Goal: Transaction & Acquisition: Purchase product/service

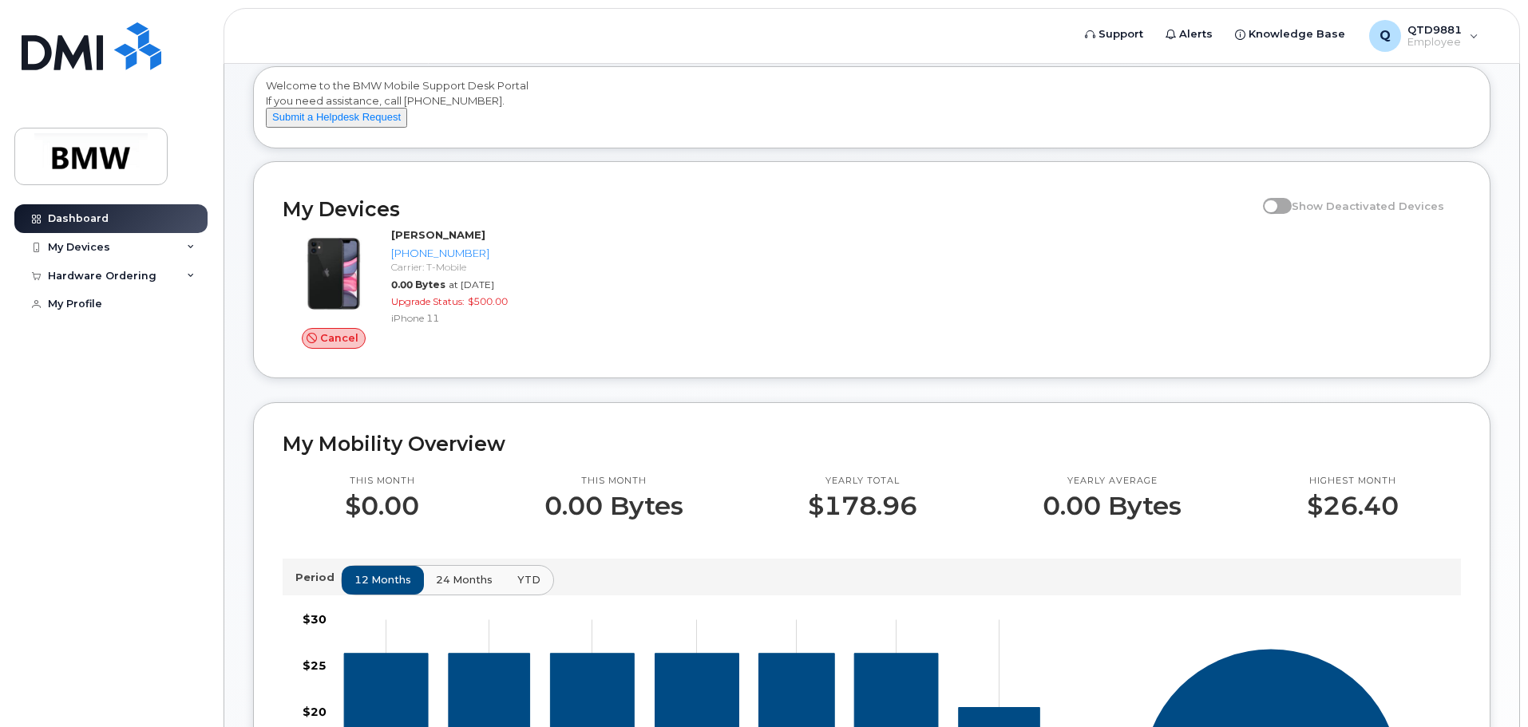
scroll to position [80, 0]
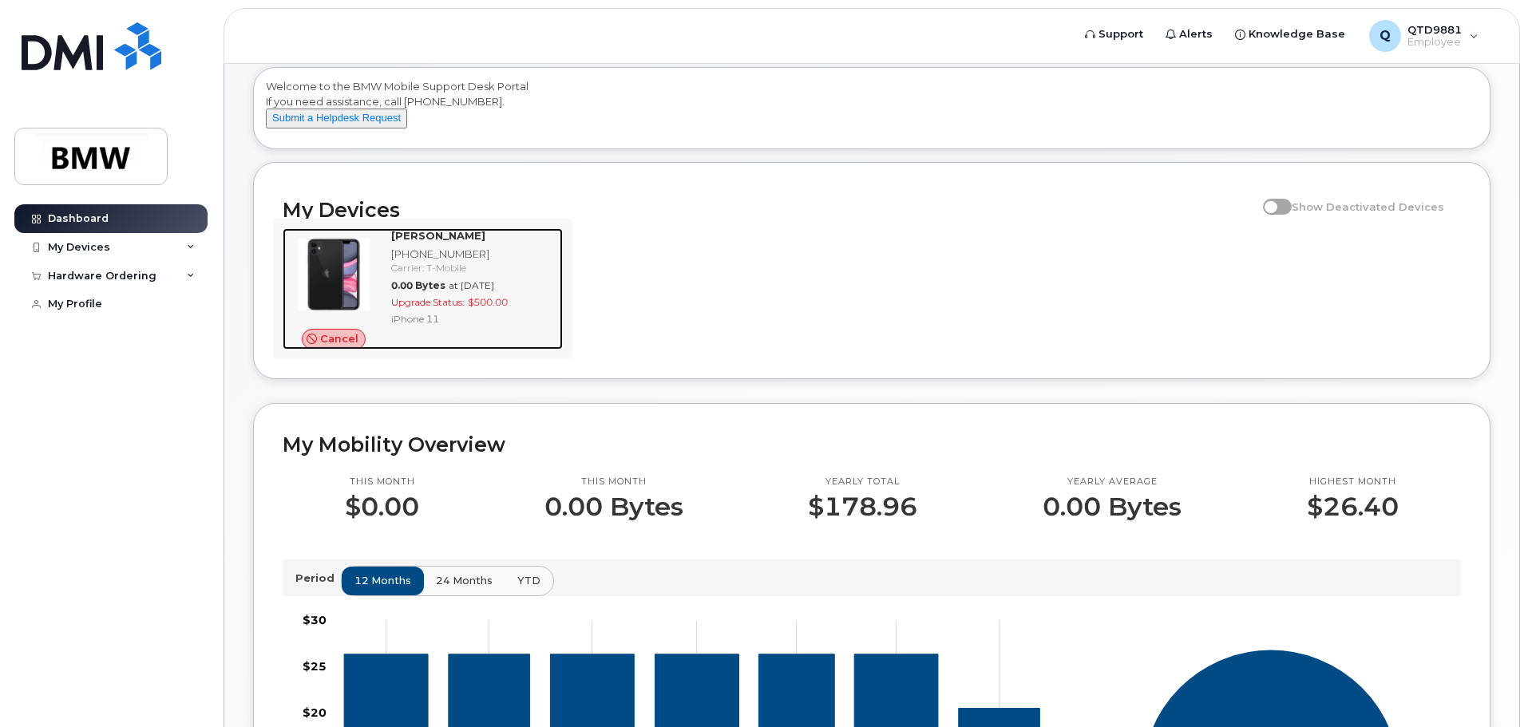
click at [337, 347] on span "Cancel" at bounding box center [339, 338] width 38 height 15
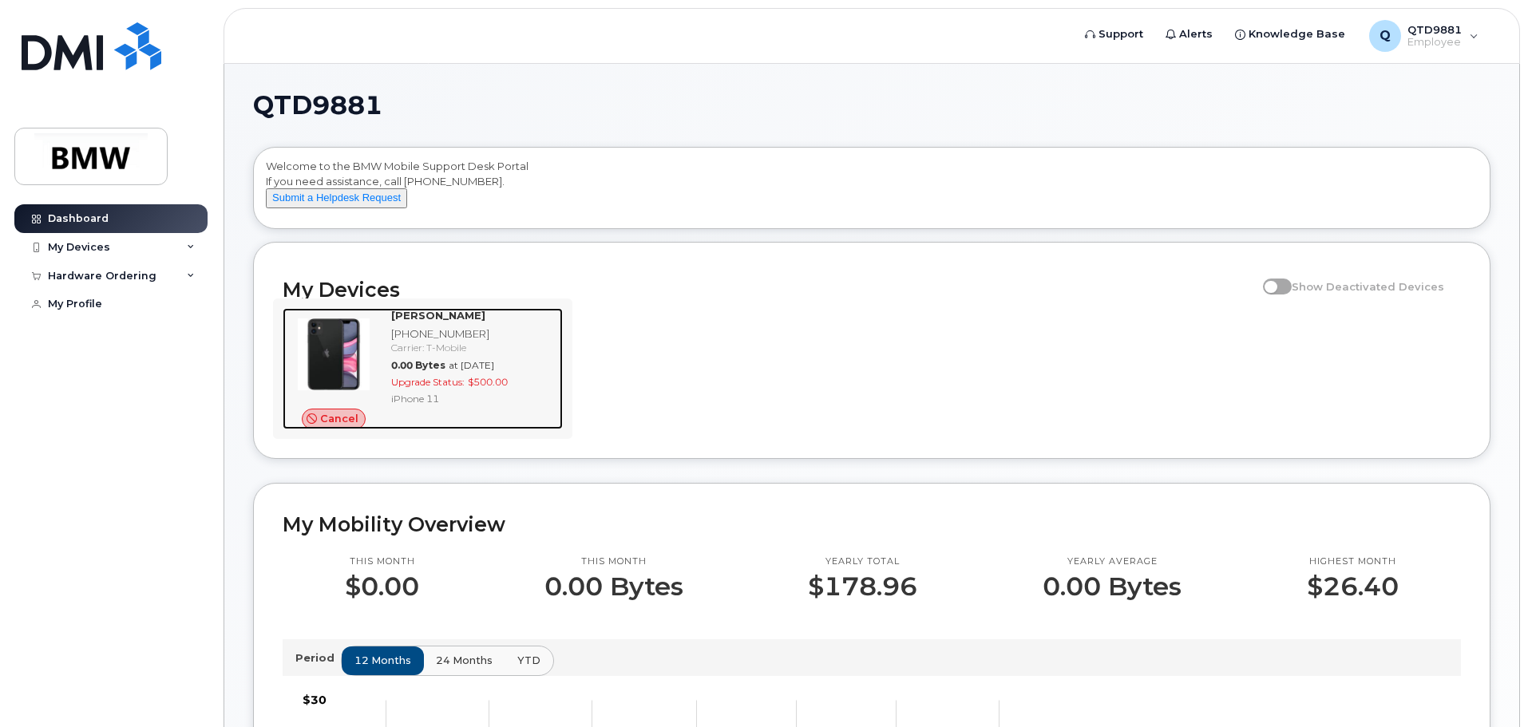
click at [465, 388] on span "Upgrade Status:" at bounding box center [427, 382] width 73 height 12
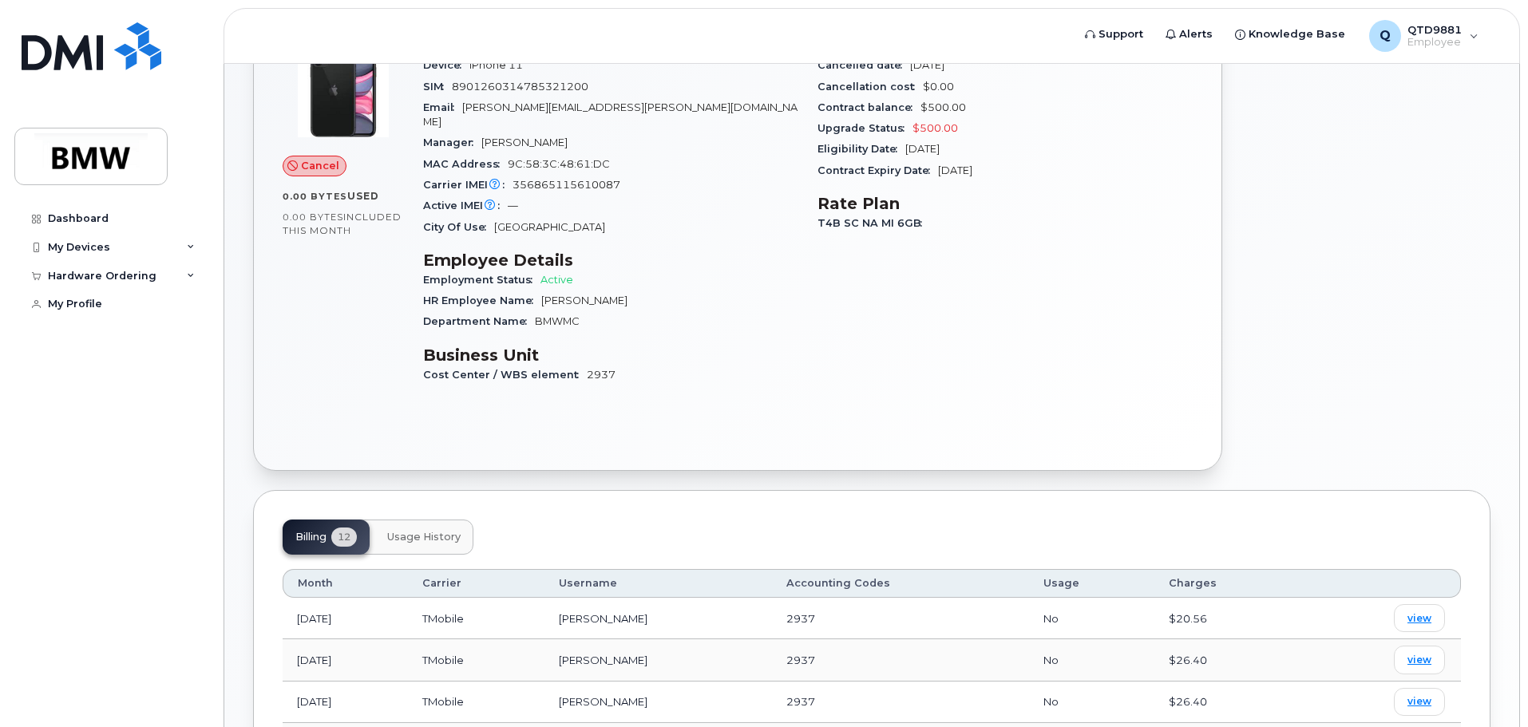
scroll to position [240, 0]
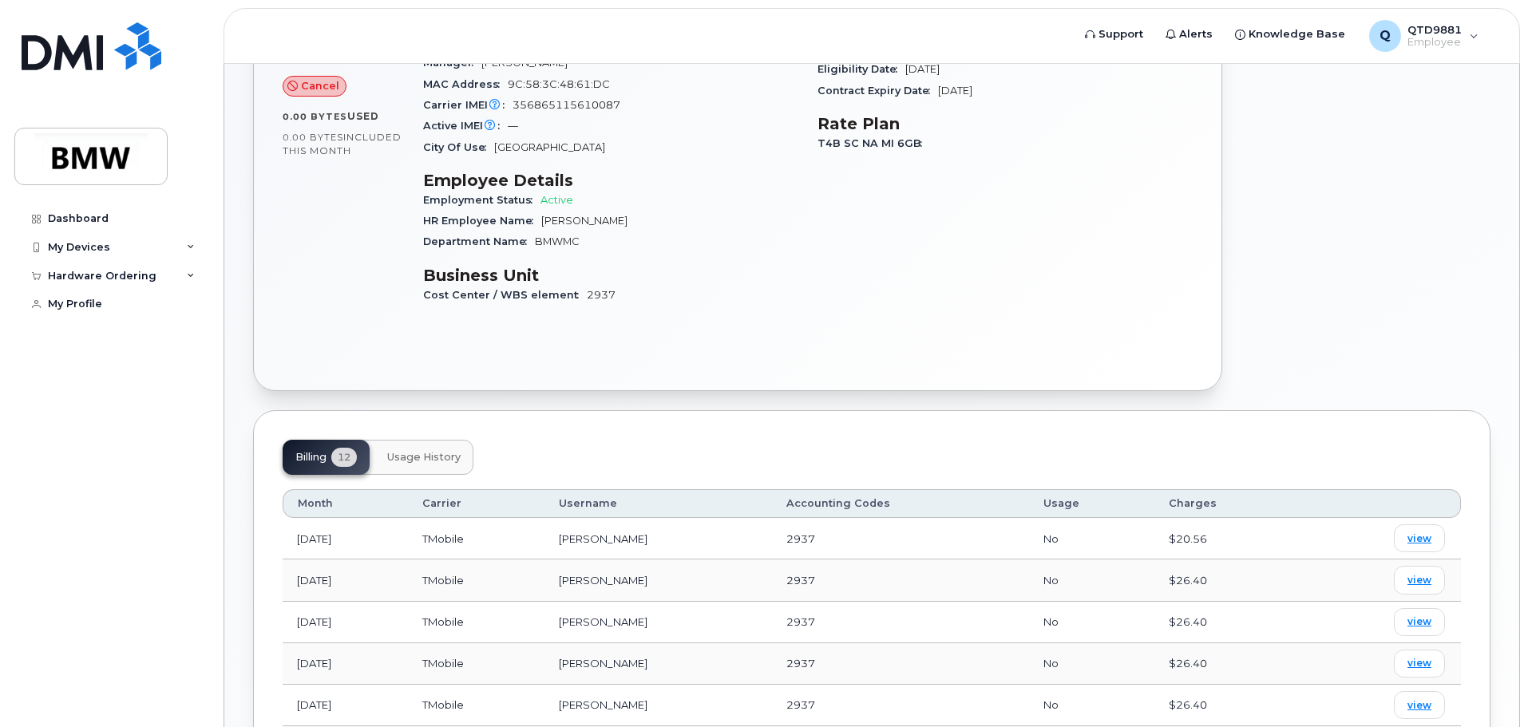
click at [438, 451] on span "Usage History" at bounding box center [423, 457] width 73 height 13
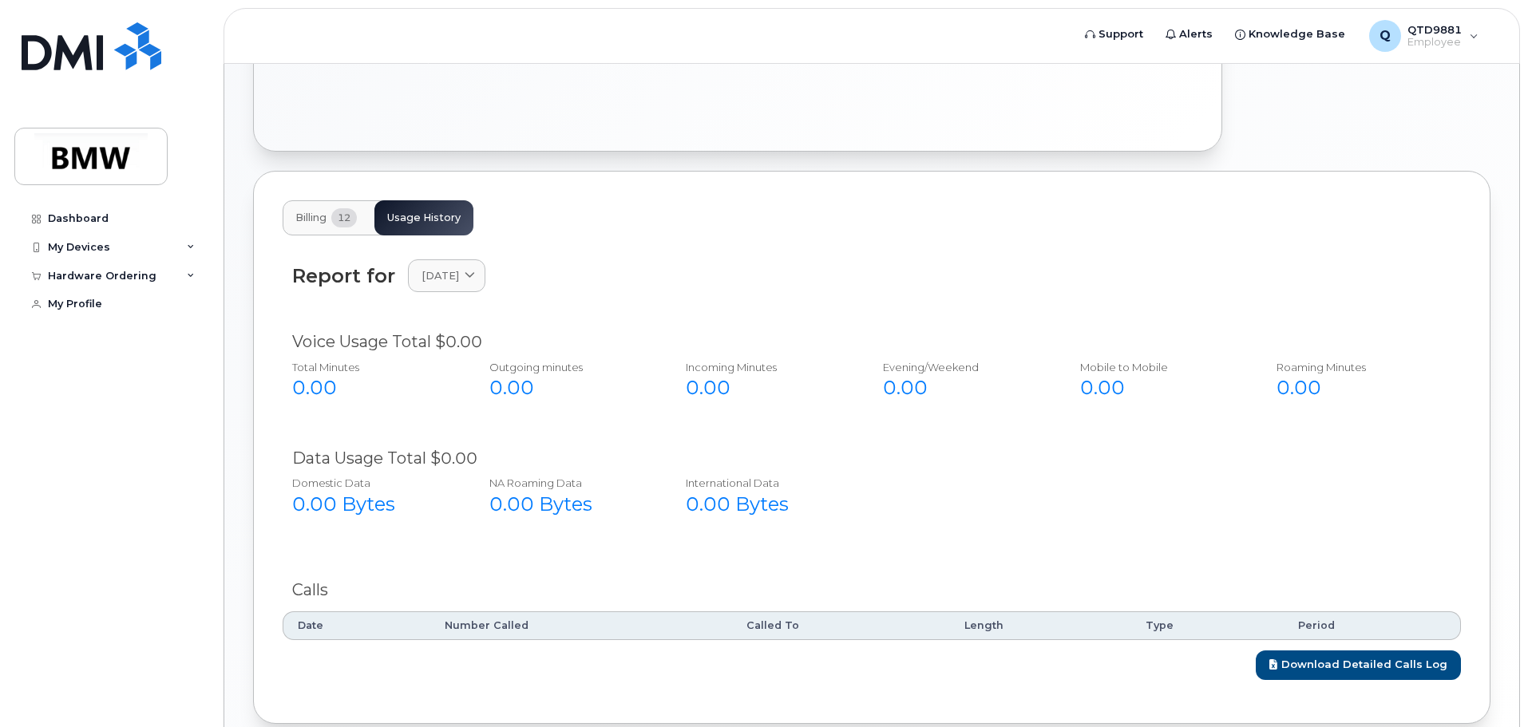
scroll to position [541, 0]
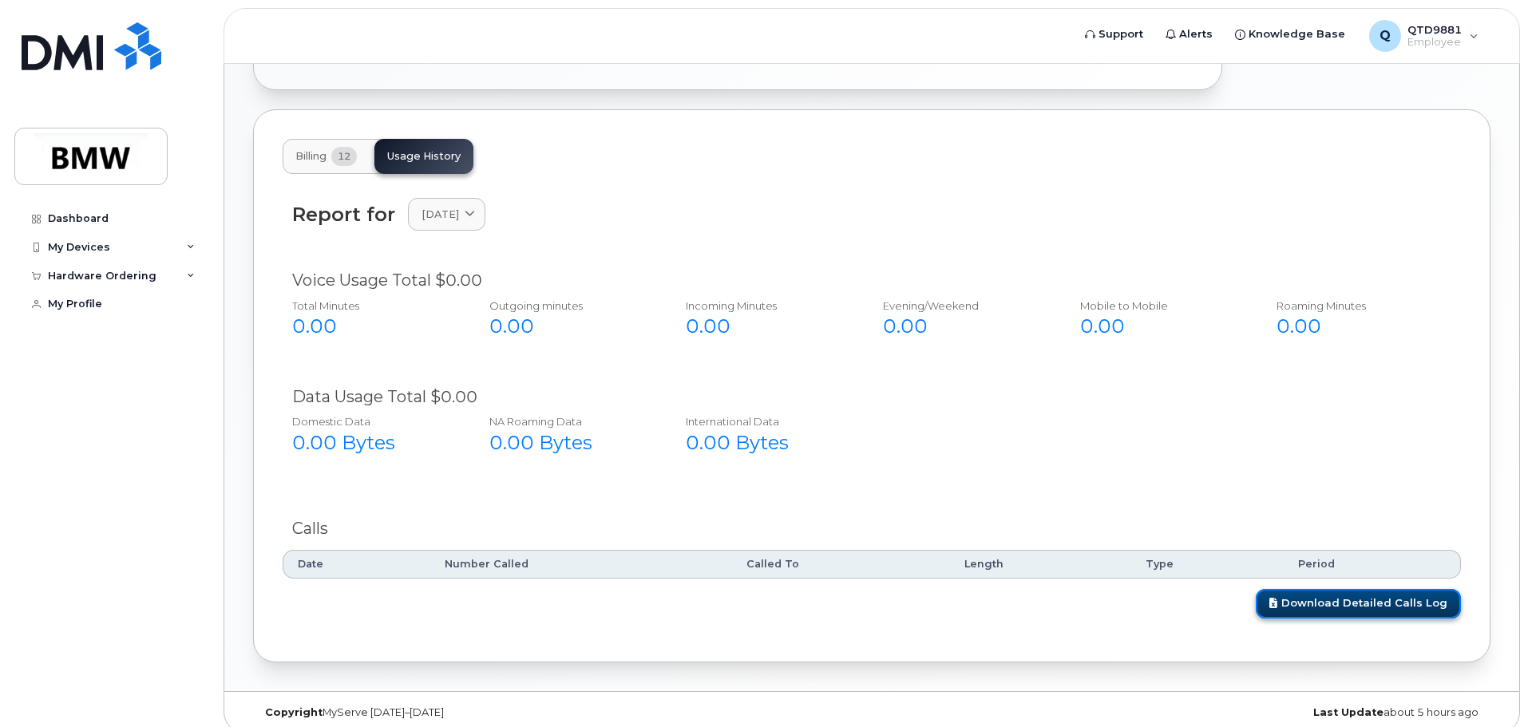
click at [1337, 593] on link "Download Detailed Calls Log" at bounding box center [1358, 604] width 205 height 30
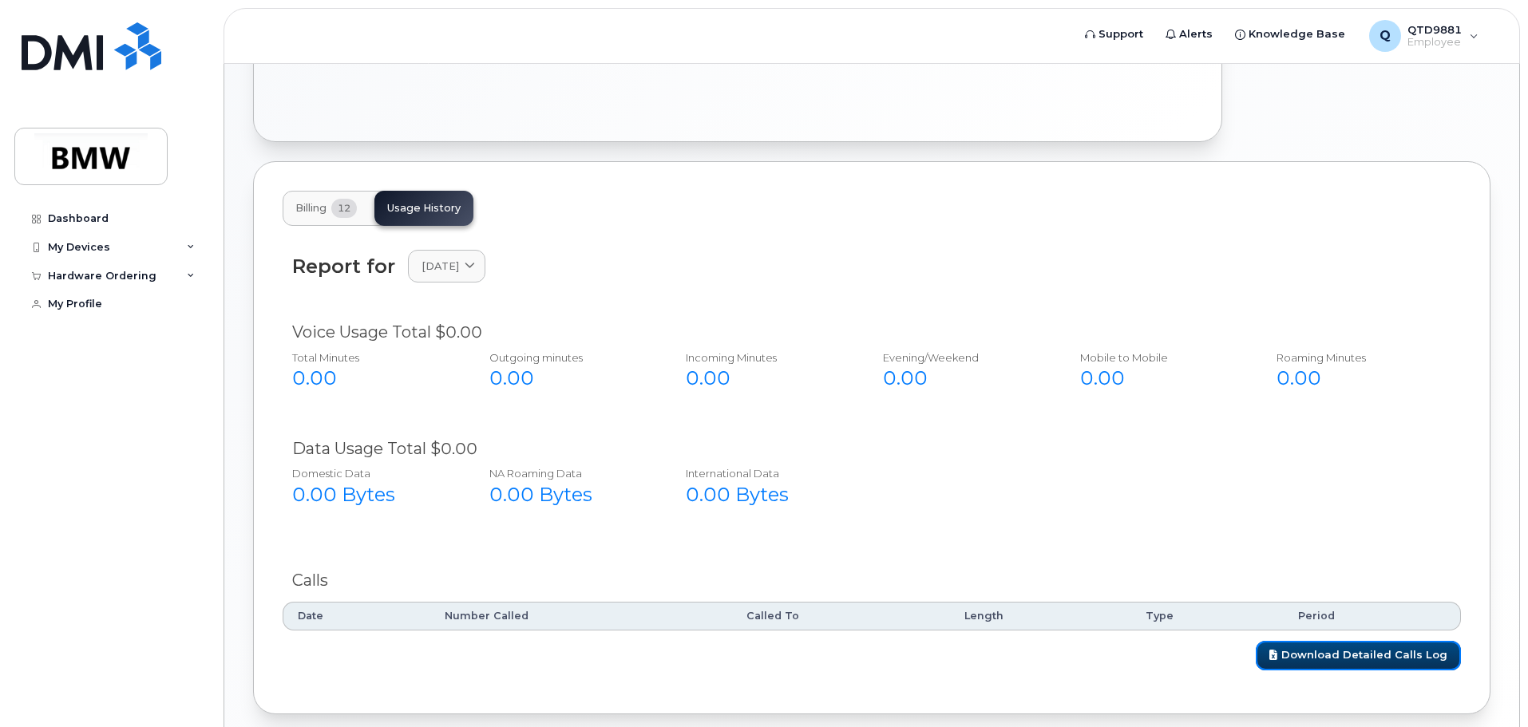
scroll to position [461, 0]
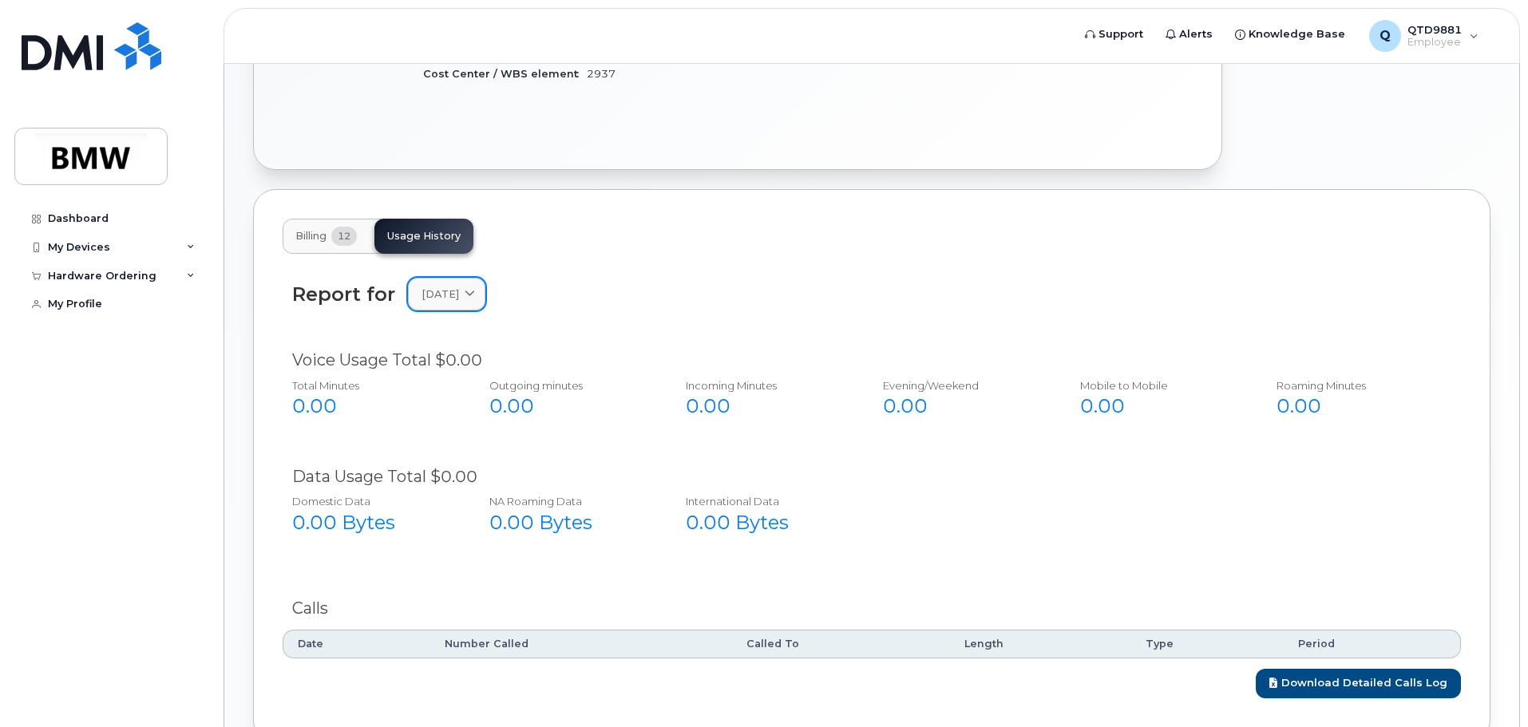
click at [459, 287] on span "April 2025" at bounding box center [441, 294] width 38 height 15
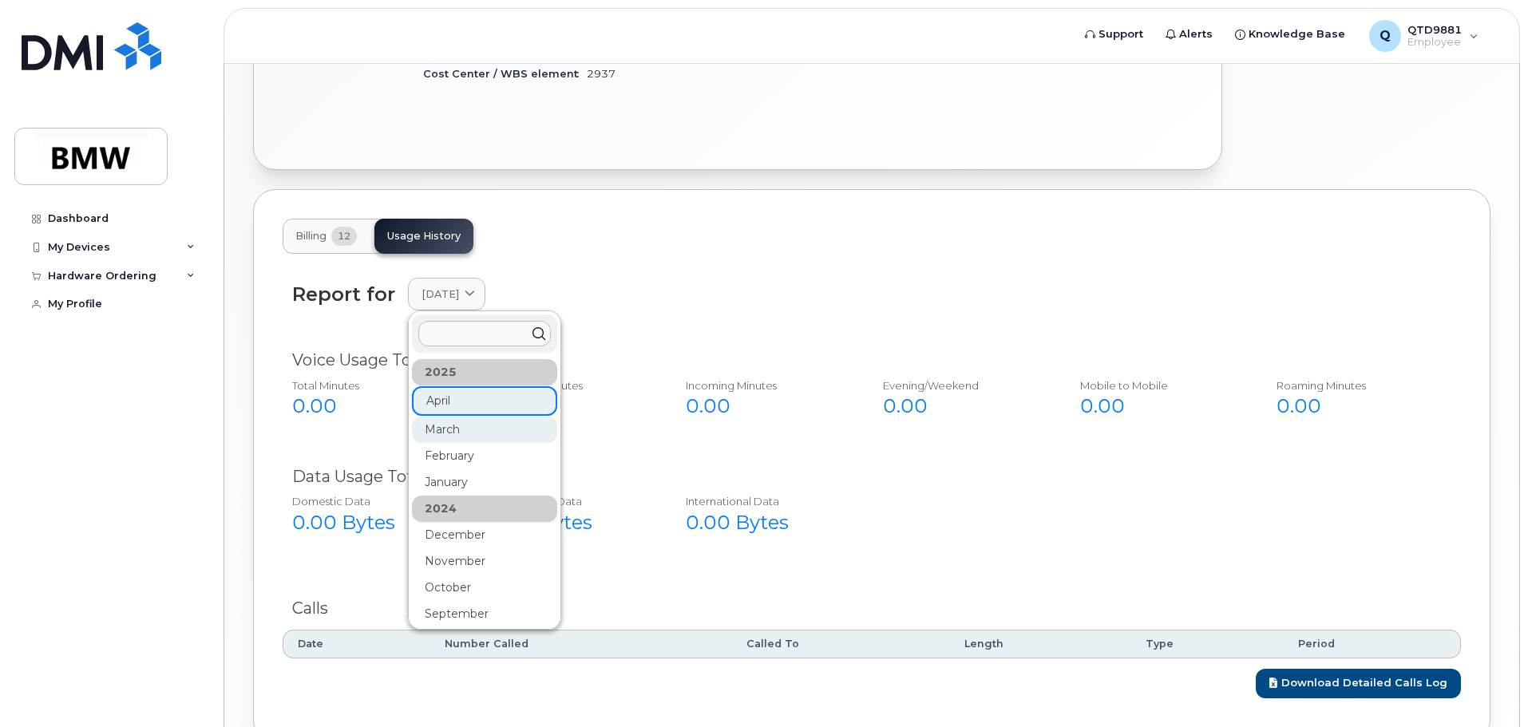
click at [470, 419] on div "March" at bounding box center [484, 430] width 145 height 26
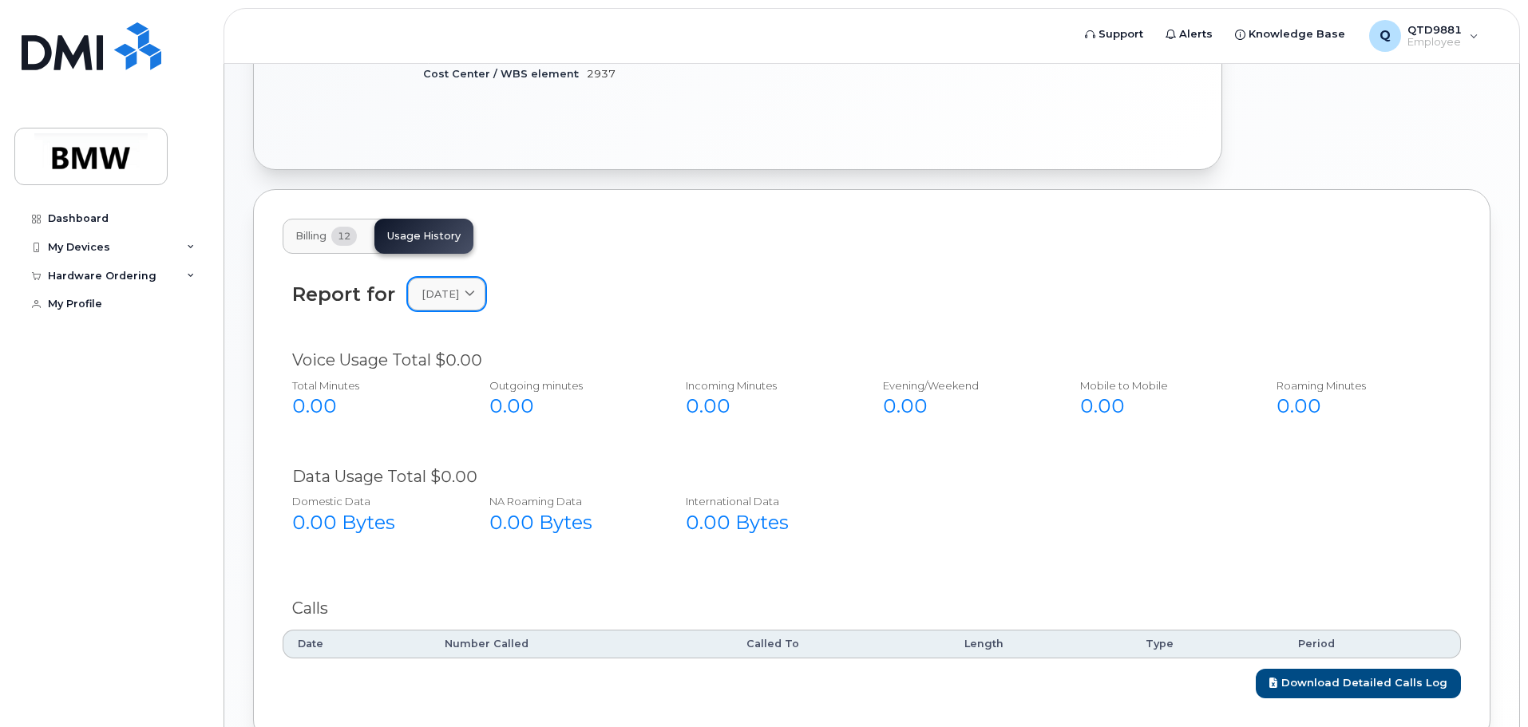
click at [457, 295] on link "March 2025" at bounding box center [446, 294] width 77 height 33
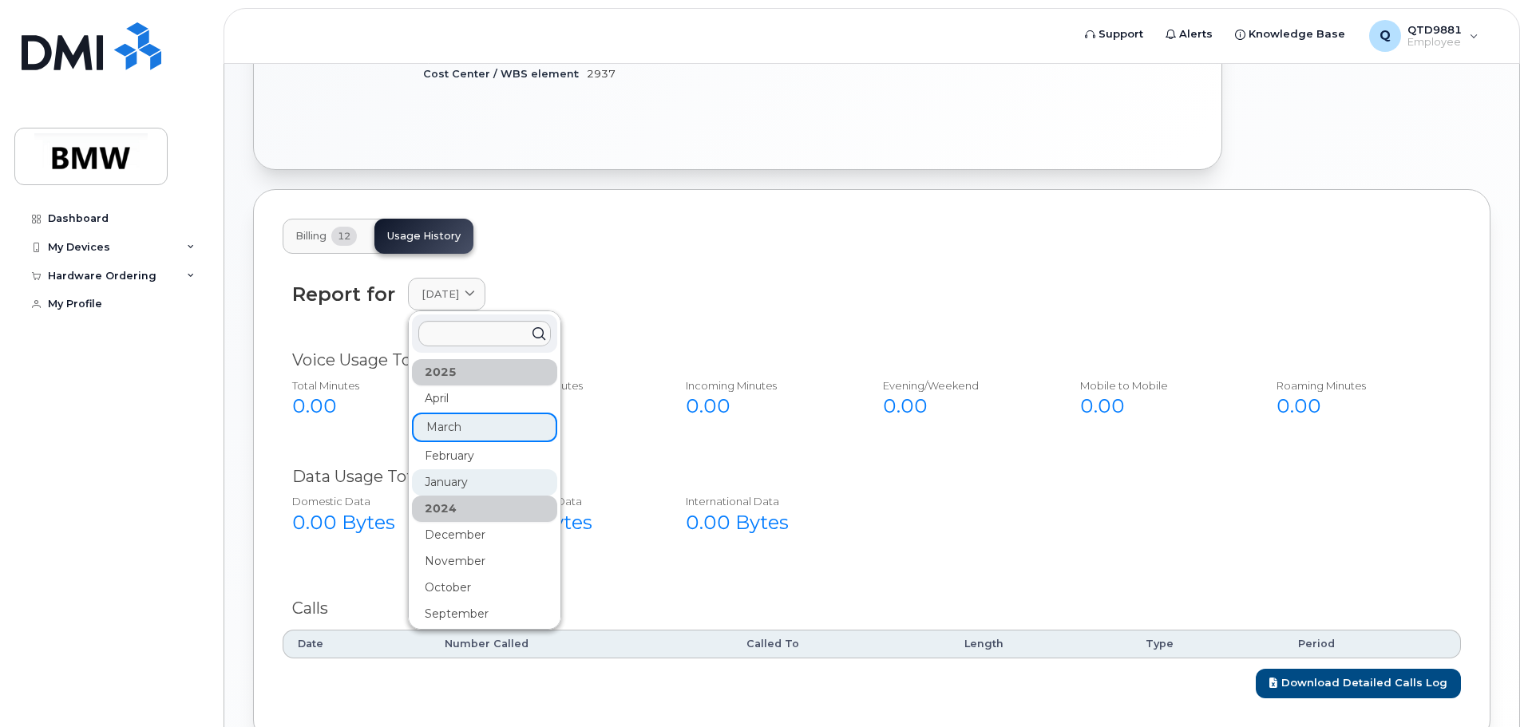
click at [481, 474] on div "January" at bounding box center [484, 483] width 145 height 26
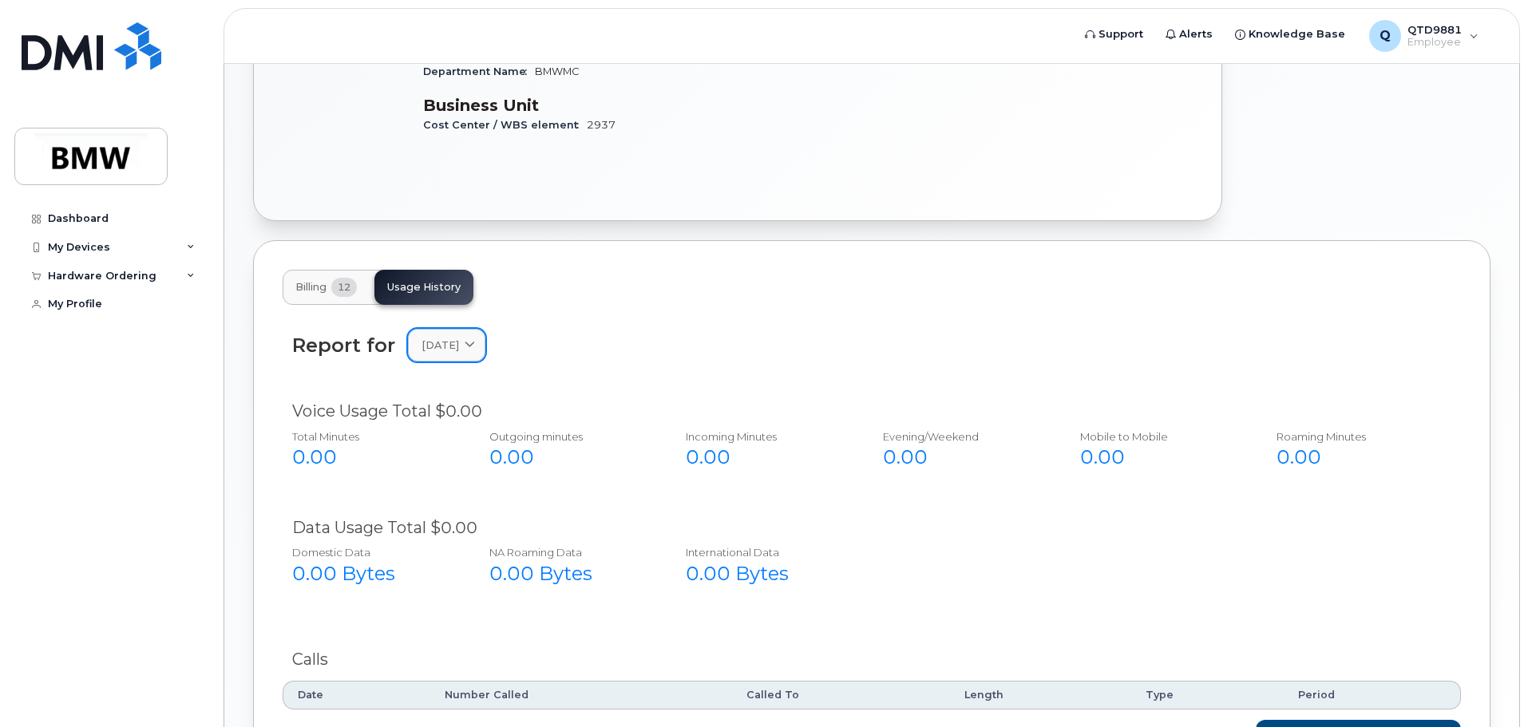
scroll to position [381, 0]
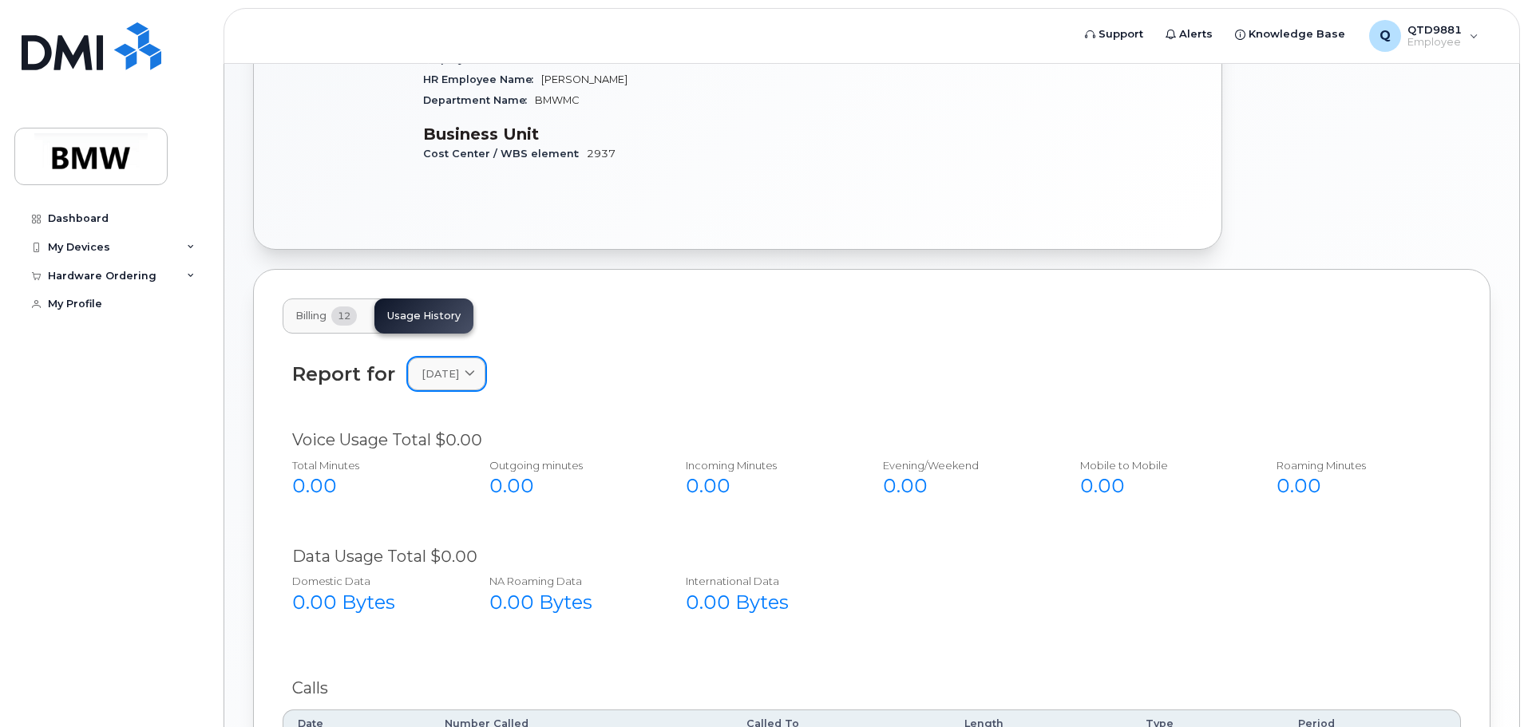
click at [455, 358] on link "January 2025" at bounding box center [446, 374] width 77 height 33
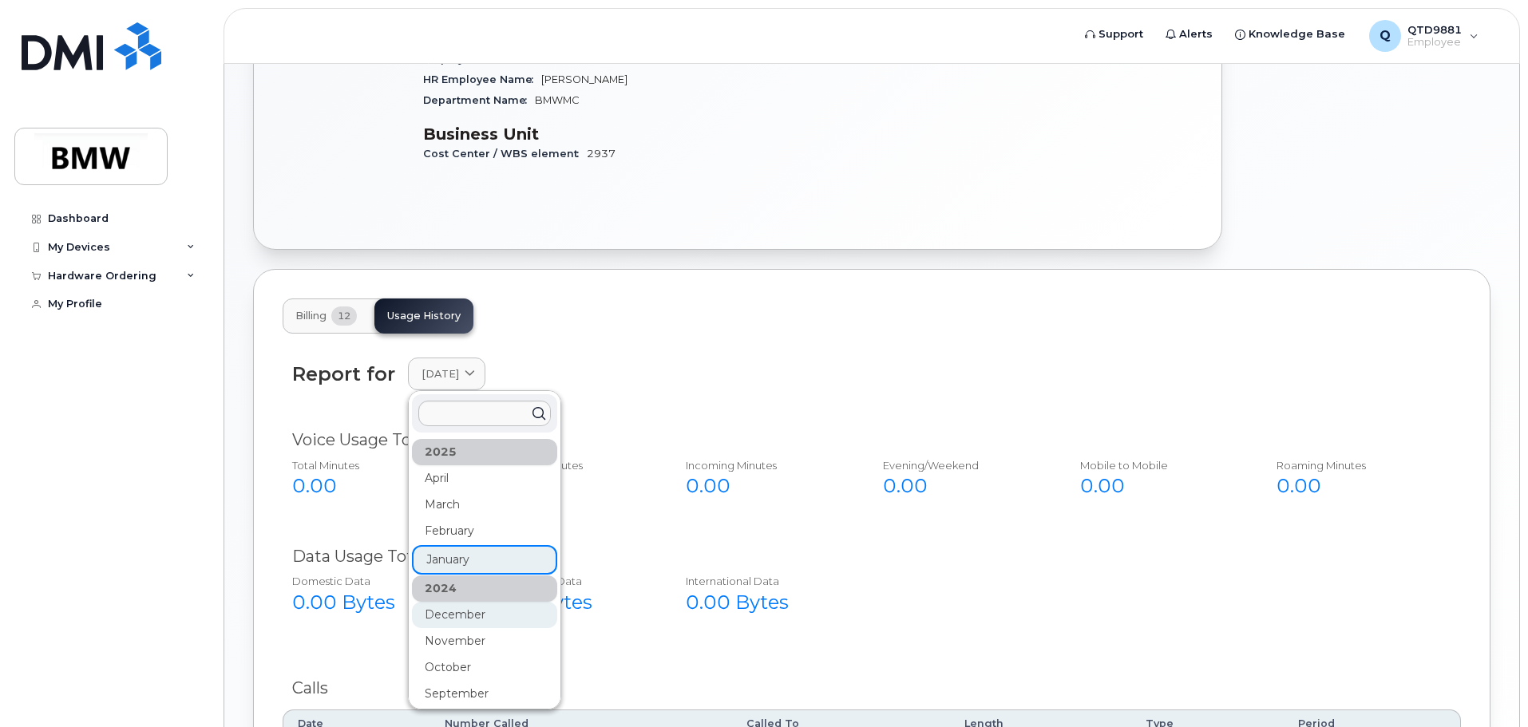
click at [490, 602] on div "December" at bounding box center [484, 615] width 145 height 26
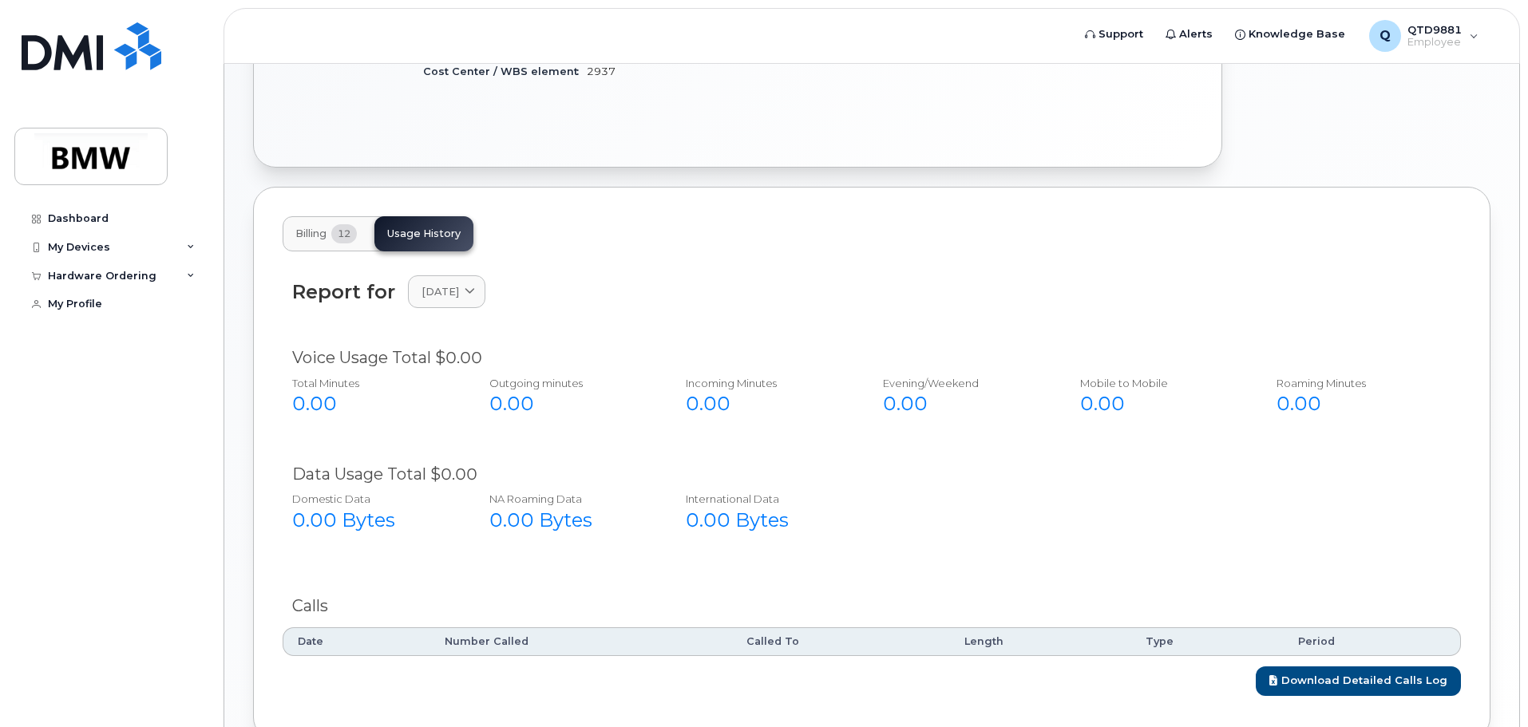
scroll to position [541, 0]
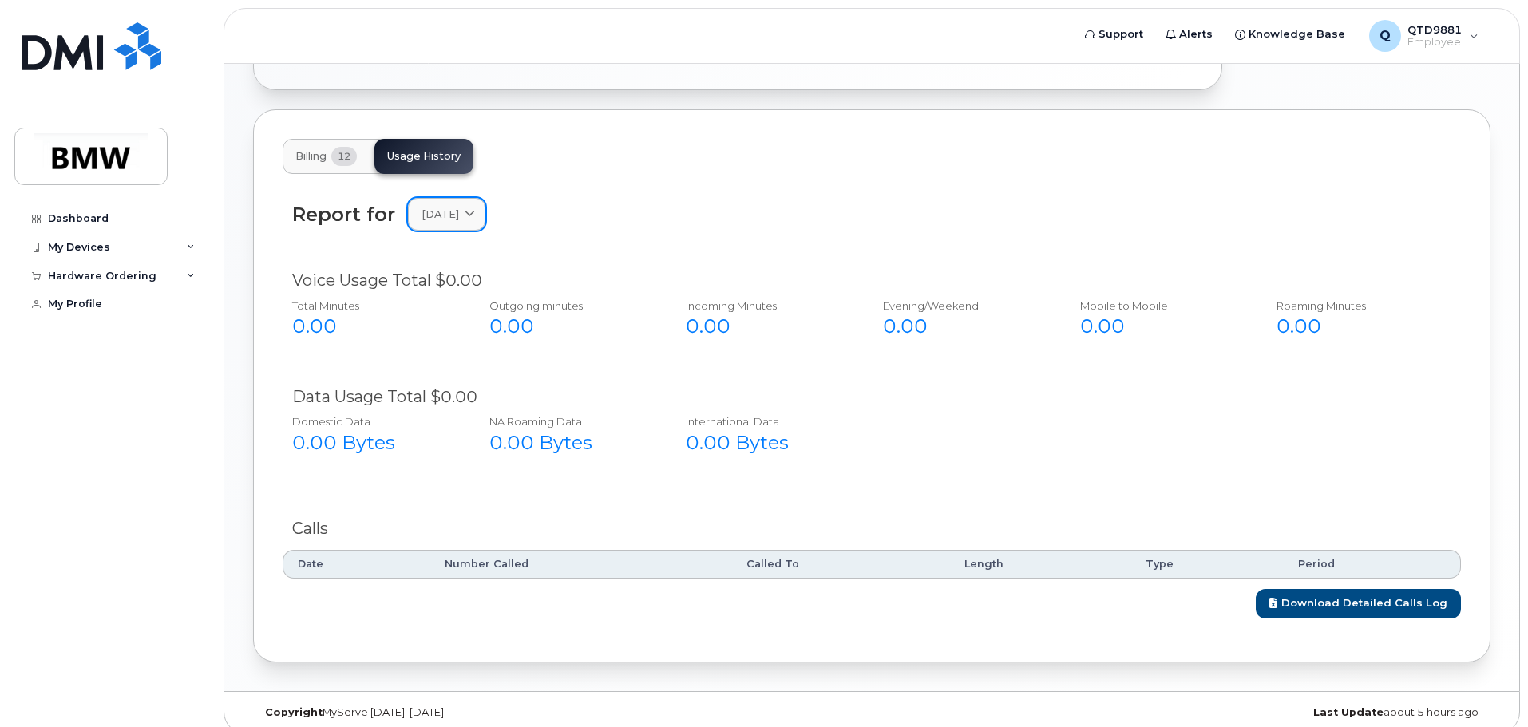
click at [486, 215] on link "December 2024" at bounding box center [446, 214] width 77 height 33
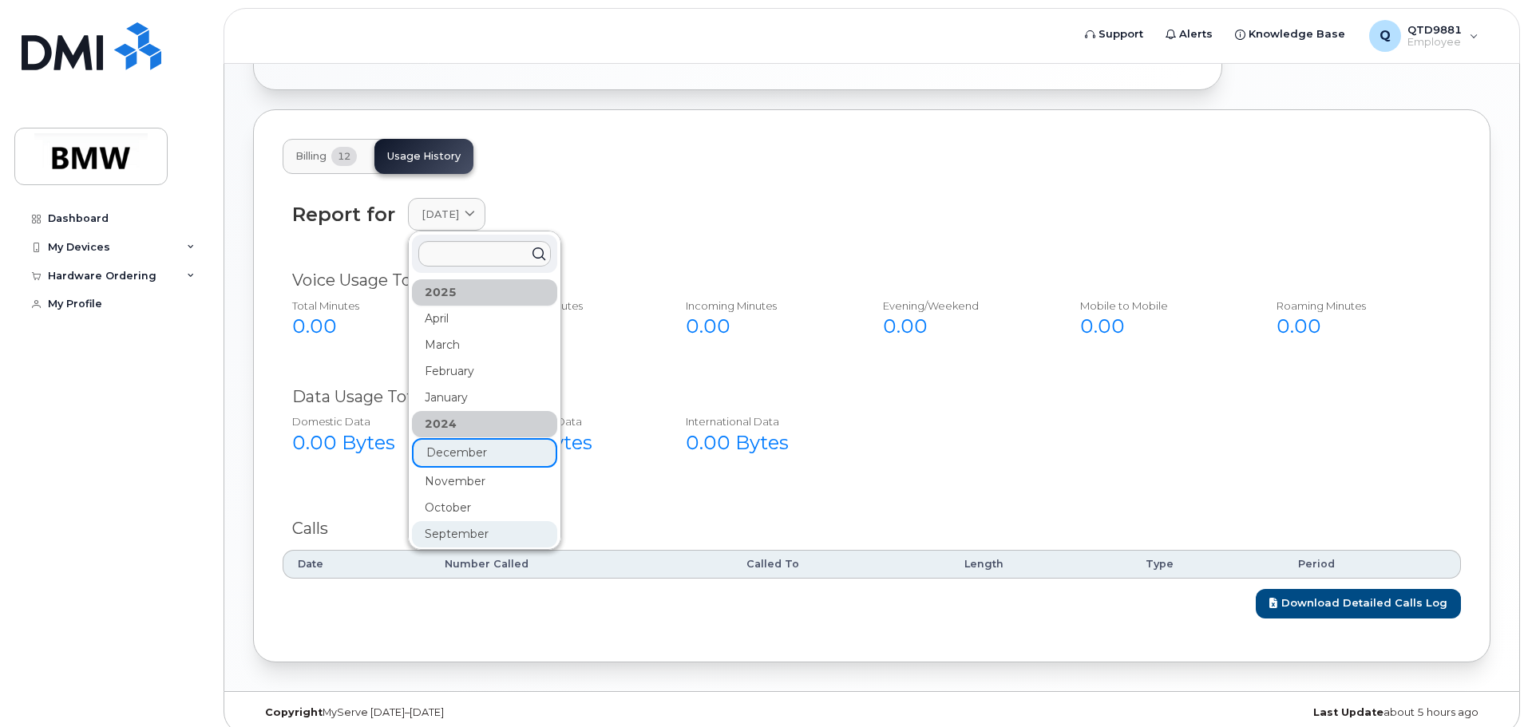
click at [469, 521] on div "September" at bounding box center [484, 534] width 145 height 26
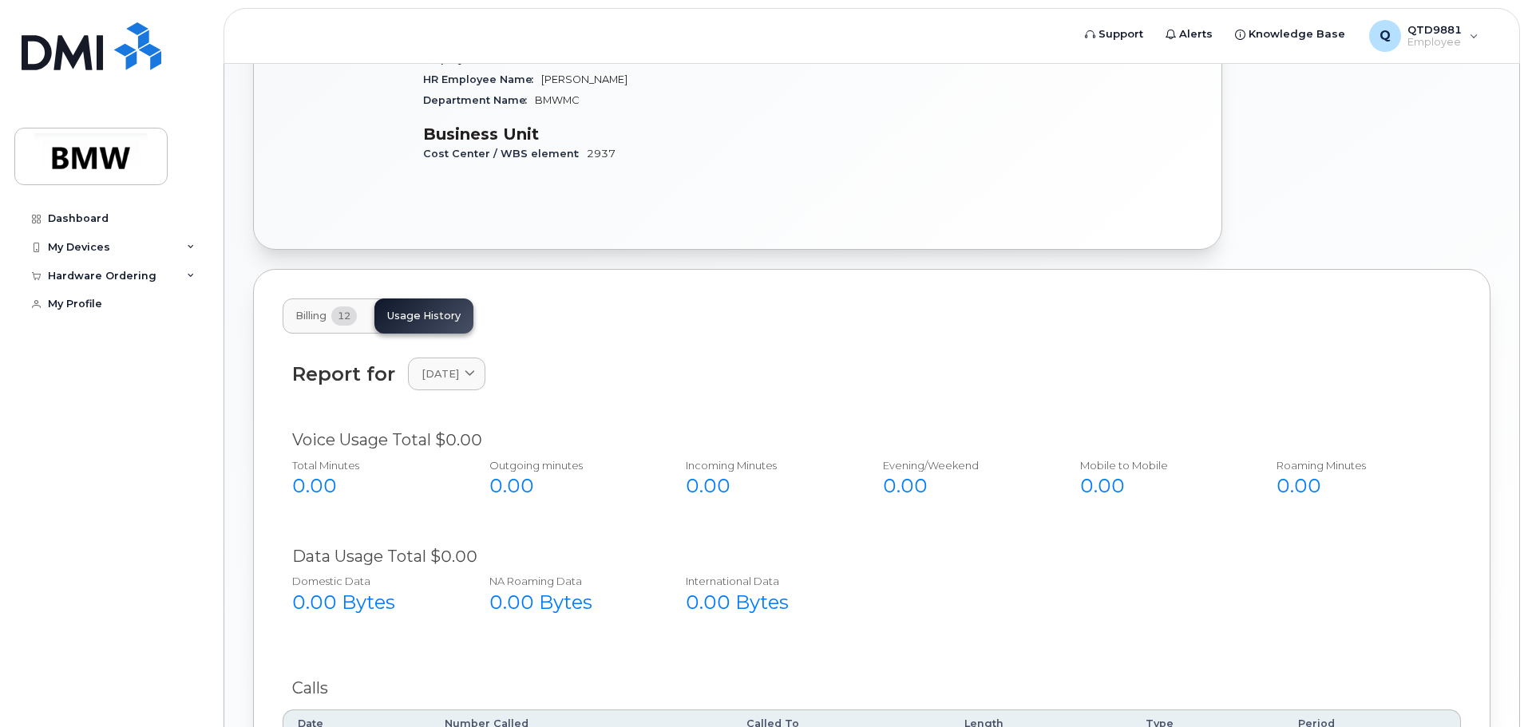
click at [680, 348] on div "Report for September 2024 2025 April March February January 2024 December Novem…" at bounding box center [872, 383] width 1179 height 71
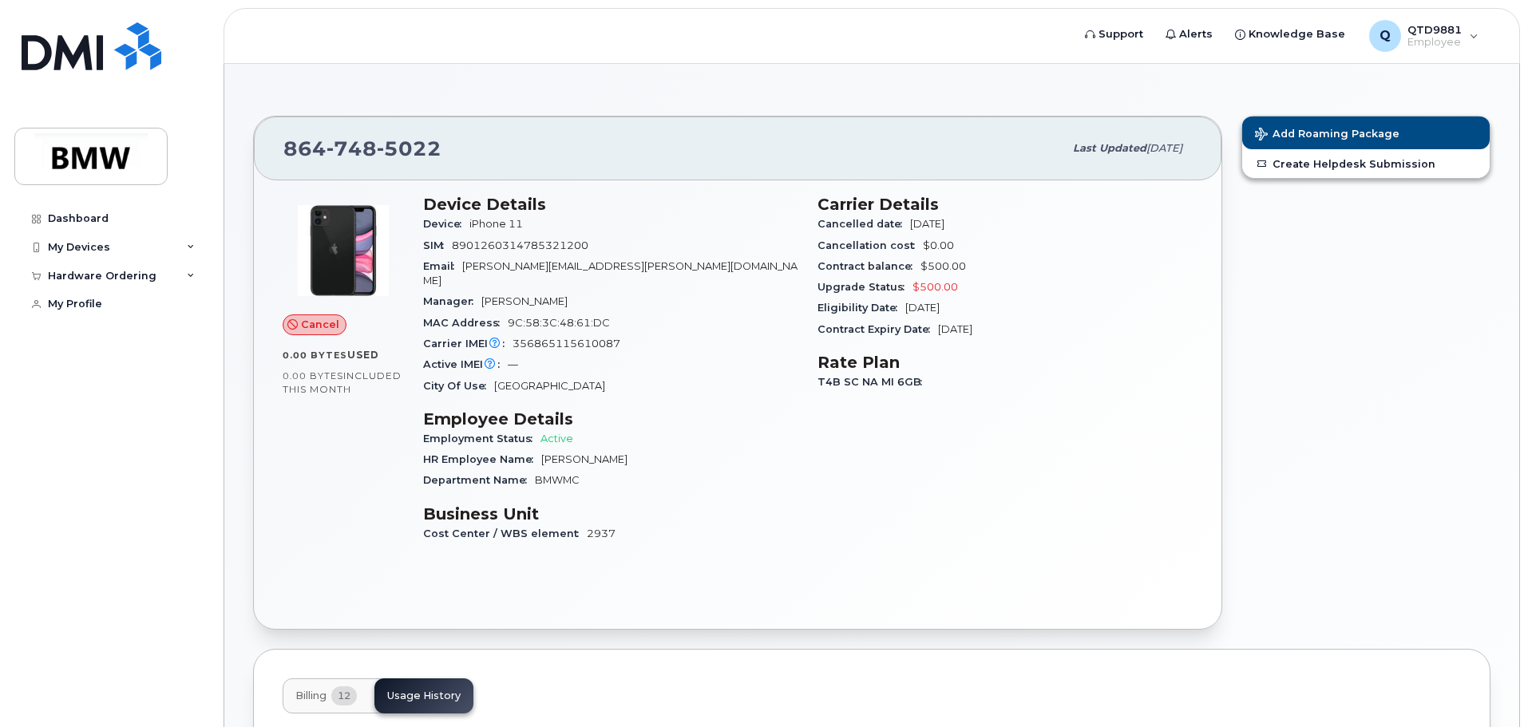
scroll to position [0, 0]
click at [343, 371] on span "included this month" at bounding box center [342, 384] width 119 height 26
click at [92, 227] on link "Dashboard" at bounding box center [110, 218] width 193 height 29
click at [93, 223] on div "Dashboard" at bounding box center [78, 218] width 61 height 13
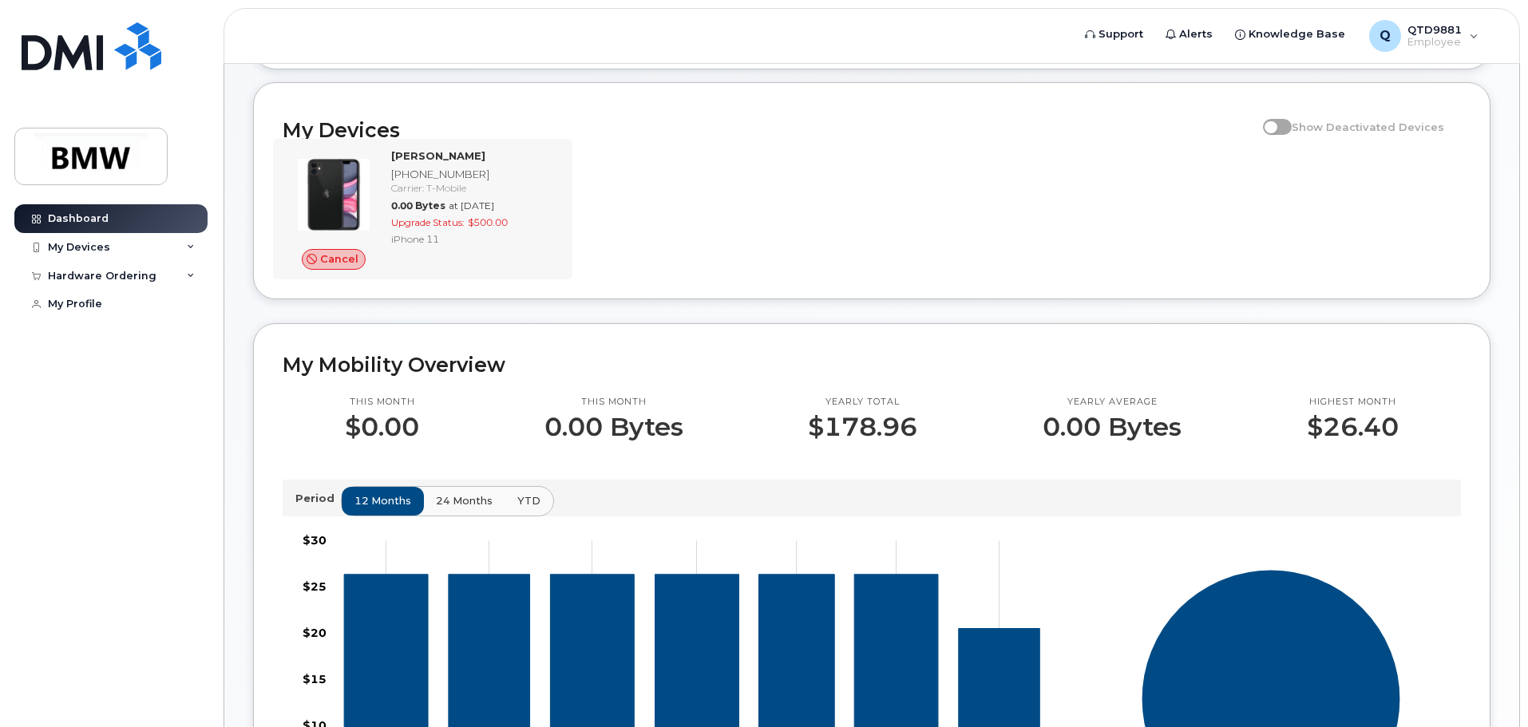
scroll to position [80, 0]
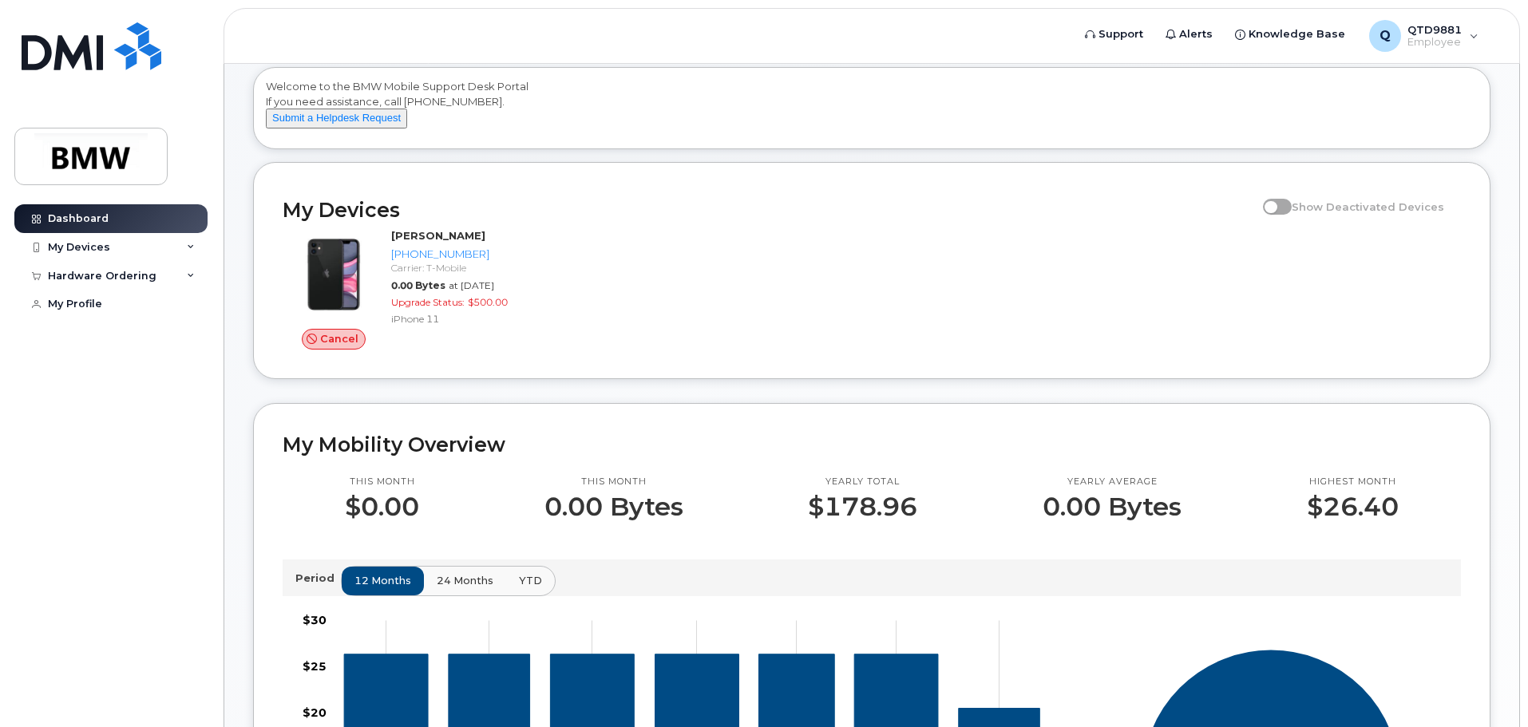
click at [464, 589] on span "24 months" at bounding box center [465, 580] width 57 height 15
click at [464, 594] on div "12 months 24 months YTD" at bounding box center [447, 581] width 213 height 30
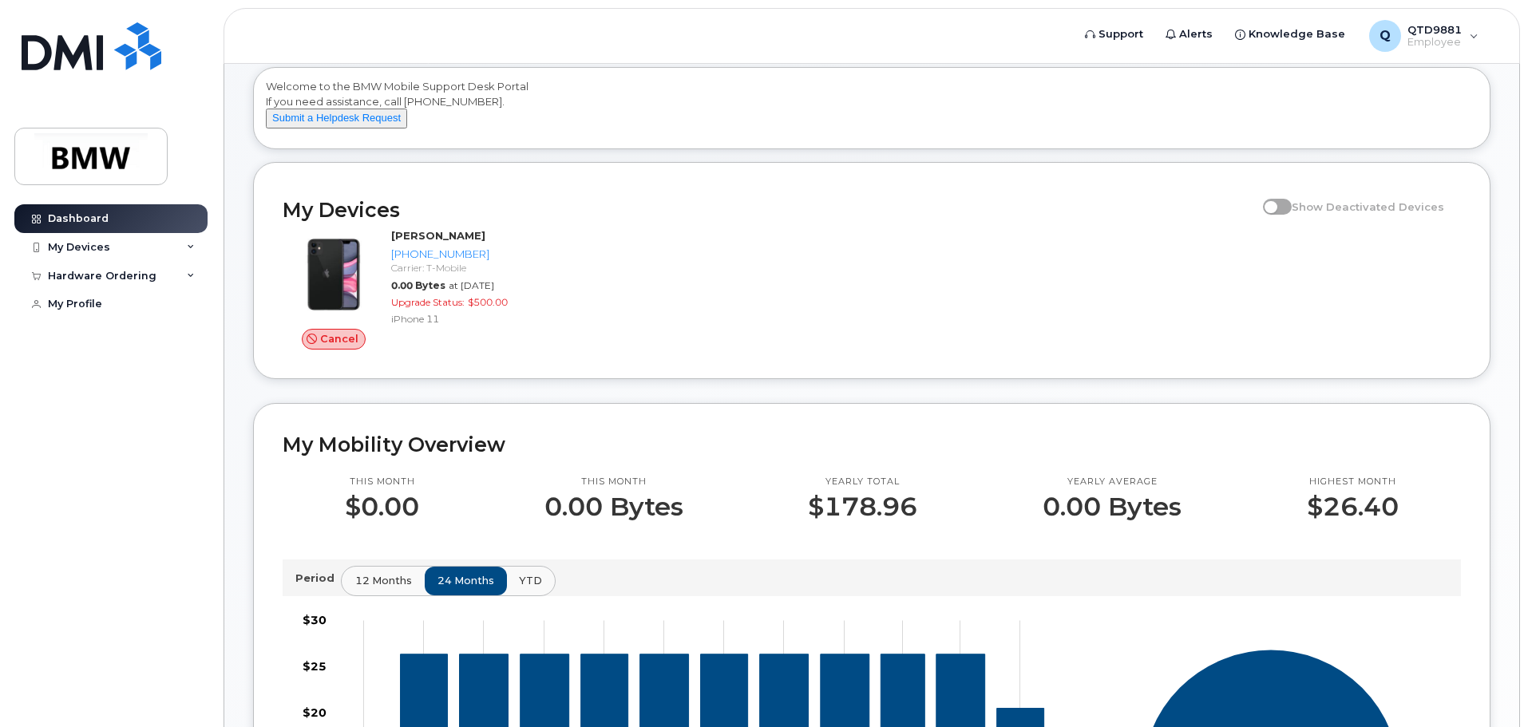
click at [396, 589] on span "12 months" at bounding box center [383, 580] width 57 height 15
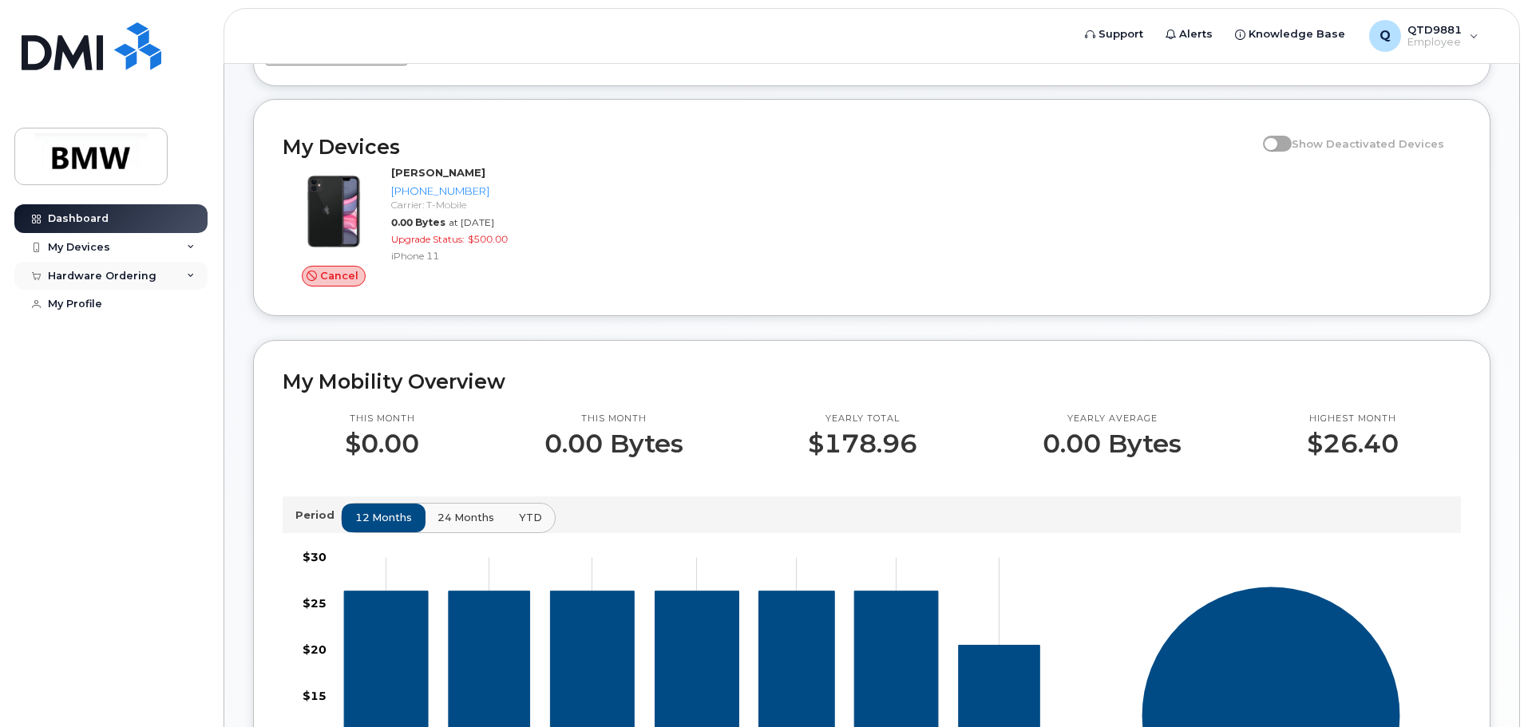
scroll to position [88, 0]
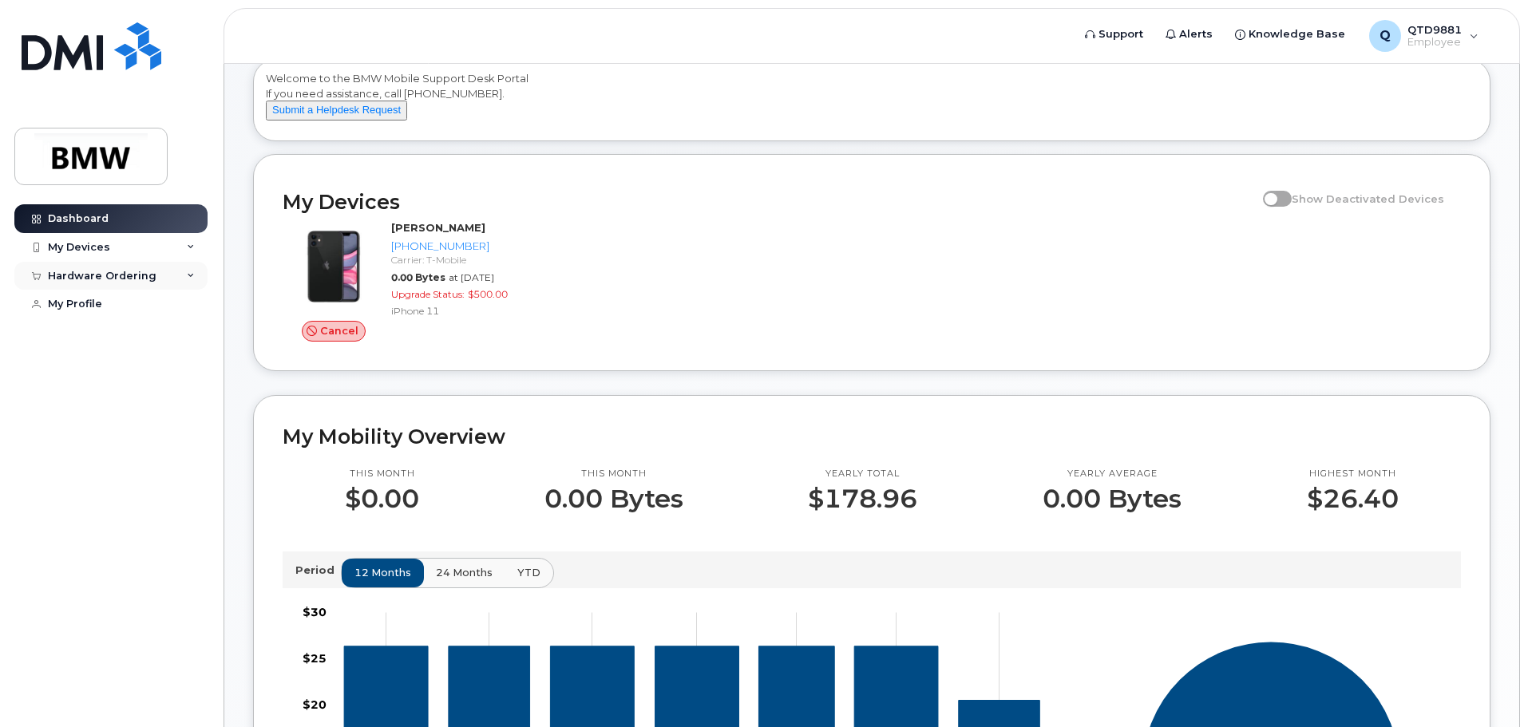
click at [138, 277] on div "Hardware Ordering" at bounding box center [102, 276] width 109 height 13
click at [103, 330] on div "New Order" at bounding box center [85, 335] width 61 height 14
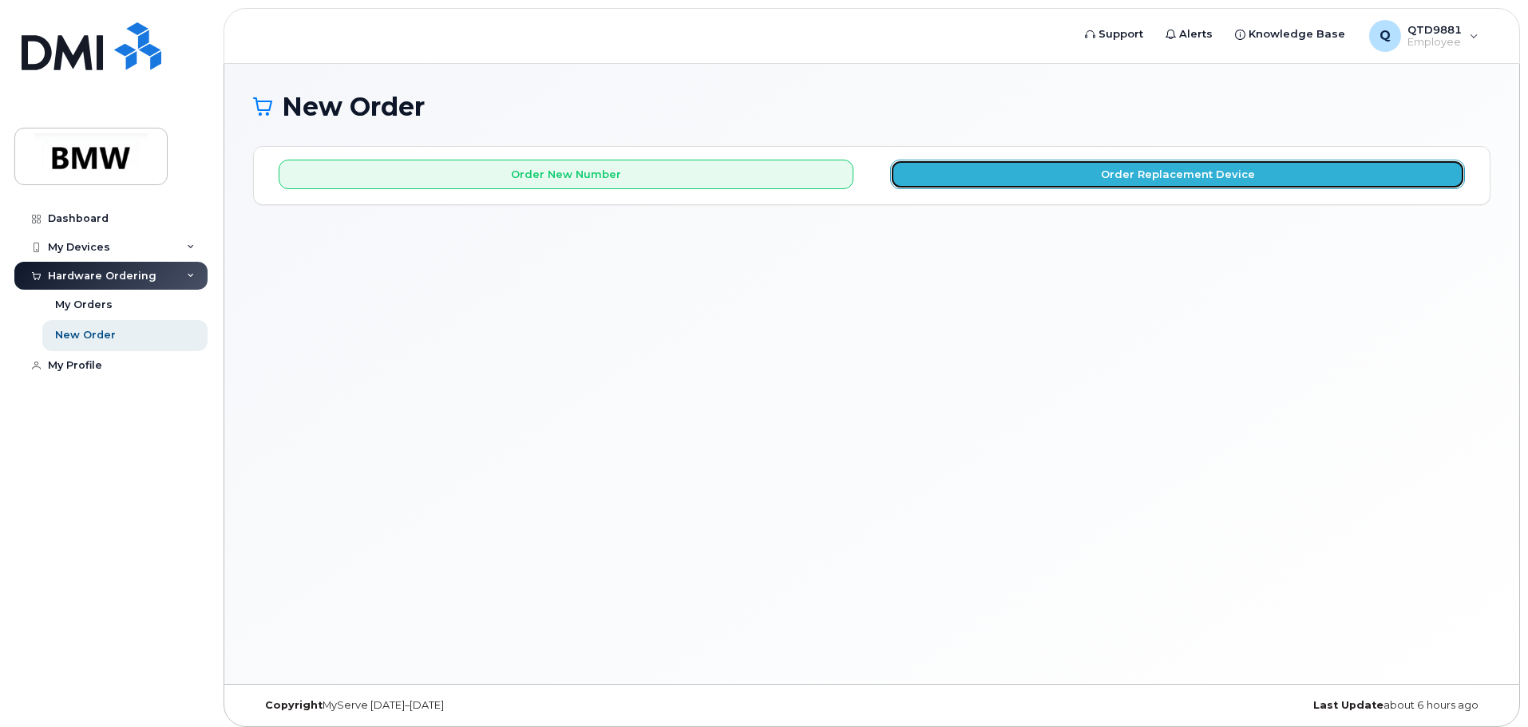
click at [1082, 174] on button "Order Replacement Device" at bounding box center [1177, 175] width 575 height 30
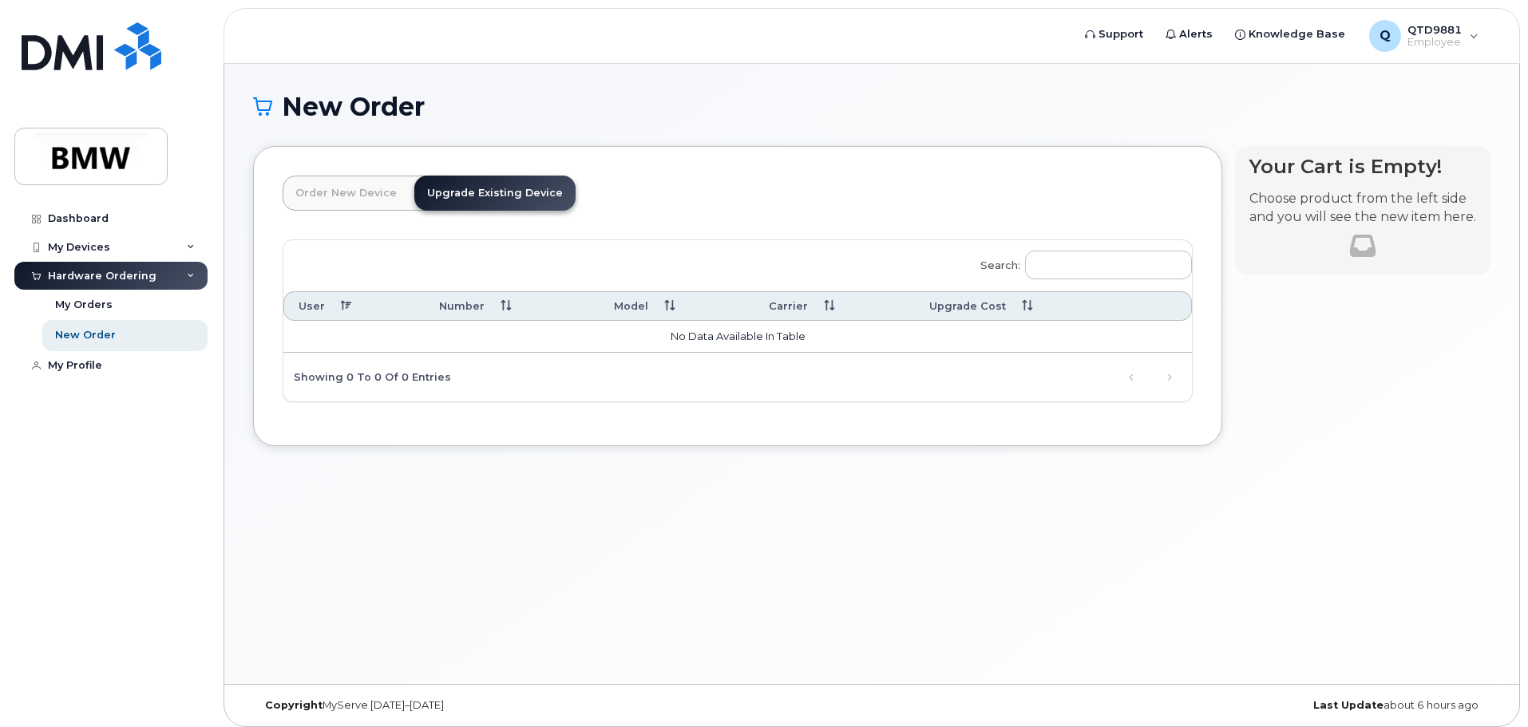
click at [654, 334] on td "No data available in table" at bounding box center [737, 337] width 909 height 32
click at [362, 200] on link "Order New Device" at bounding box center [346, 193] width 127 height 35
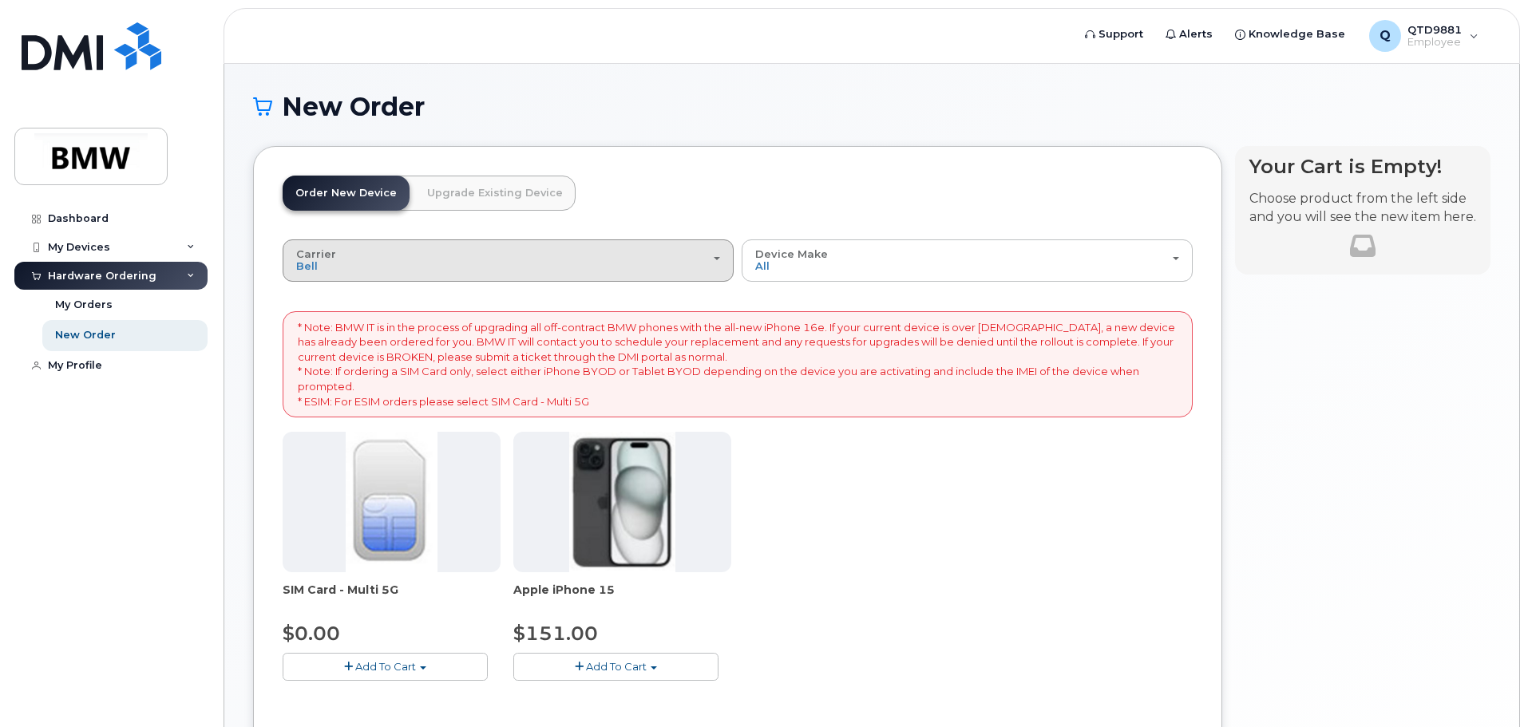
click at [625, 248] on div "Carrier Bell T-Mobile" at bounding box center [508, 260] width 424 height 25
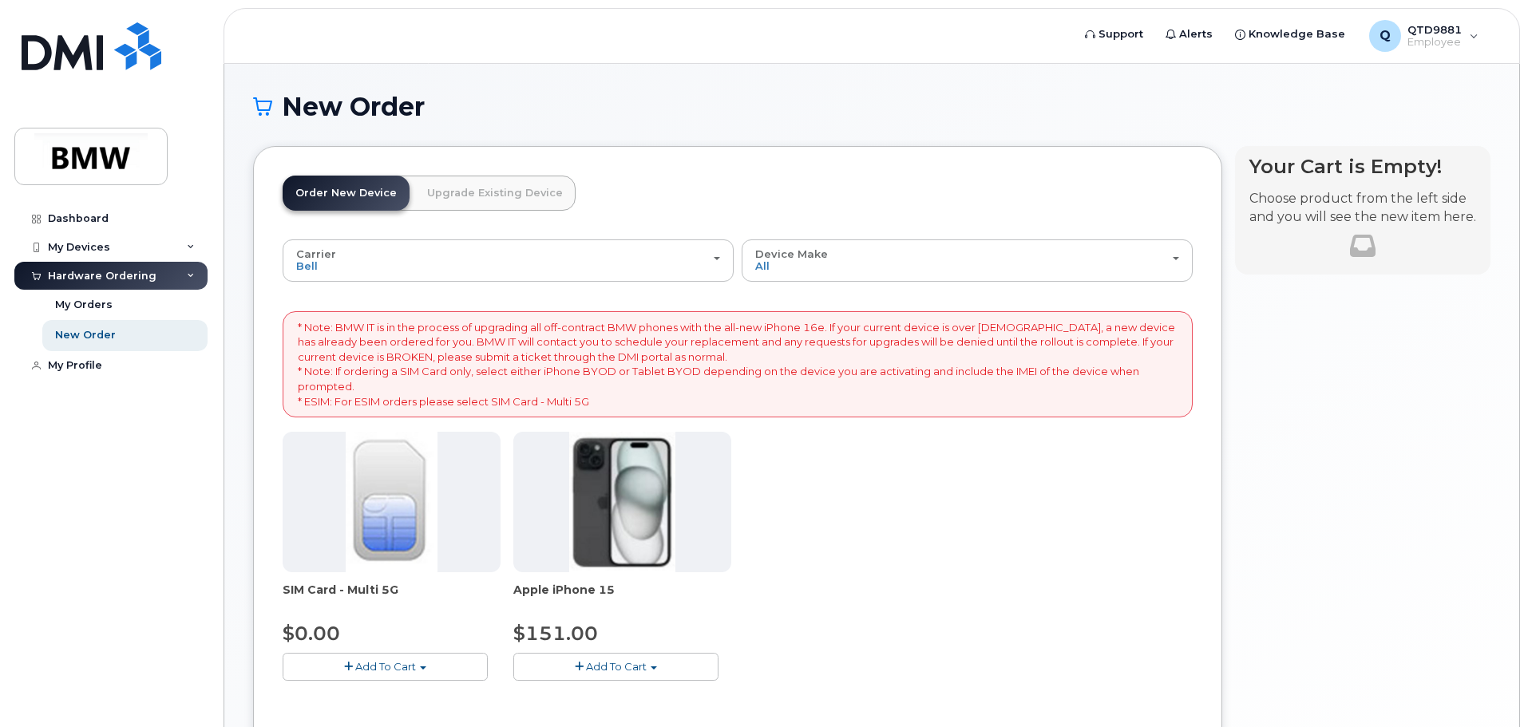
click at [644, 184] on header "Order New Device Upgrade Existing Device Order new device and new line Order ne…" at bounding box center [738, 208] width 910 height 64
click at [65, 212] on div "Dashboard" at bounding box center [78, 218] width 61 height 13
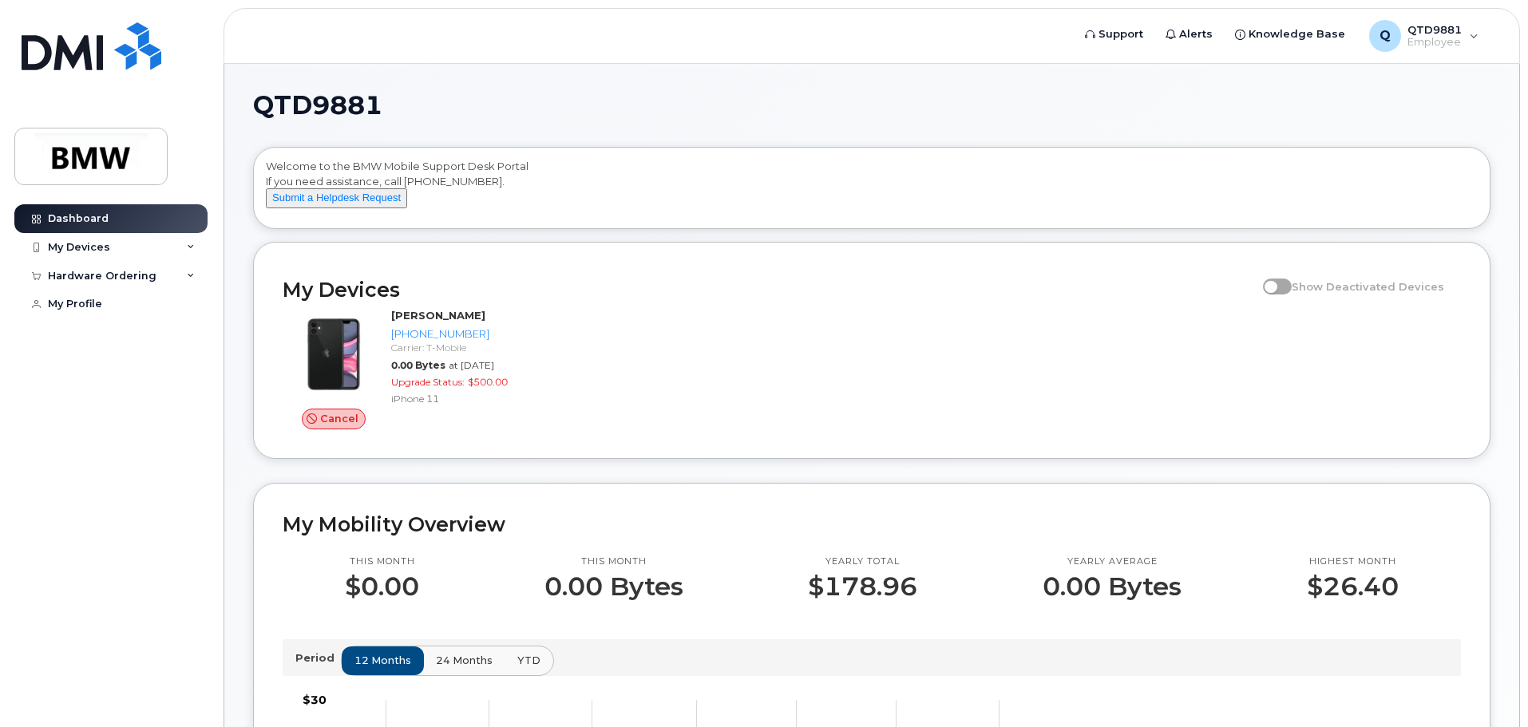
click at [613, 439] on div "Cancel [PERSON_NAME] [PHONE_NUMBER] Carrier: T-Mobile 0.00 Bytes at [DATE] Upgr…" at bounding box center [872, 369] width 1198 height 141
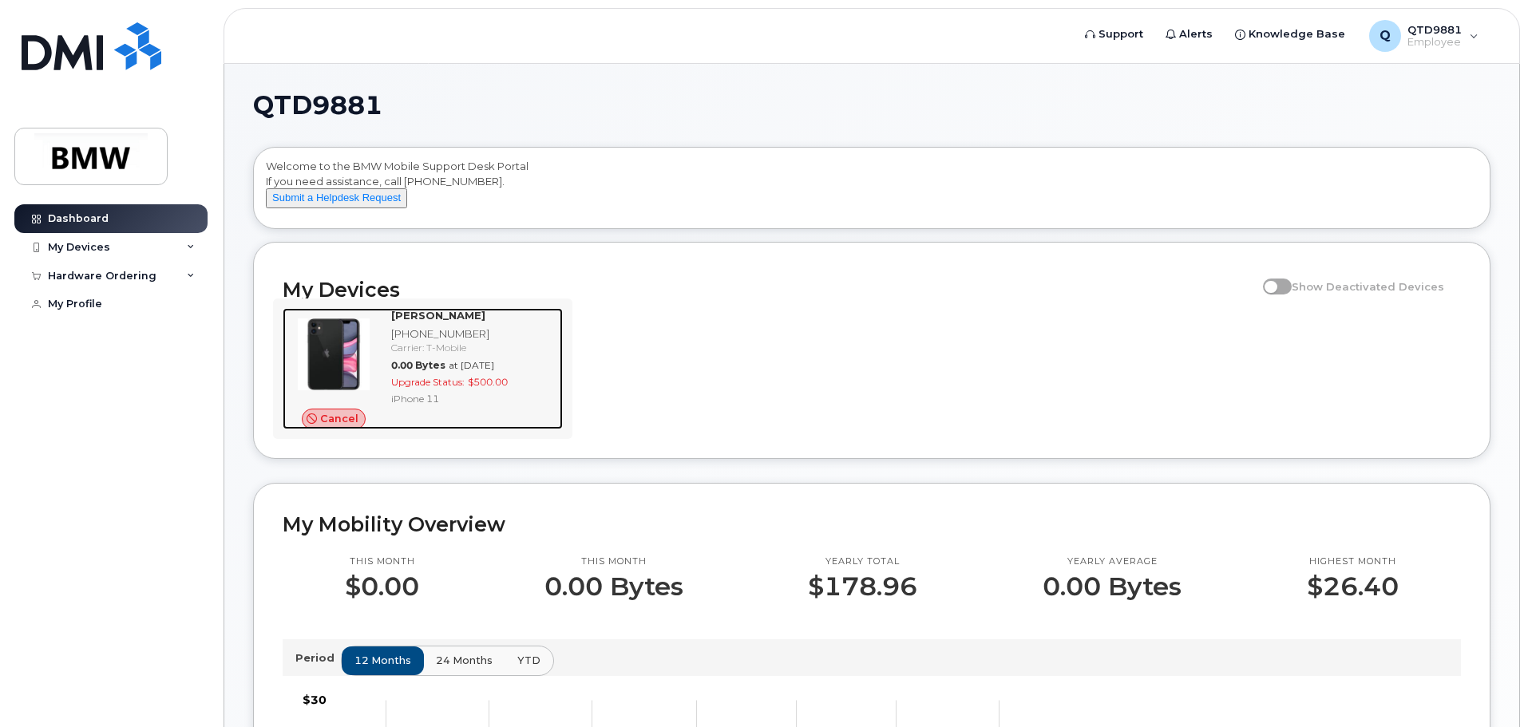
click at [339, 375] on img at bounding box center [333, 354] width 77 height 77
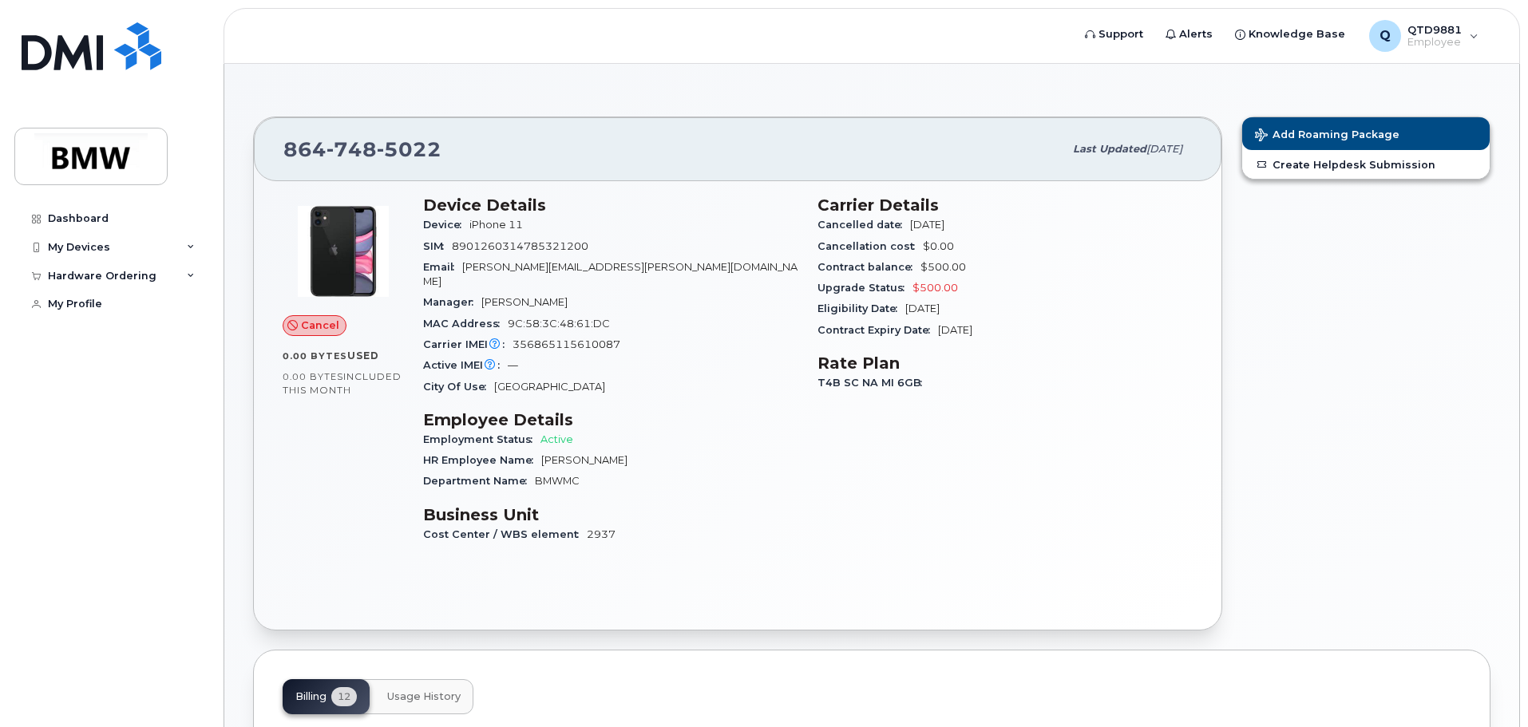
click at [601, 377] on div "City Of Use Greenville" at bounding box center [610, 387] width 375 height 21
drag, startPoint x: 601, startPoint y: 374, endPoint x: 620, endPoint y: 392, distance: 26.0
click at [603, 377] on div "City Of Use Greenville" at bounding box center [610, 387] width 375 height 21
click at [180, 276] on div "Hardware Ordering" at bounding box center [110, 276] width 193 height 29
click at [126, 327] on link "New Order" at bounding box center [124, 335] width 165 height 30
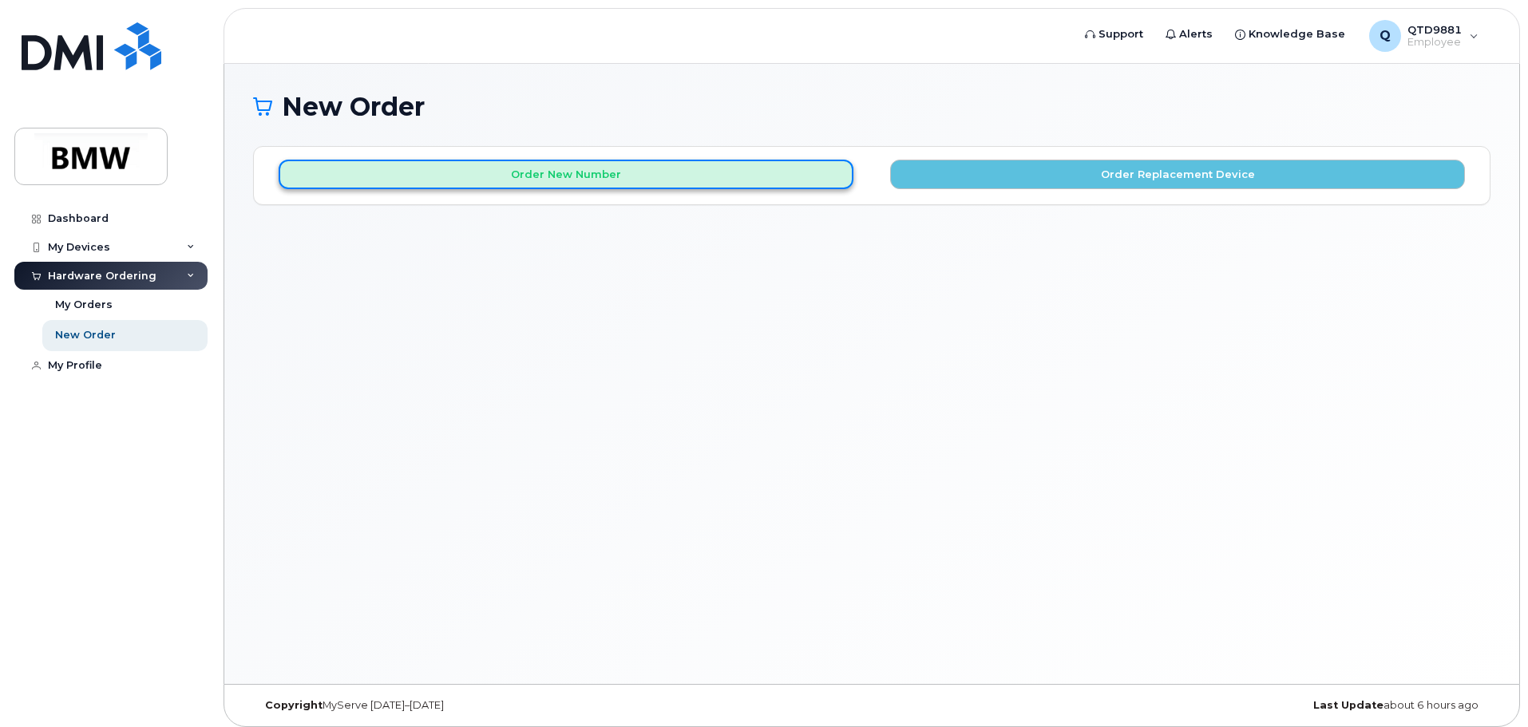
click at [642, 180] on button "Order New Number" at bounding box center [566, 175] width 575 height 30
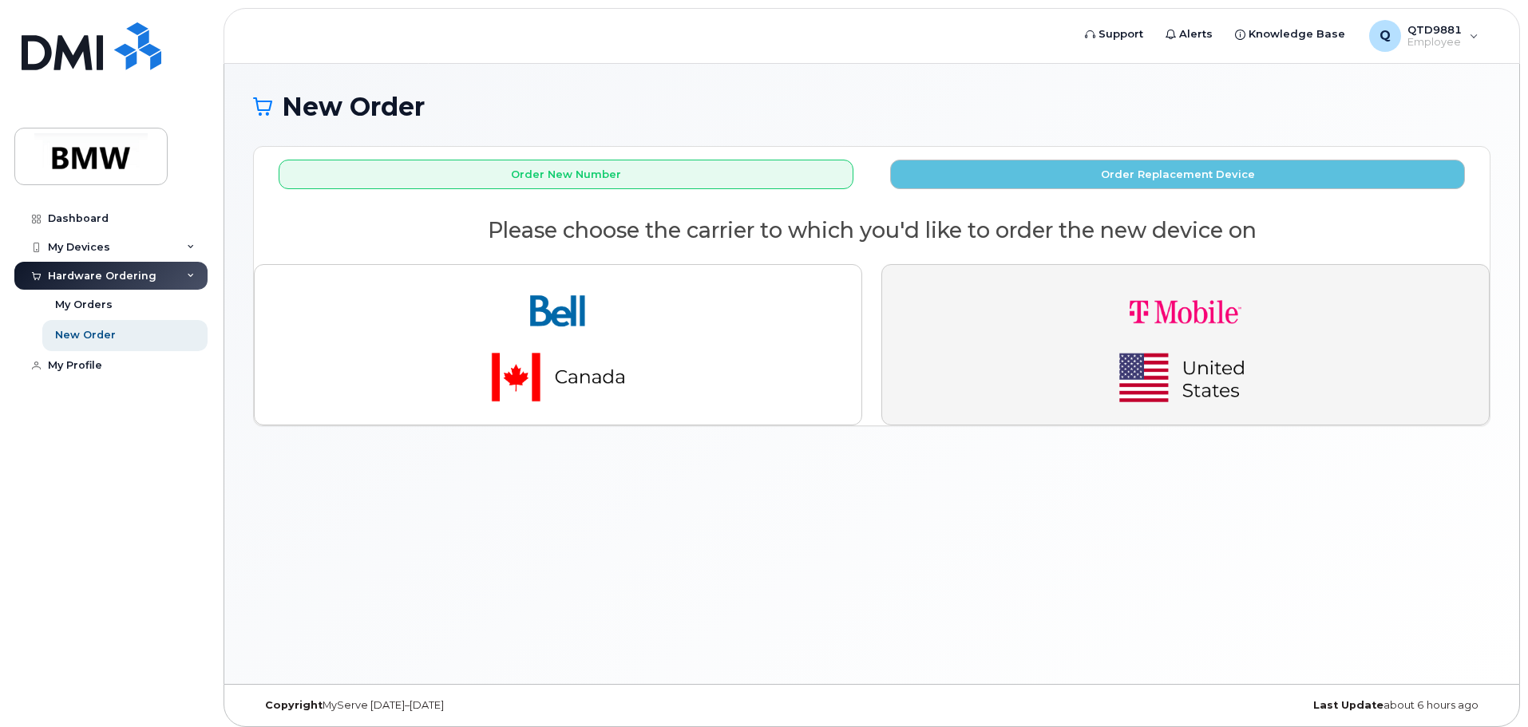
click at [1106, 338] on img "button" at bounding box center [1186, 345] width 224 height 134
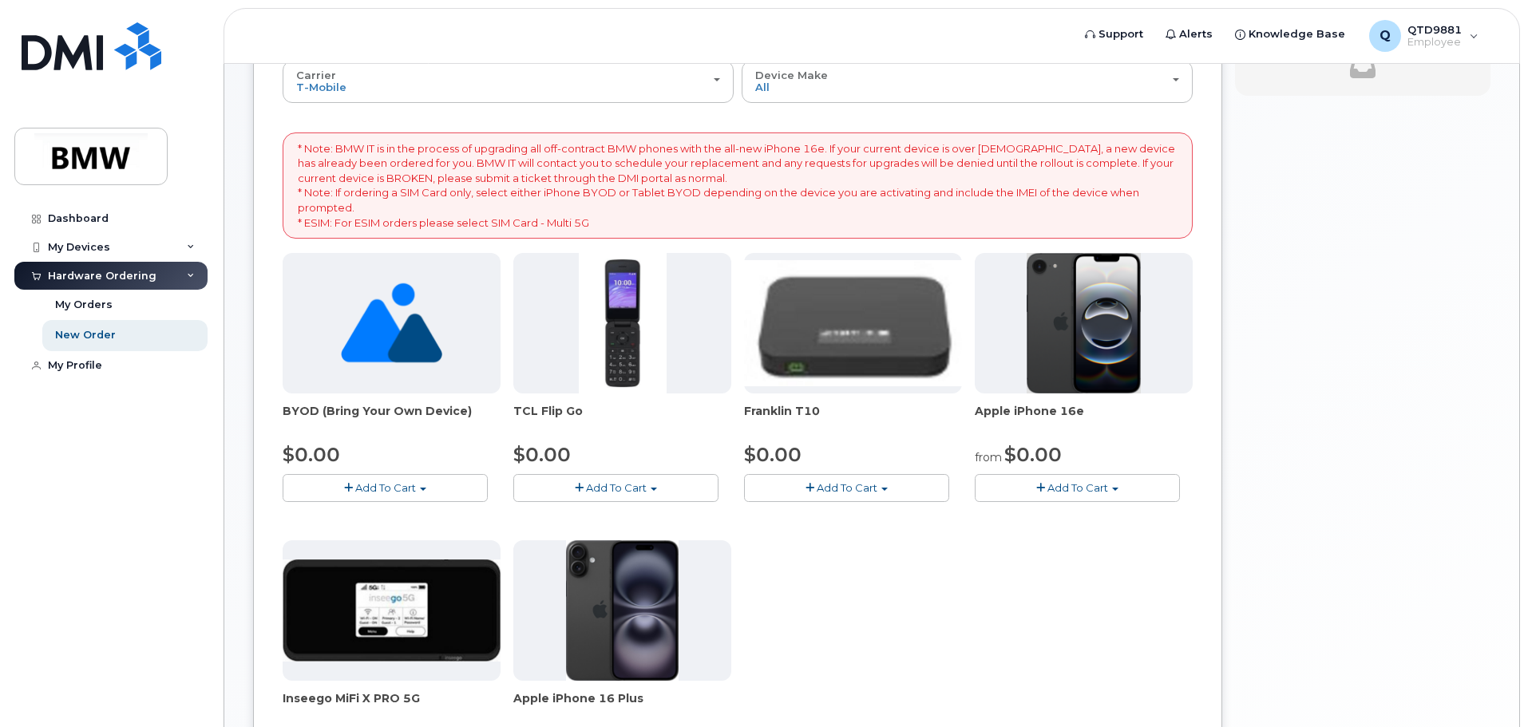
scroll to position [160, 0]
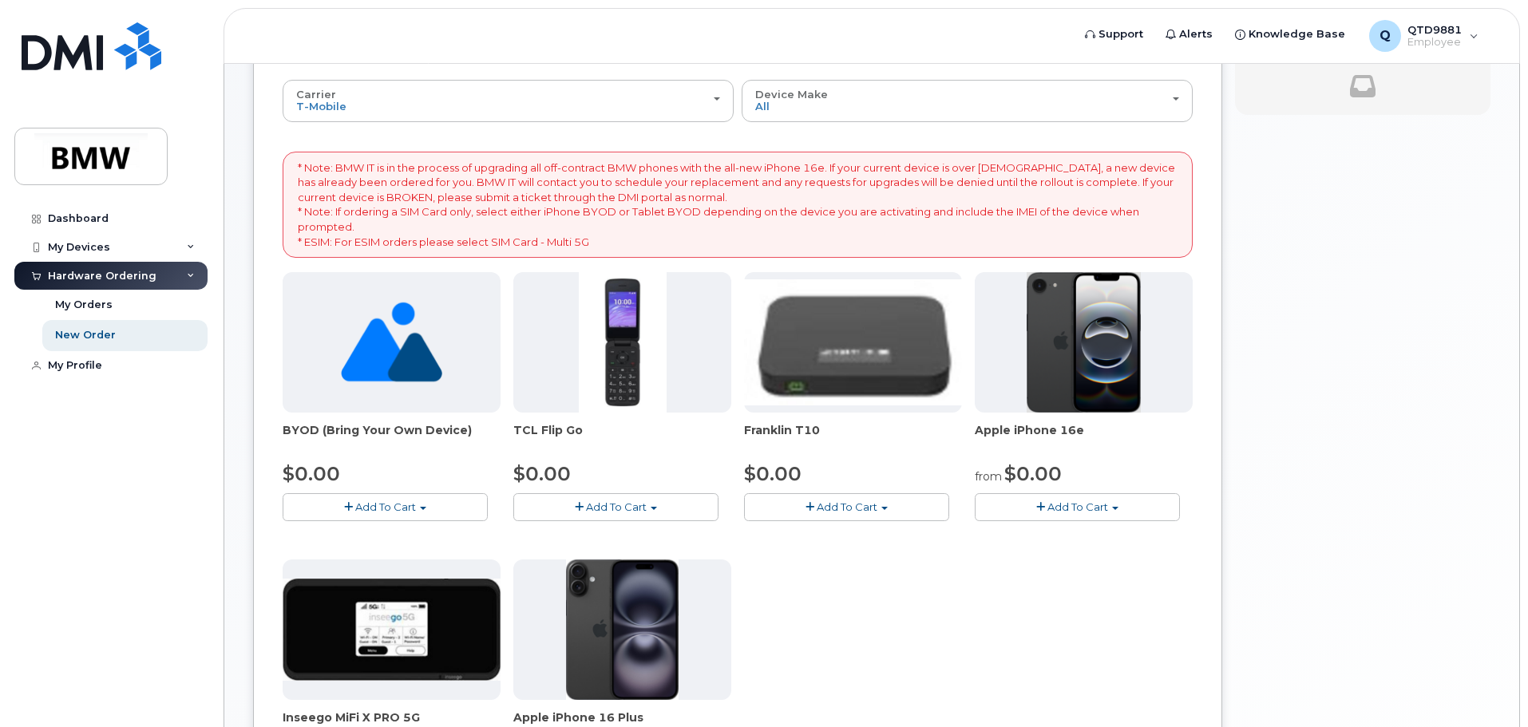
click at [1104, 407] on img at bounding box center [1084, 342] width 115 height 141
click at [1081, 511] on span "Add To Cart" at bounding box center [1078, 507] width 61 height 13
click at [1088, 542] on link "$0.00 - 30 Month Activation (128GB)" at bounding box center [1094, 537] width 230 height 20
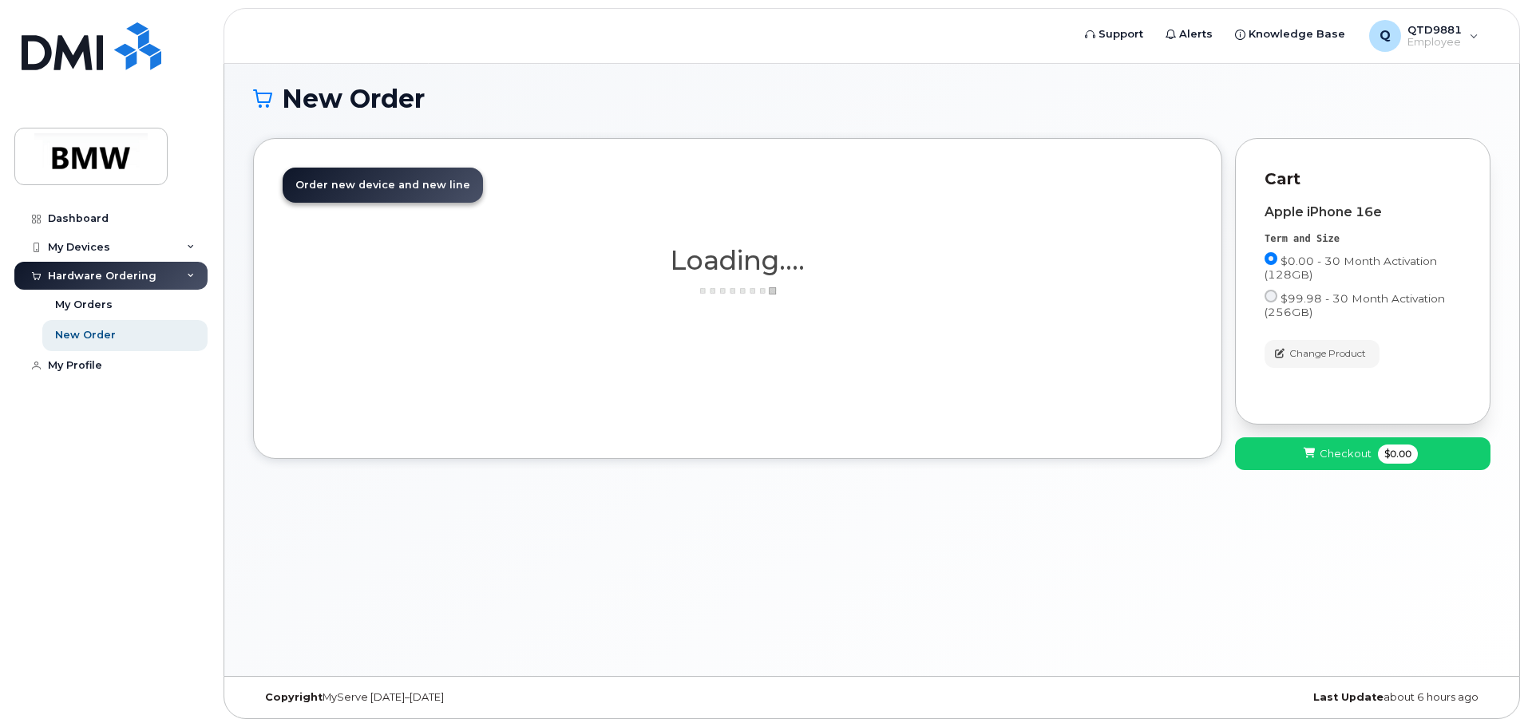
scroll to position [8, 0]
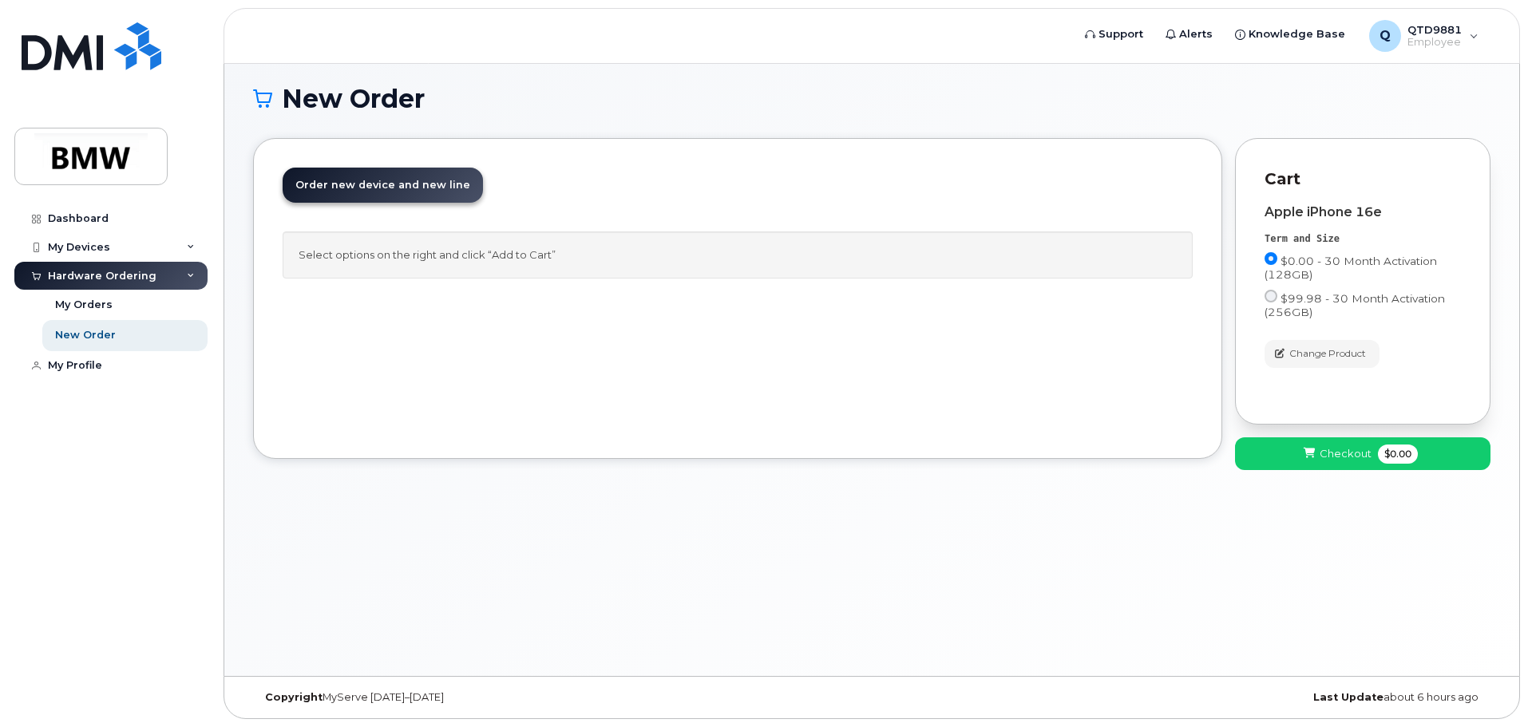
click at [1089, 394] on div "Order New Device Upgrade Existing Device Order new device and new line Order ne…" at bounding box center [737, 298] width 969 height 321
click at [1337, 459] on span "Checkout" at bounding box center [1346, 453] width 52 height 15
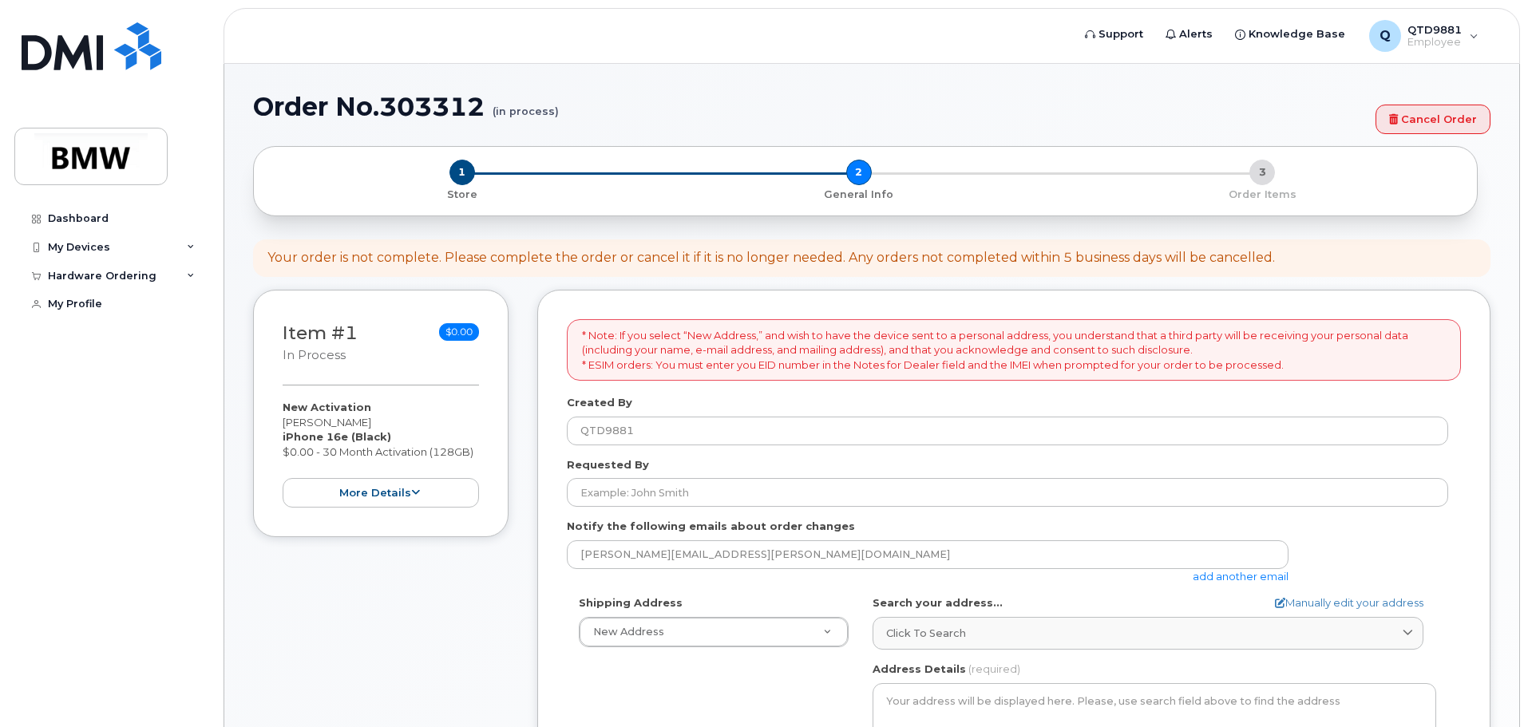
select select
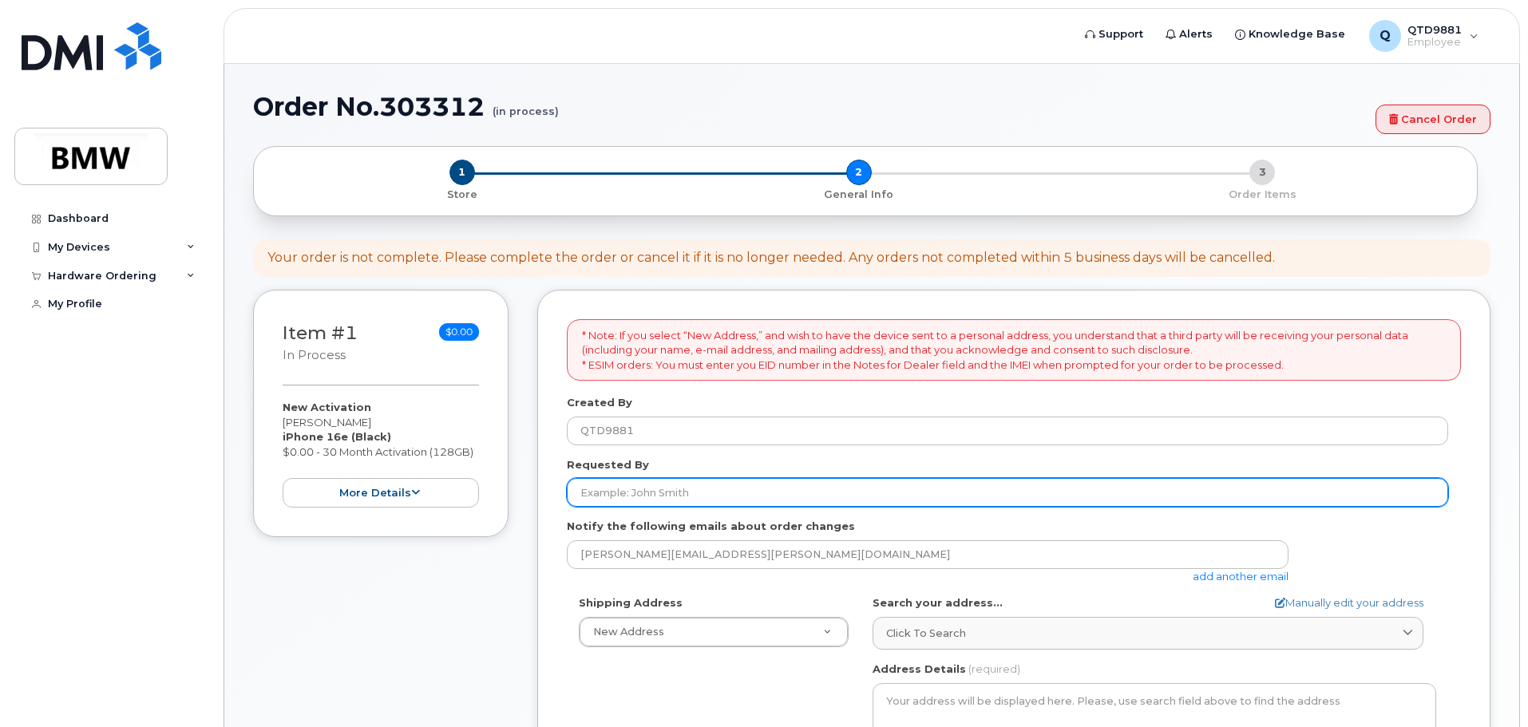
click at [616, 491] on input "Requested By" at bounding box center [1008, 492] width 882 height 29
type input "[PERSON_NAME]"
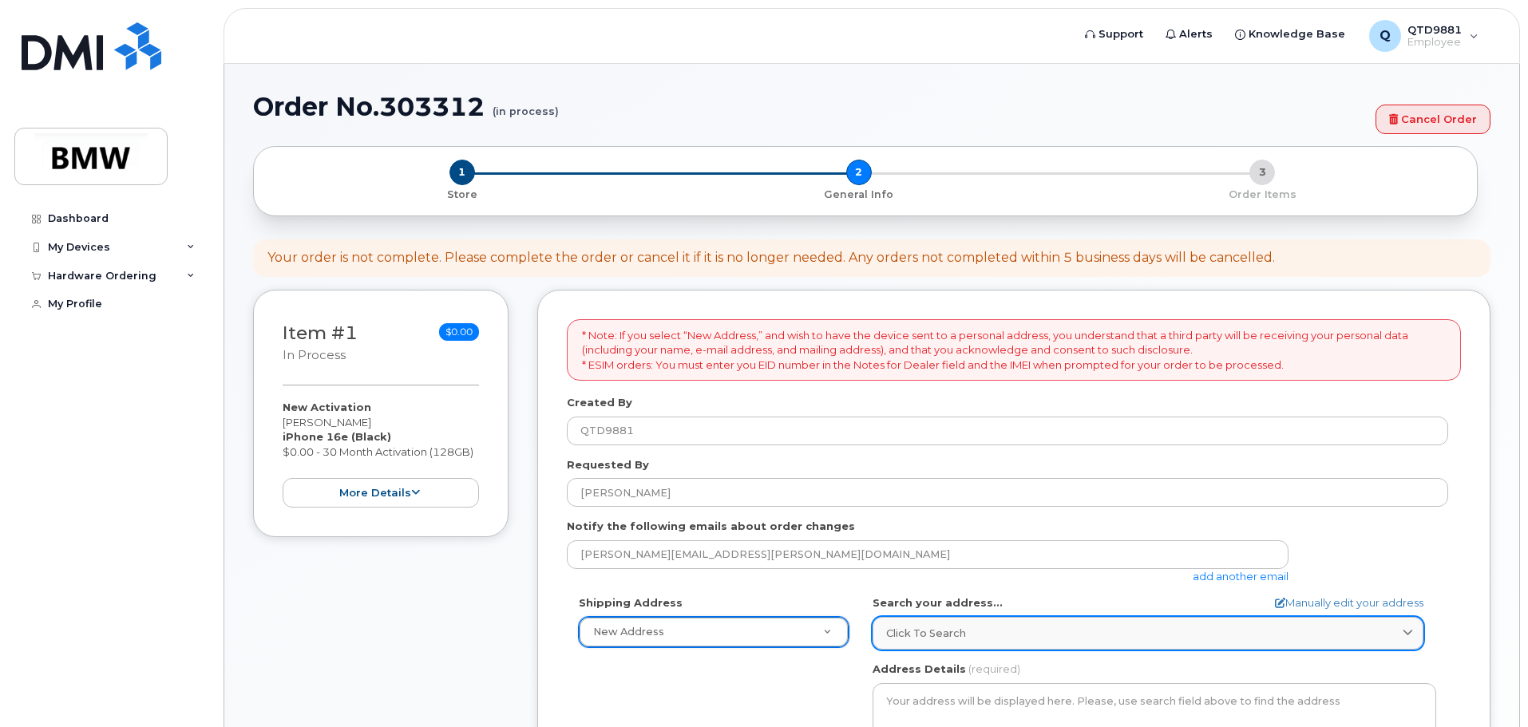
click at [921, 635] on span "Click to search" at bounding box center [926, 633] width 80 height 15
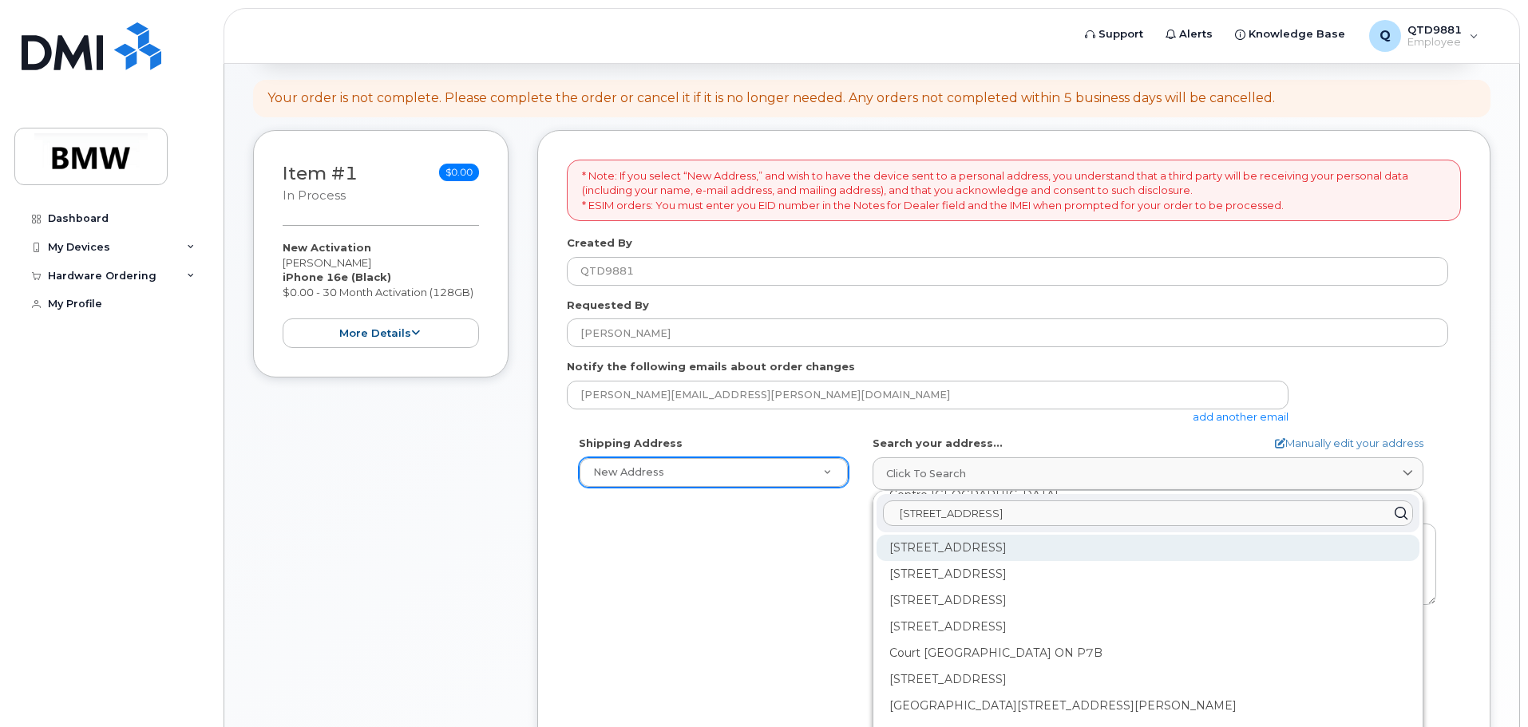
scroll to position [240, 0]
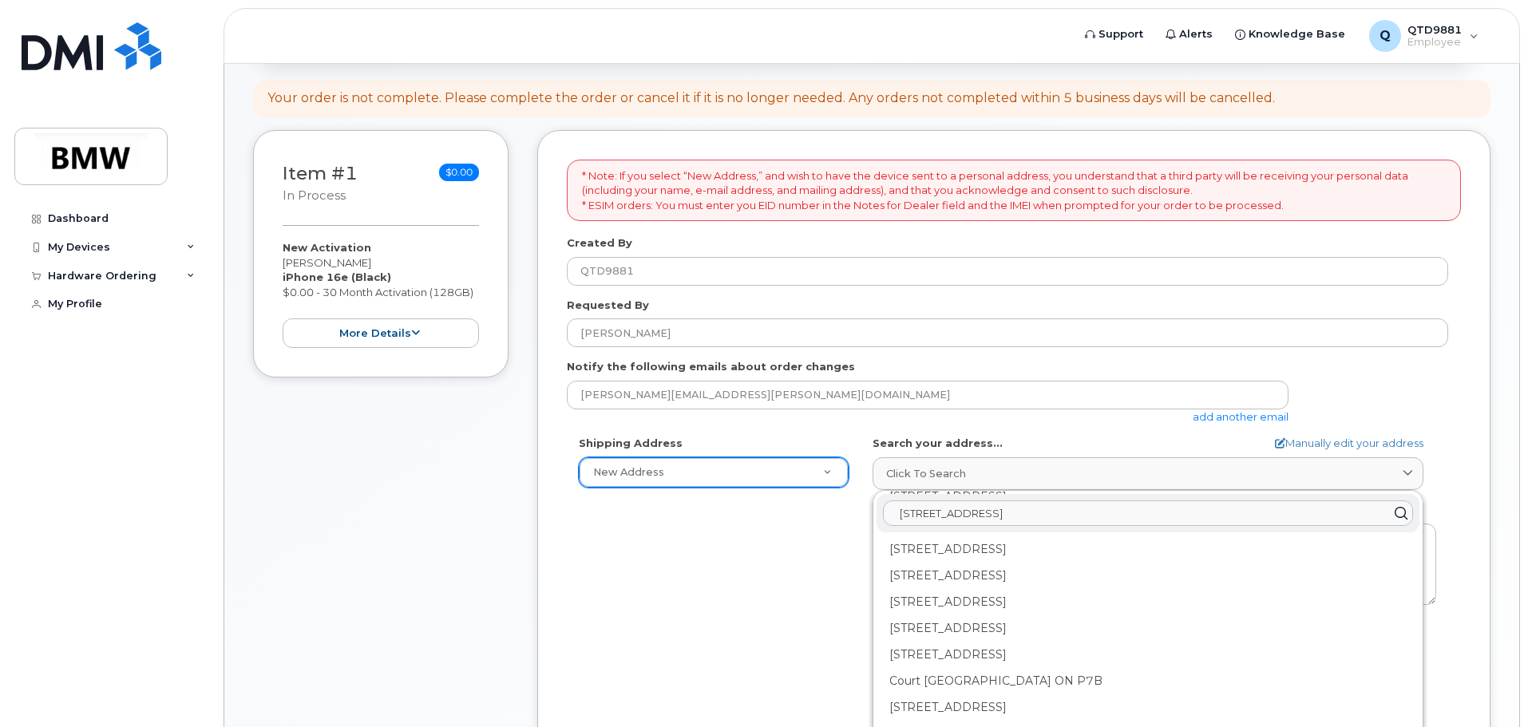
click at [1094, 518] on input "[STREET_ADDRESS]" at bounding box center [1148, 514] width 530 height 26
type input "[STREET_ADDRESS]"
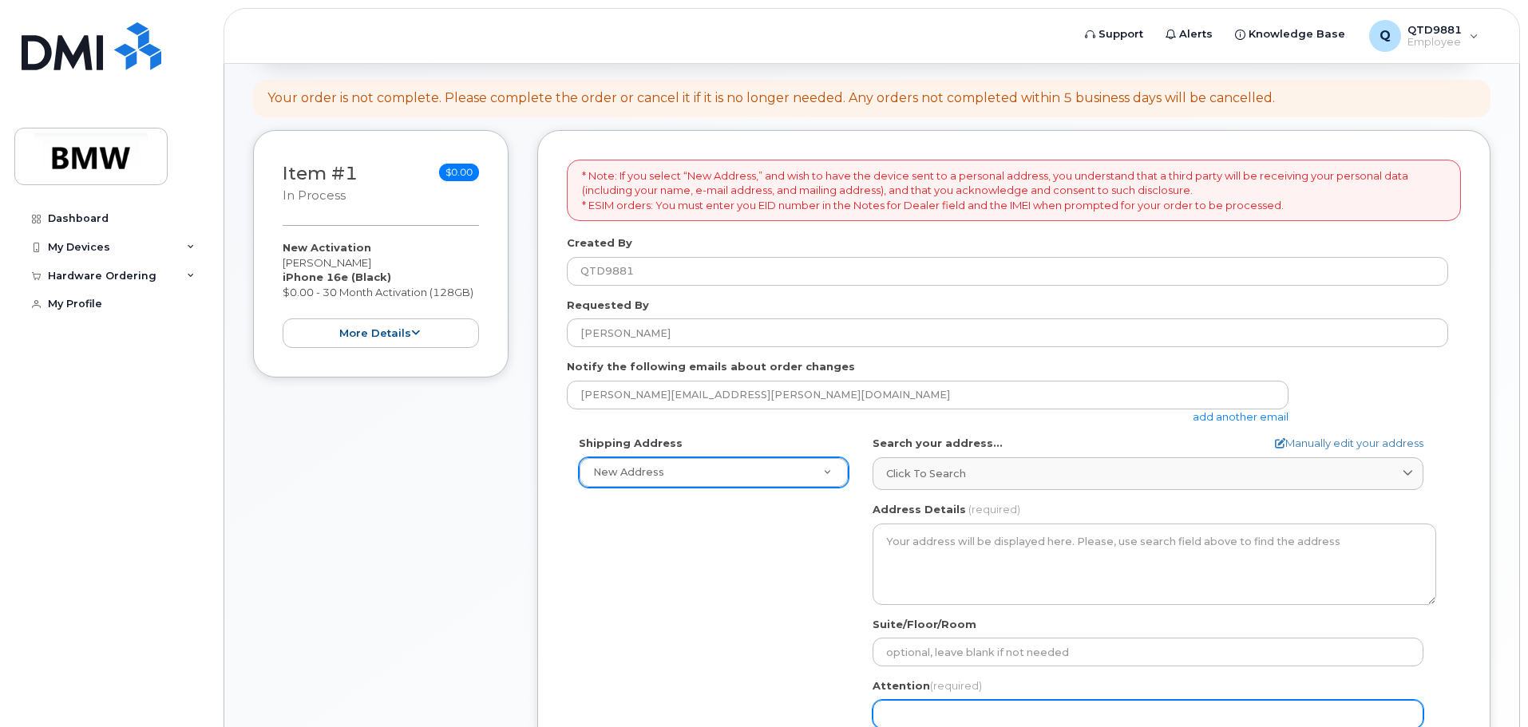
scroll to position [161, 0]
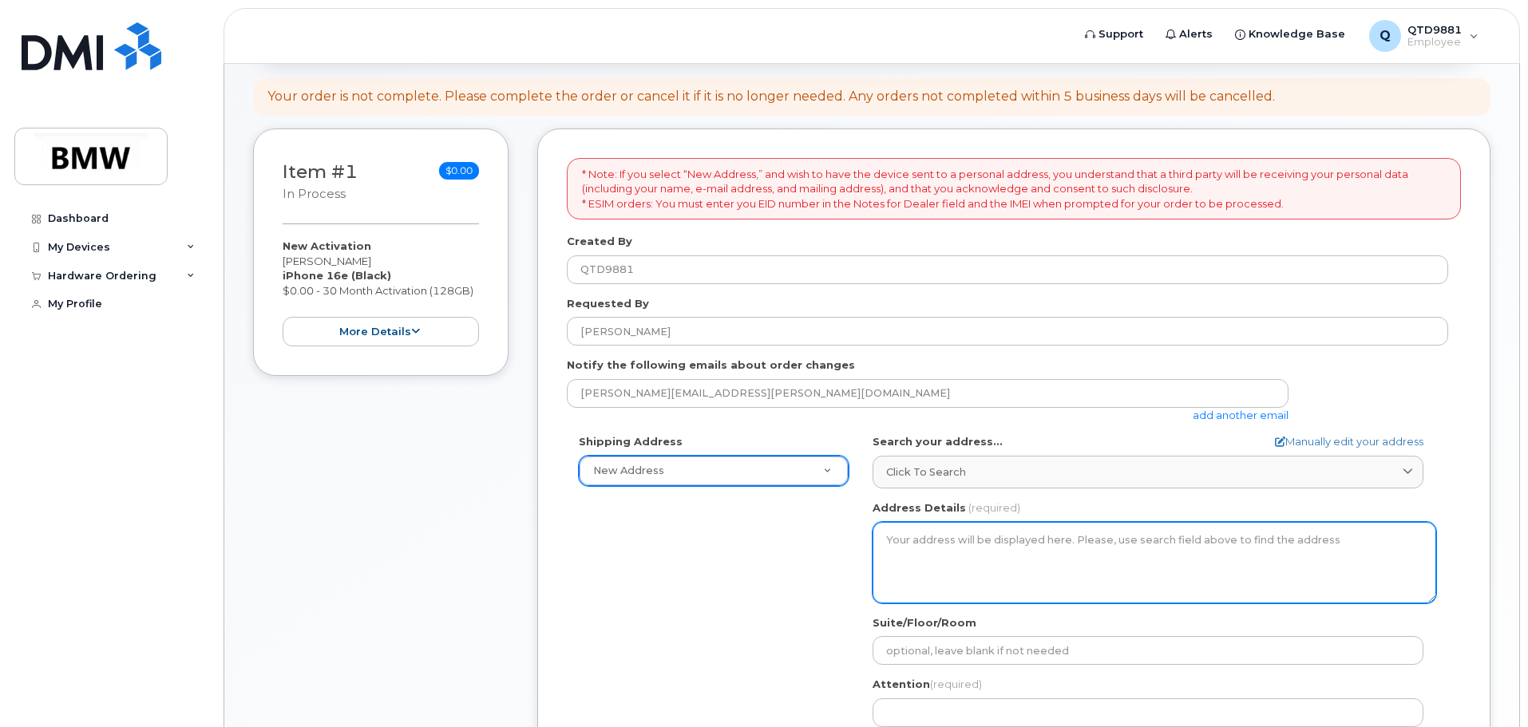
click at [1009, 554] on textarea "Address Details" at bounding box center [1155, 562] width 564 height 81
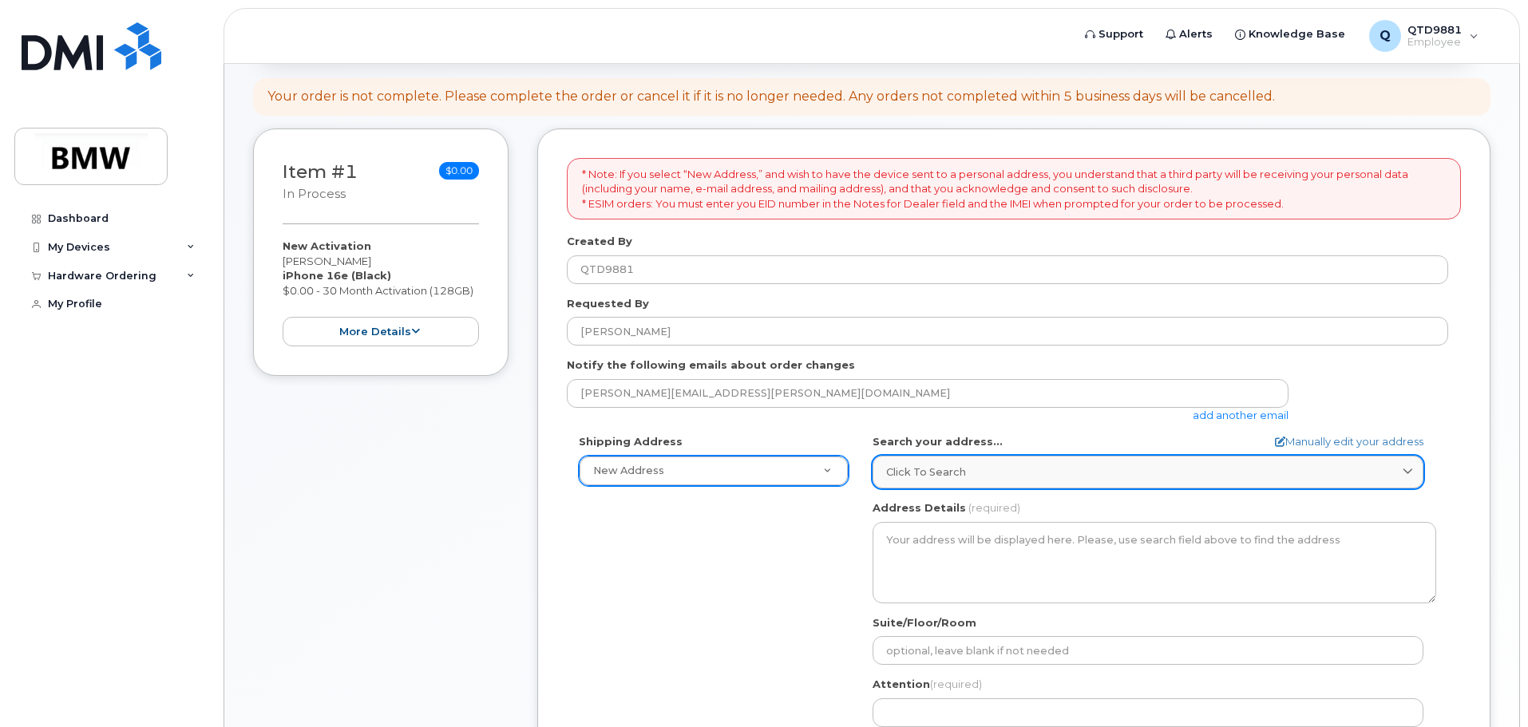
click at [1041, 473] on div "Click to search" at bounding box center [1148, 472] width 524 height 15
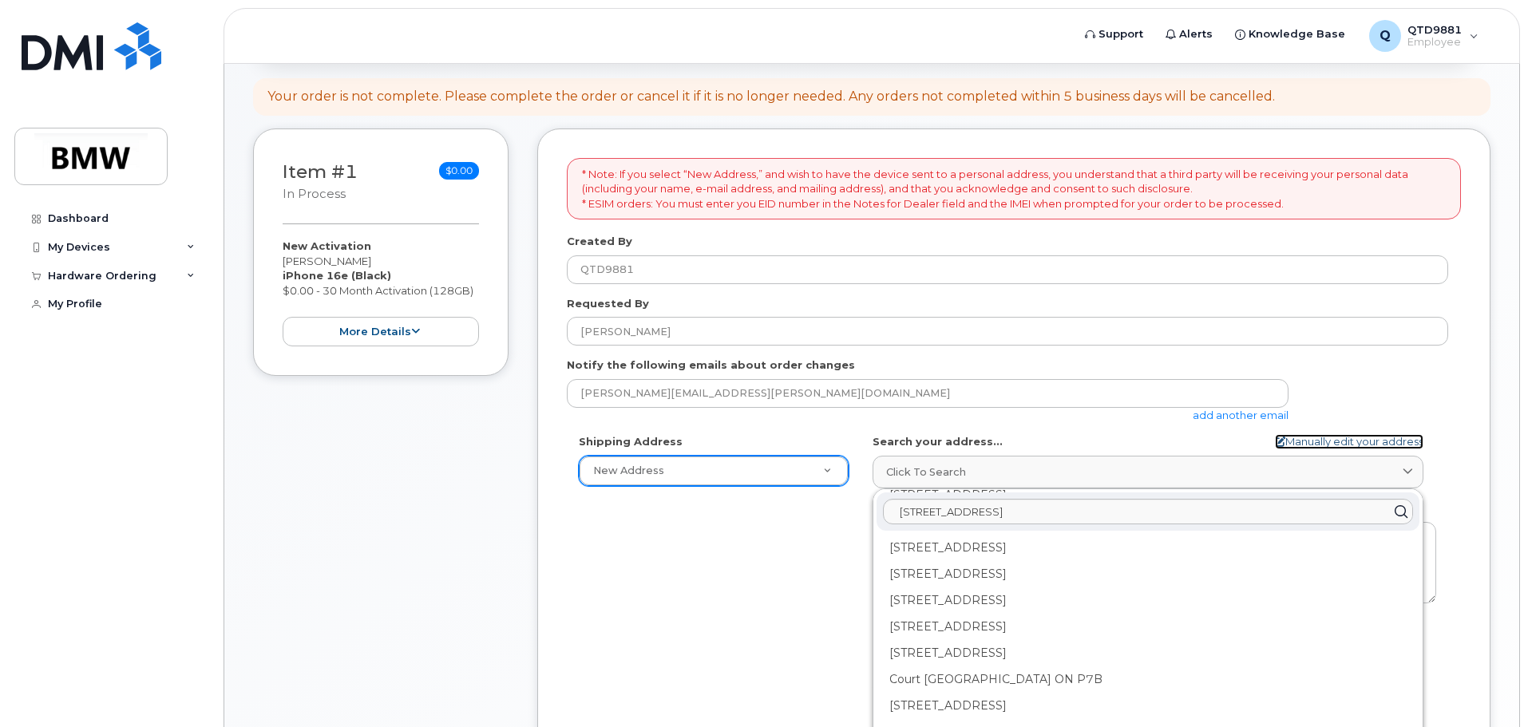
click at [1294, 439] on link "Manually edit your address" at bounding box center [1349, 441] width 149 height 15
select select
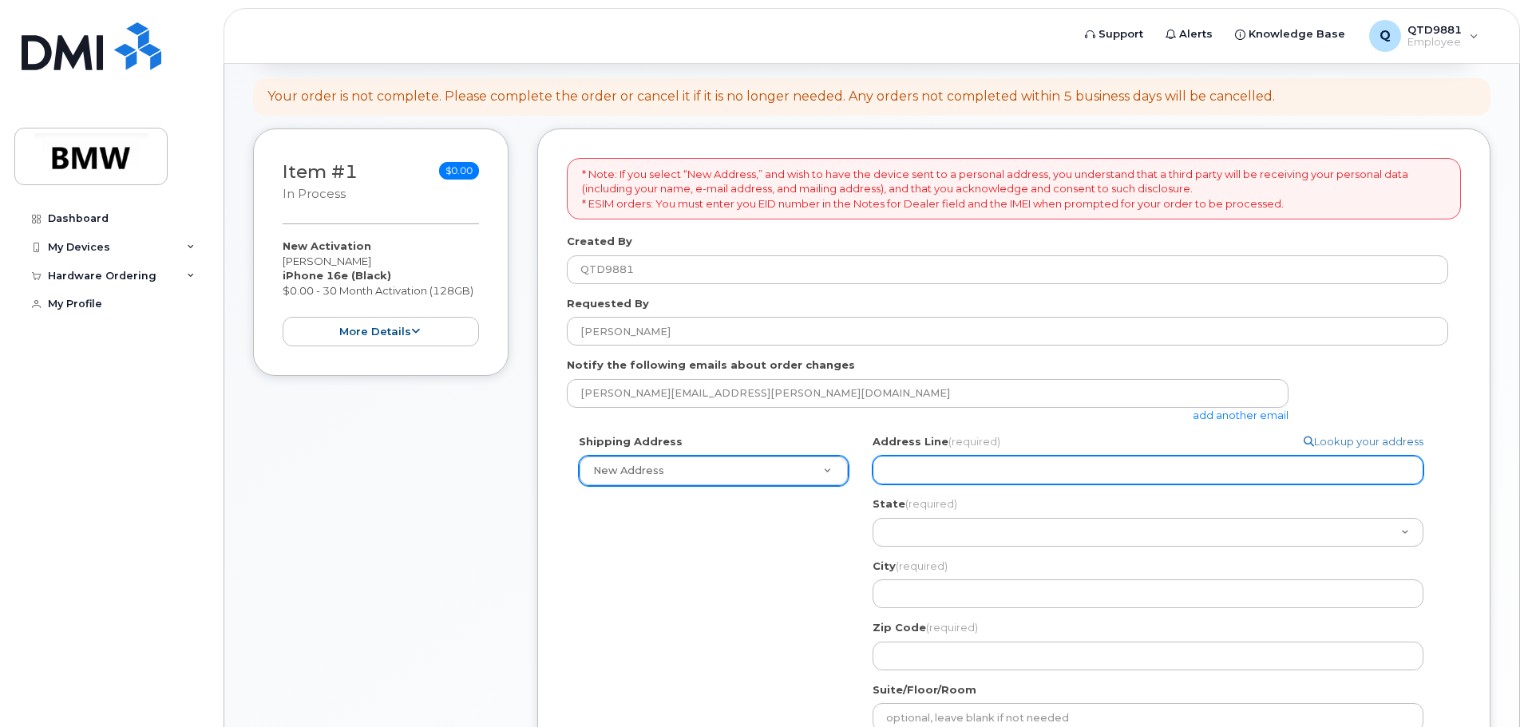
click at [949, 473] on input "Address Line (required)" at bounding box center [1148, 470] width 551 height 29
select select
type input "1"
select select
type input "10"
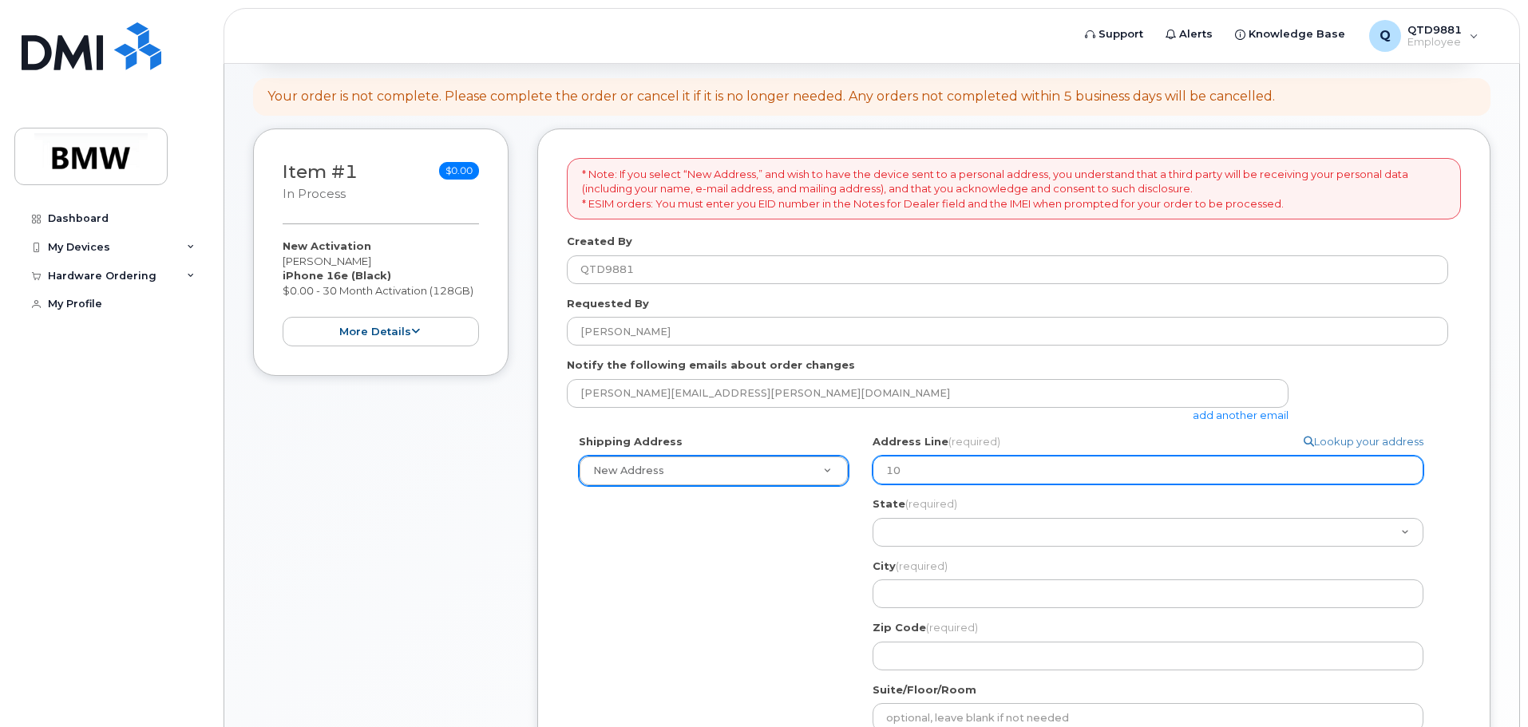
select select
type input "107"
select select
type input "107 S"
select select
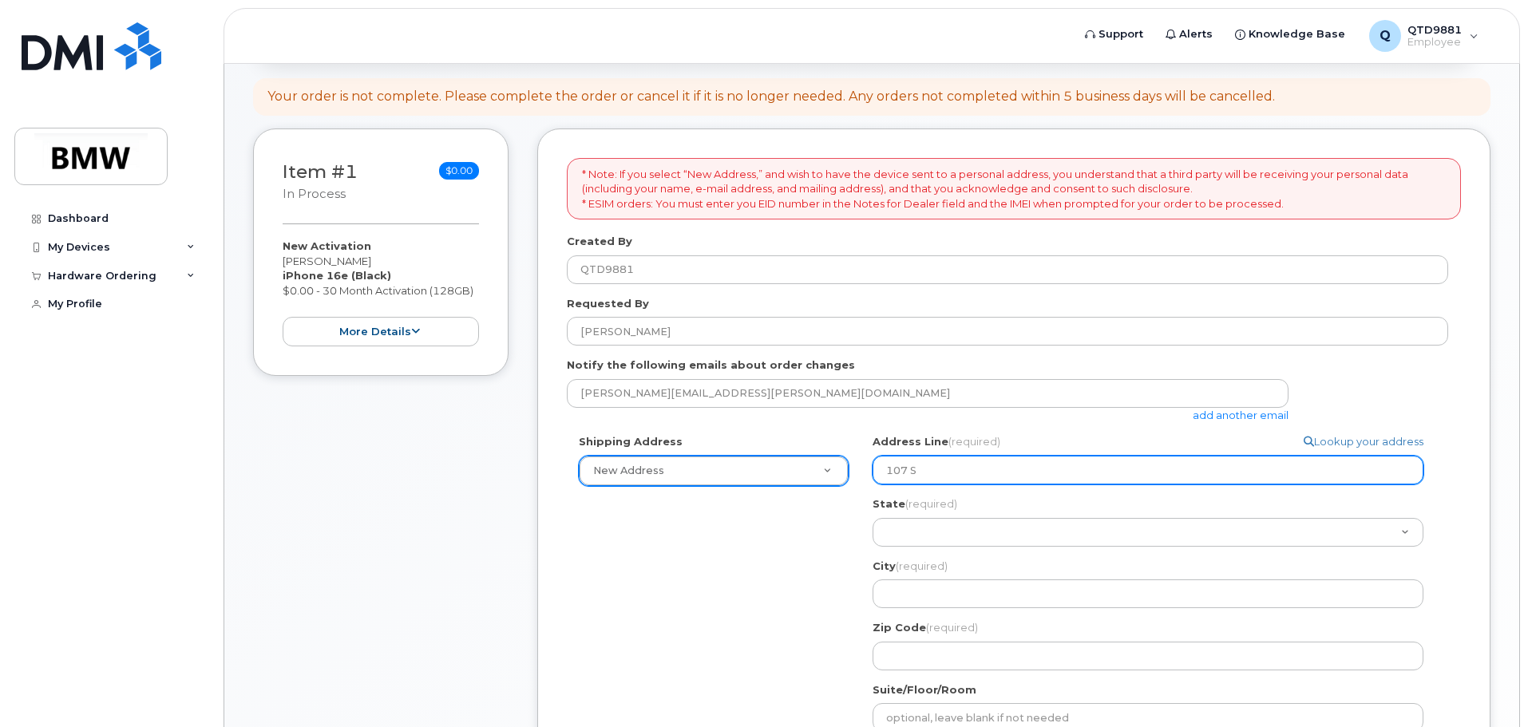
type input "107 Sw"
select select
type input "107 Swe"
select select
type input "107 Swee"
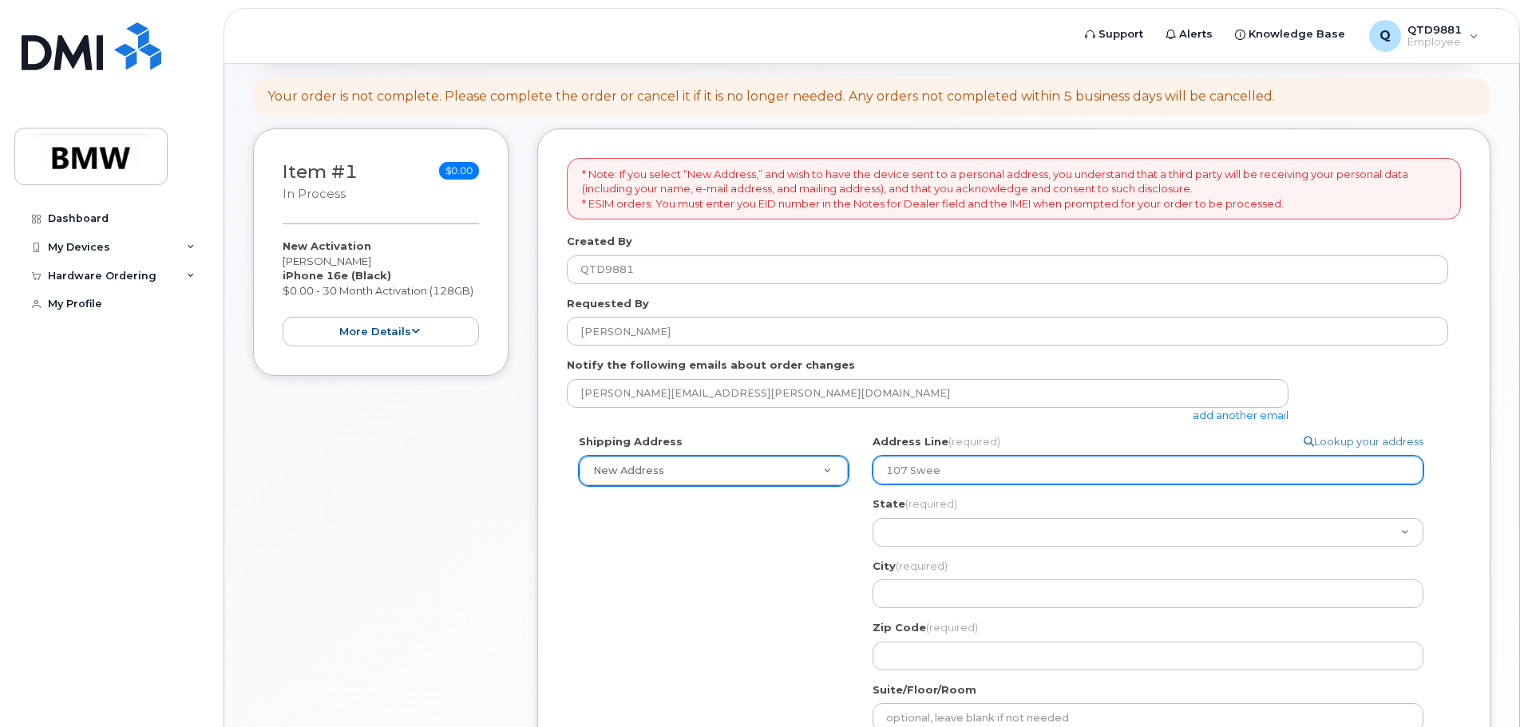
select select
type input "107 Sweet"
select select
type input "107 Sweet A"
select select
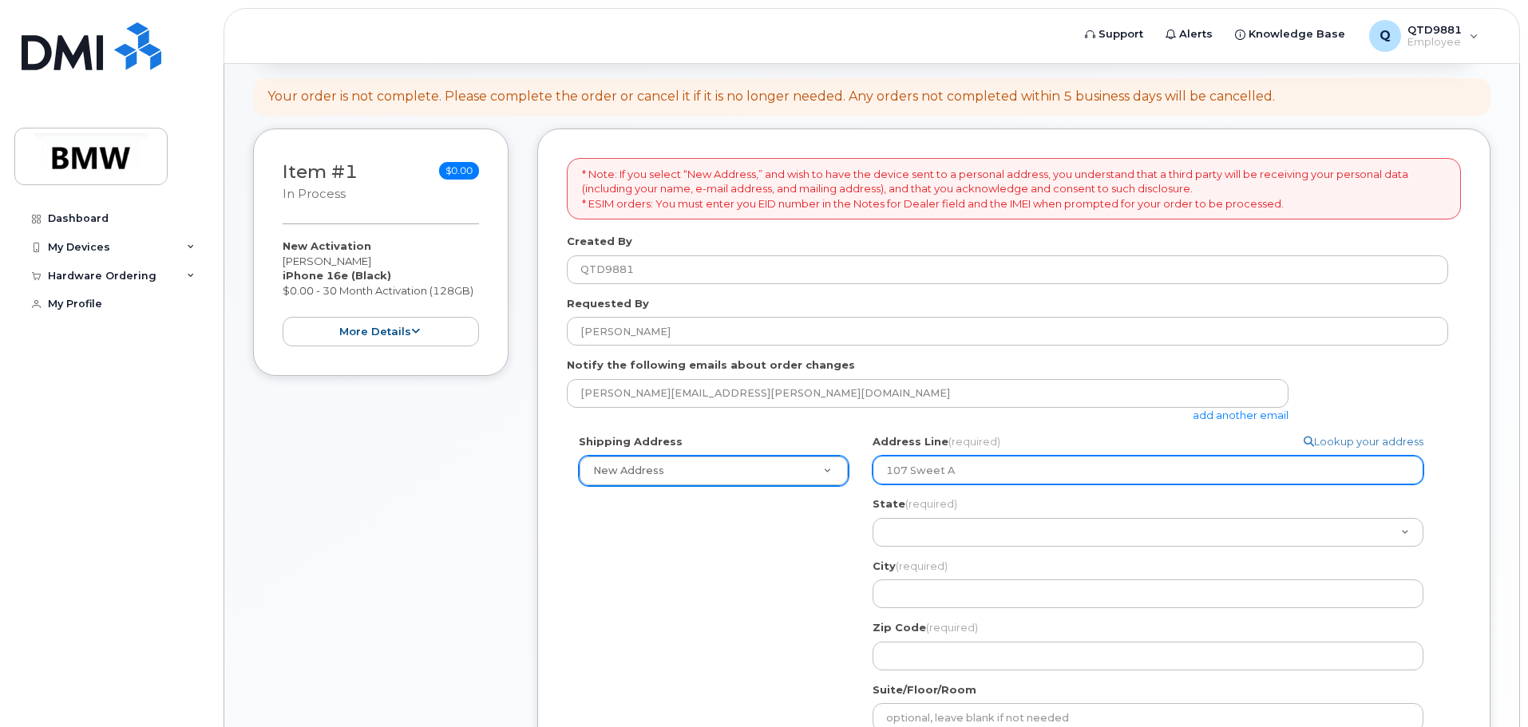
type input "107 Sweet Al"
select select
type input "107 Sweet Alm"
select select
type input "107 Sweet Almo"
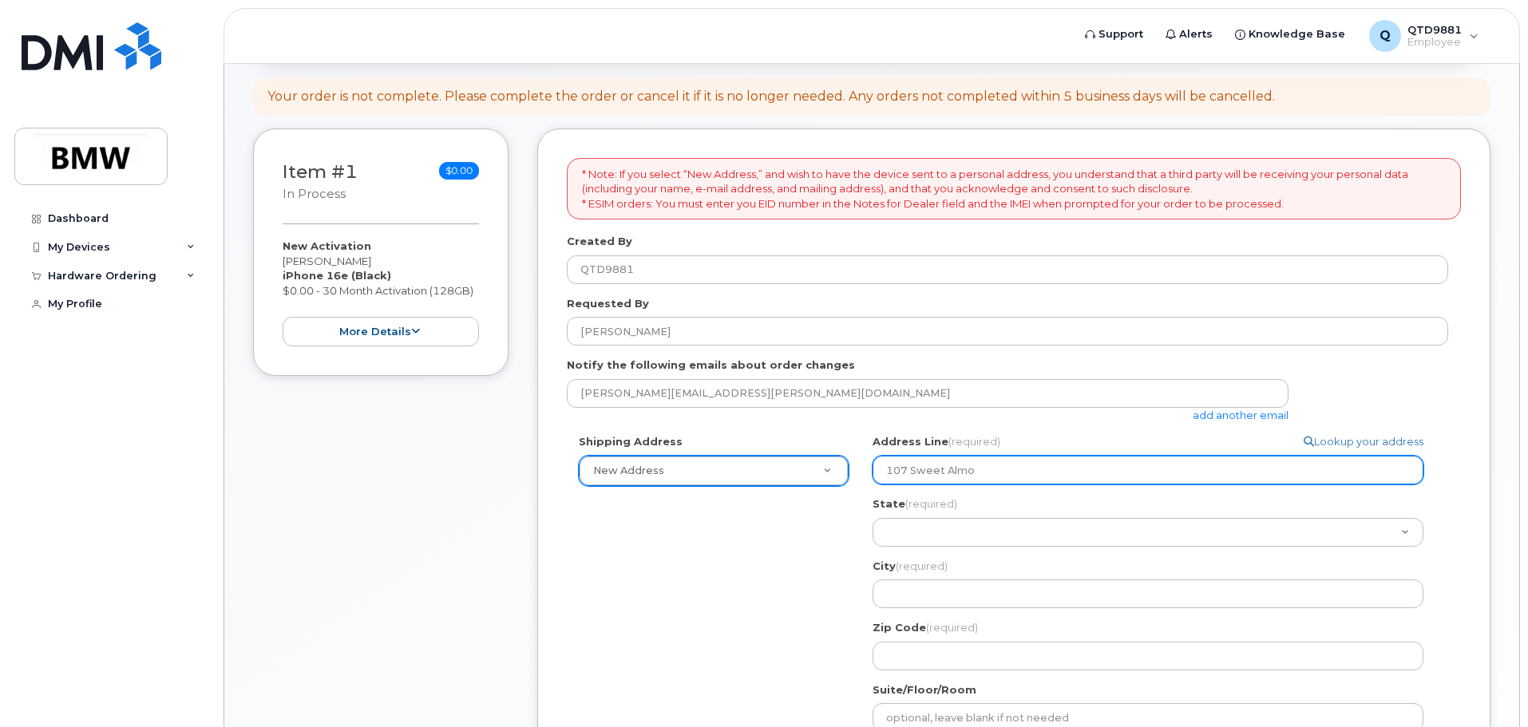
select select
type input "107 Sweet Almon"
select select
type input "107 Sweet Almond"
select select
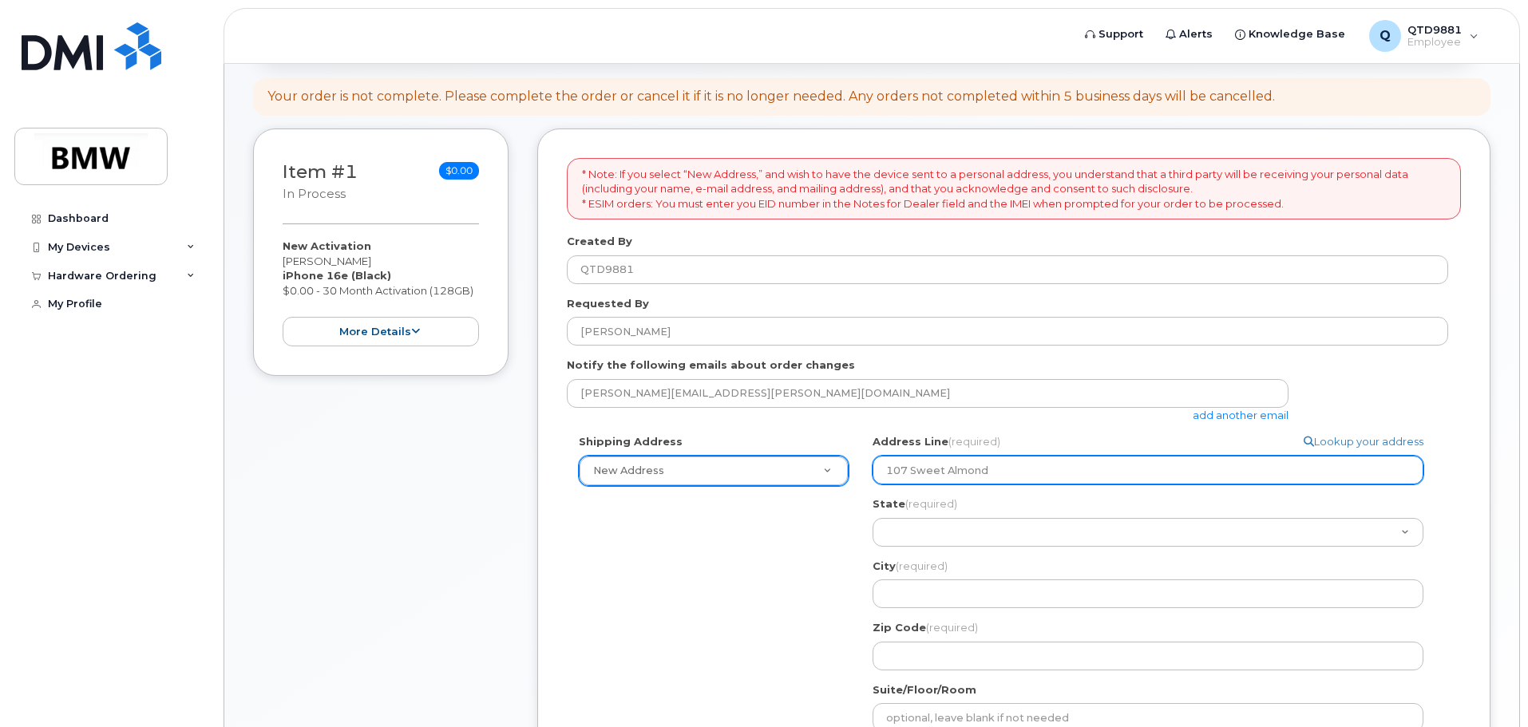
type input "107 Sweet Almond C"
select select
type input "107 Sweet Almond Co"
select select
type input "107 Sweet Almond Cou"
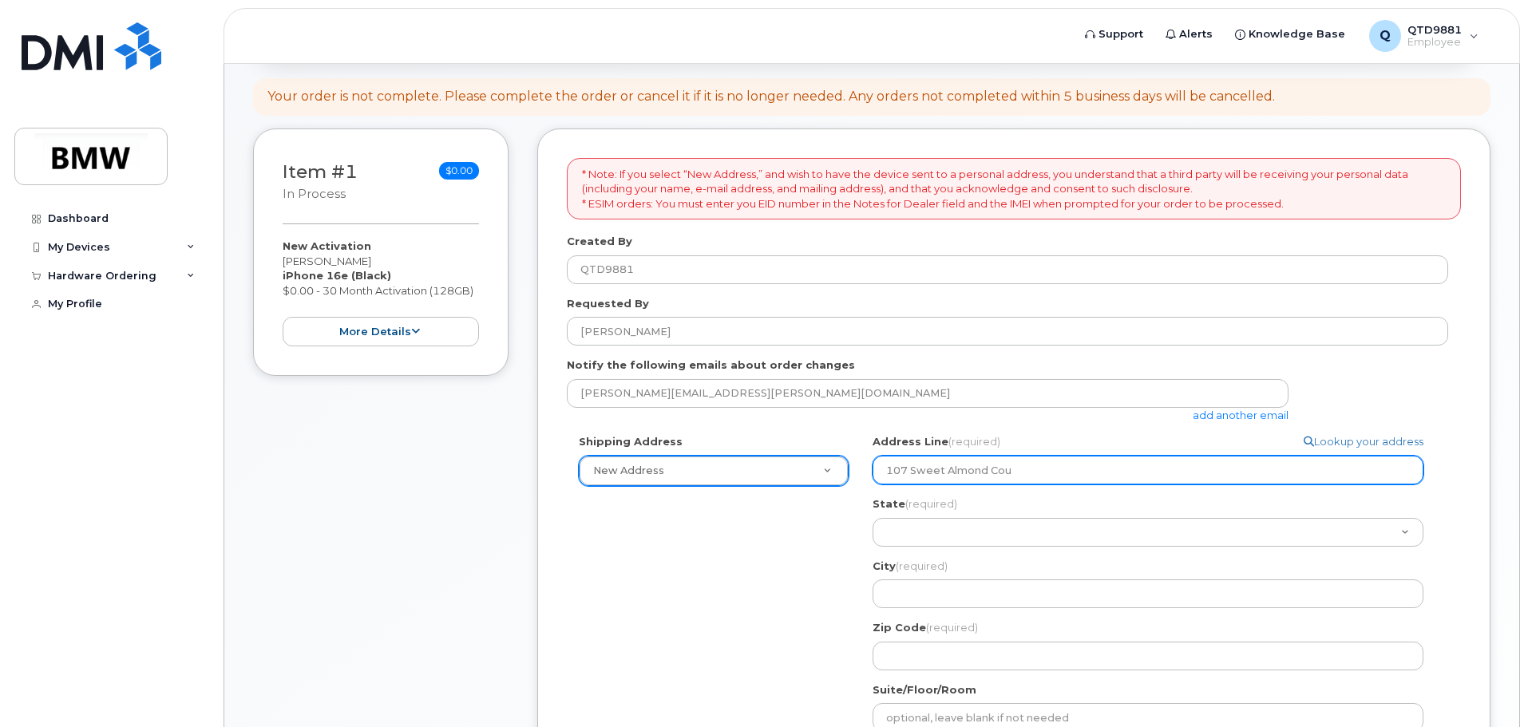
select select
type input "107 Sweet Almond Cour"
select select
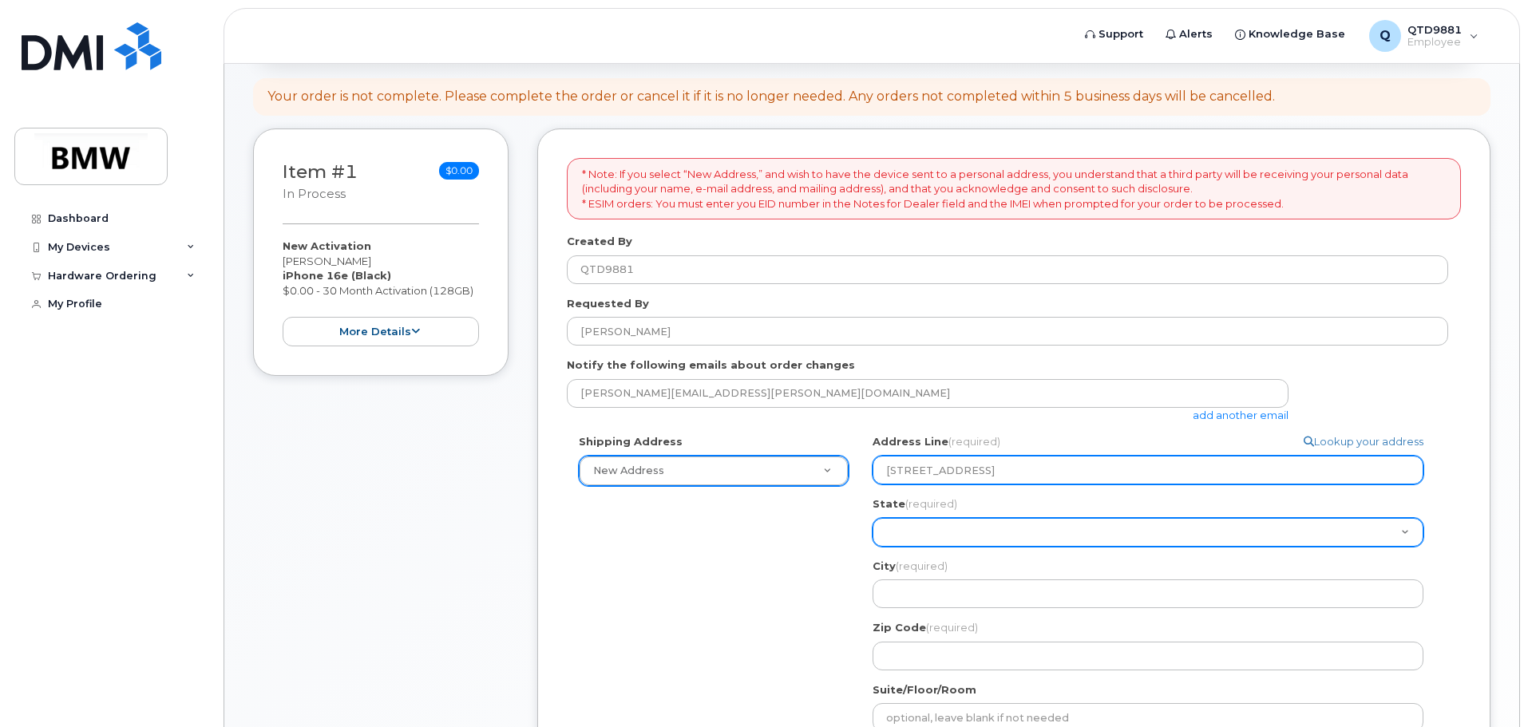
type input "107 Sweet Almond Court"
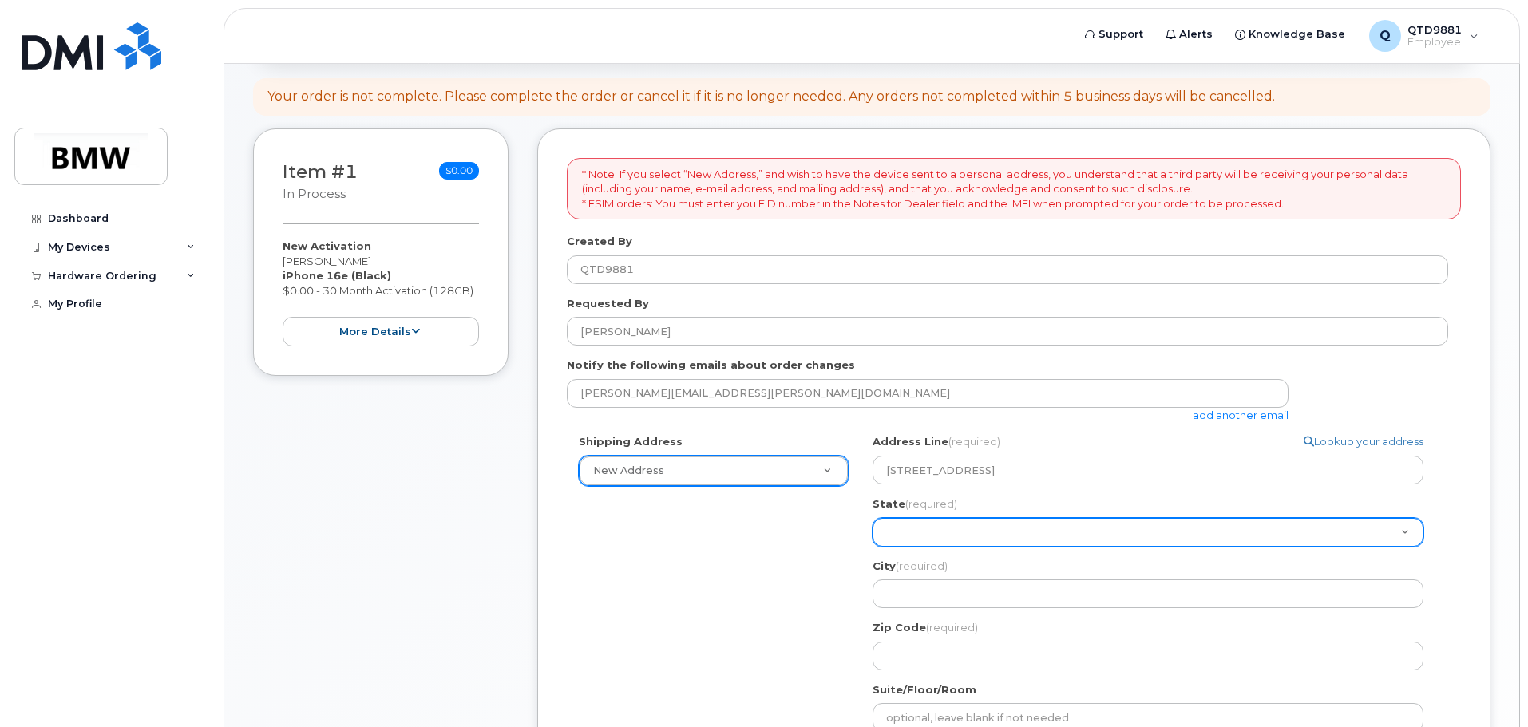
click at [973, 541] on select "Alabama Alaska American Samoa Arizona Arkansas California Colorado Connecticut …" at bounding box center [1148, 532] width 551 height 29
select select "SC"
click at [873, 518] on select "Alabama Alaska American Samoa Arizona Arkansas California Colorado Connecticut …" at bounding box center [1148, 532] width 551 height 29
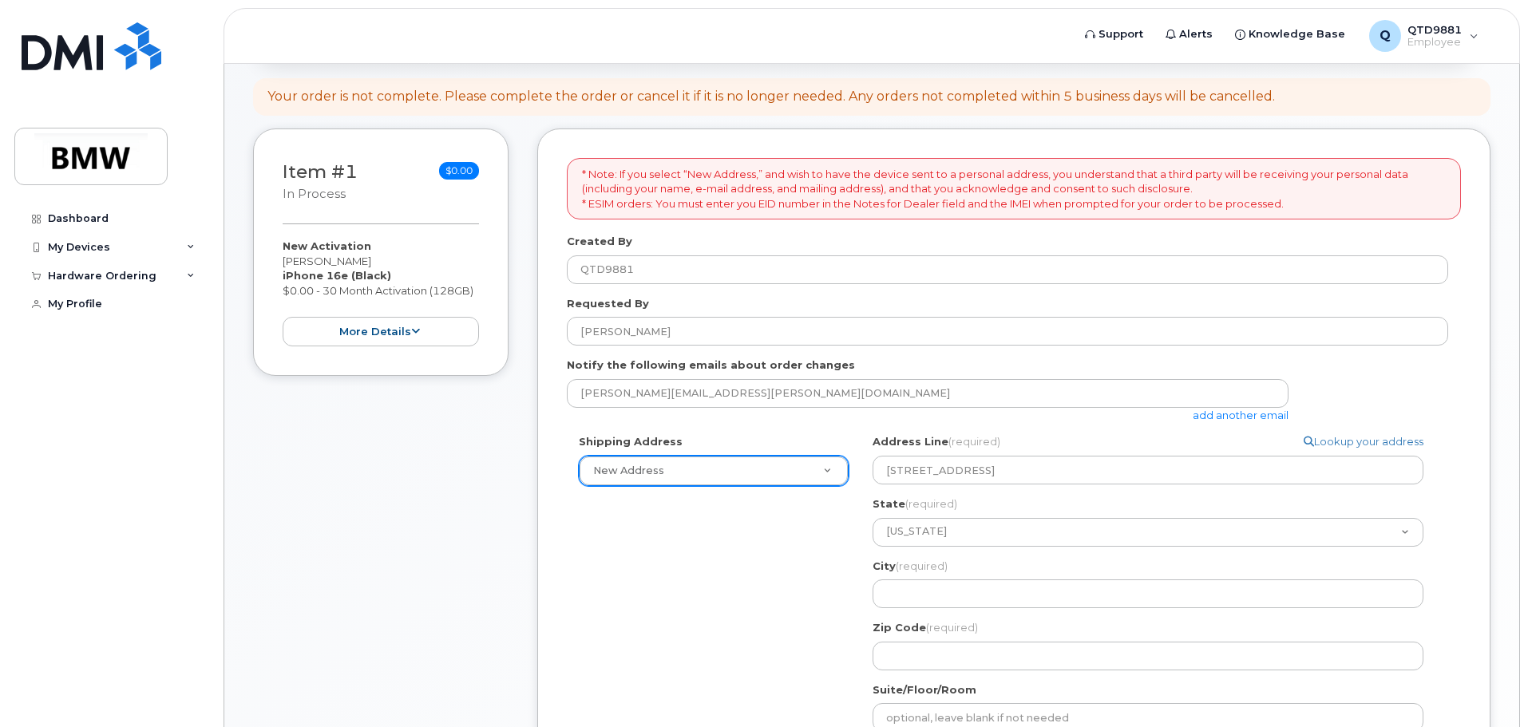
click at [934, 579] on div "City (required) 107 Sweet Almond Court, SC, USA" at bounding box center [1155, 584] width 564 height 50
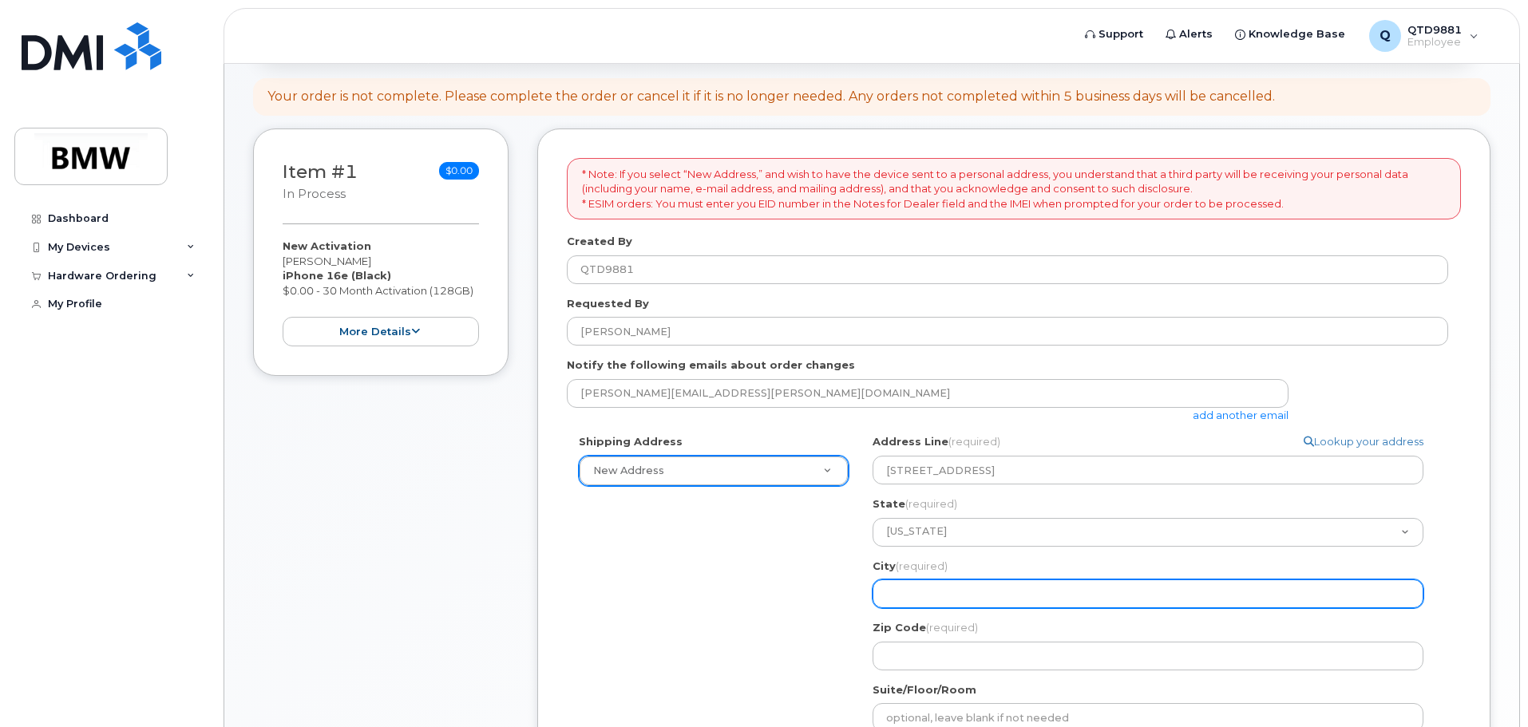
click at [935, 586] on input "City (required)" at bounding box center [1148, 594] width 551 height 29
select select
type input "G"
select select
type input "Gr"
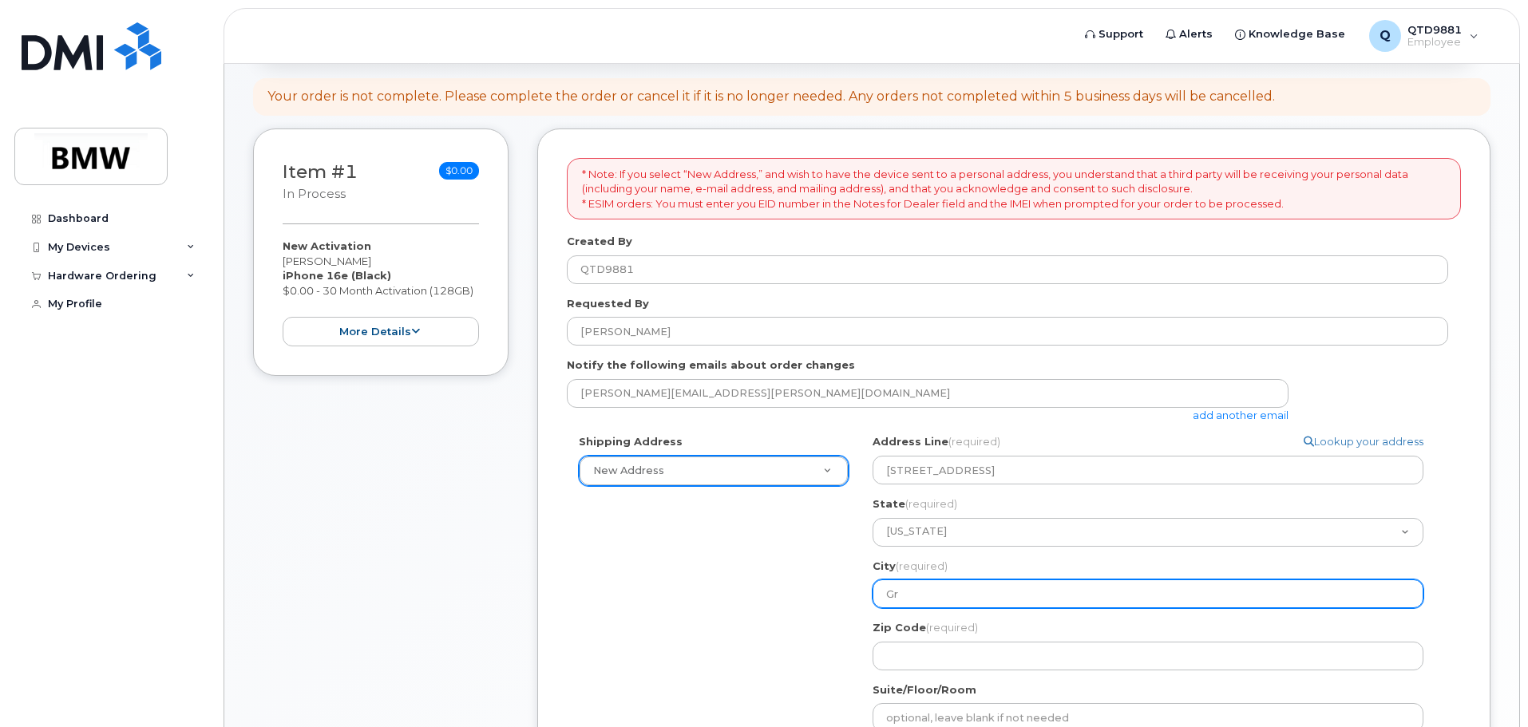
select select
type input "Gre"
select select
type input "Gree"
select select
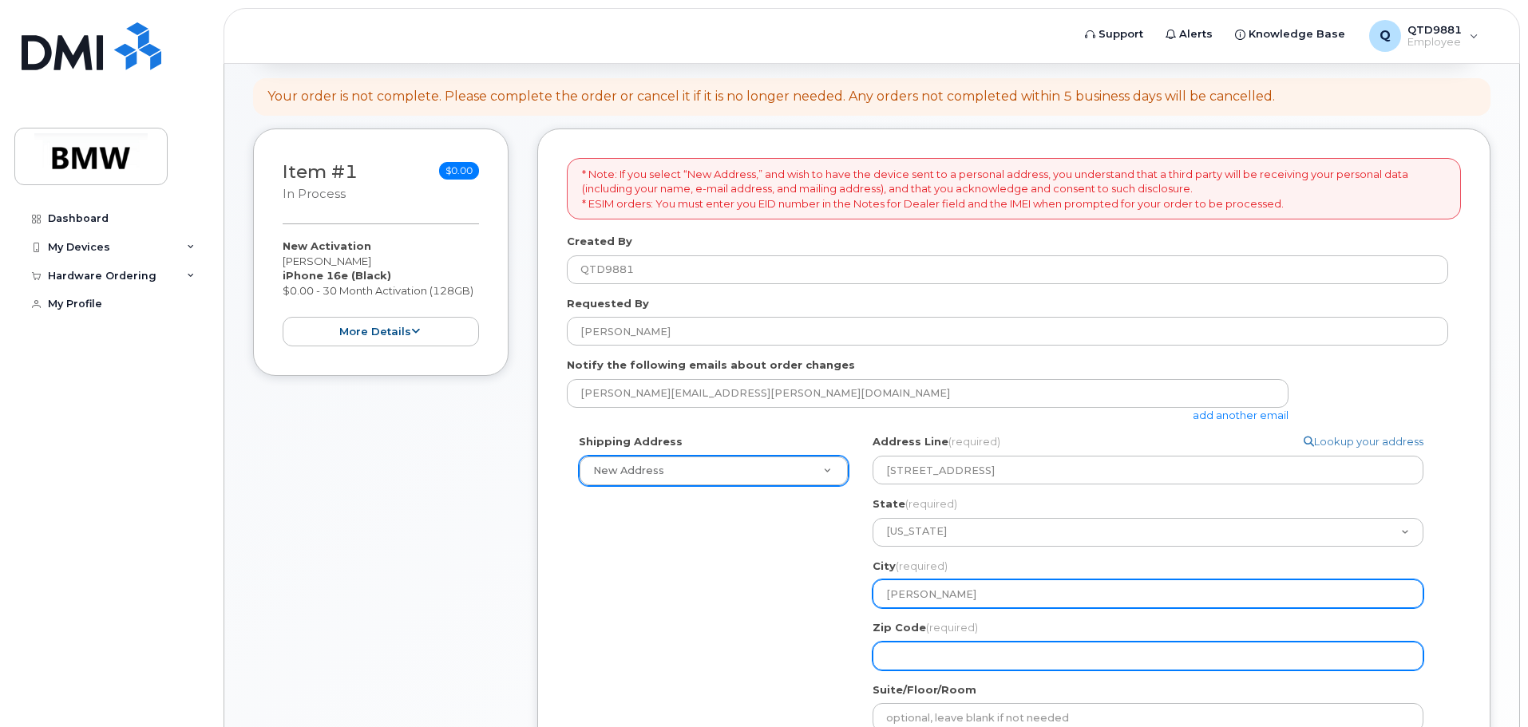
type input "Greer"
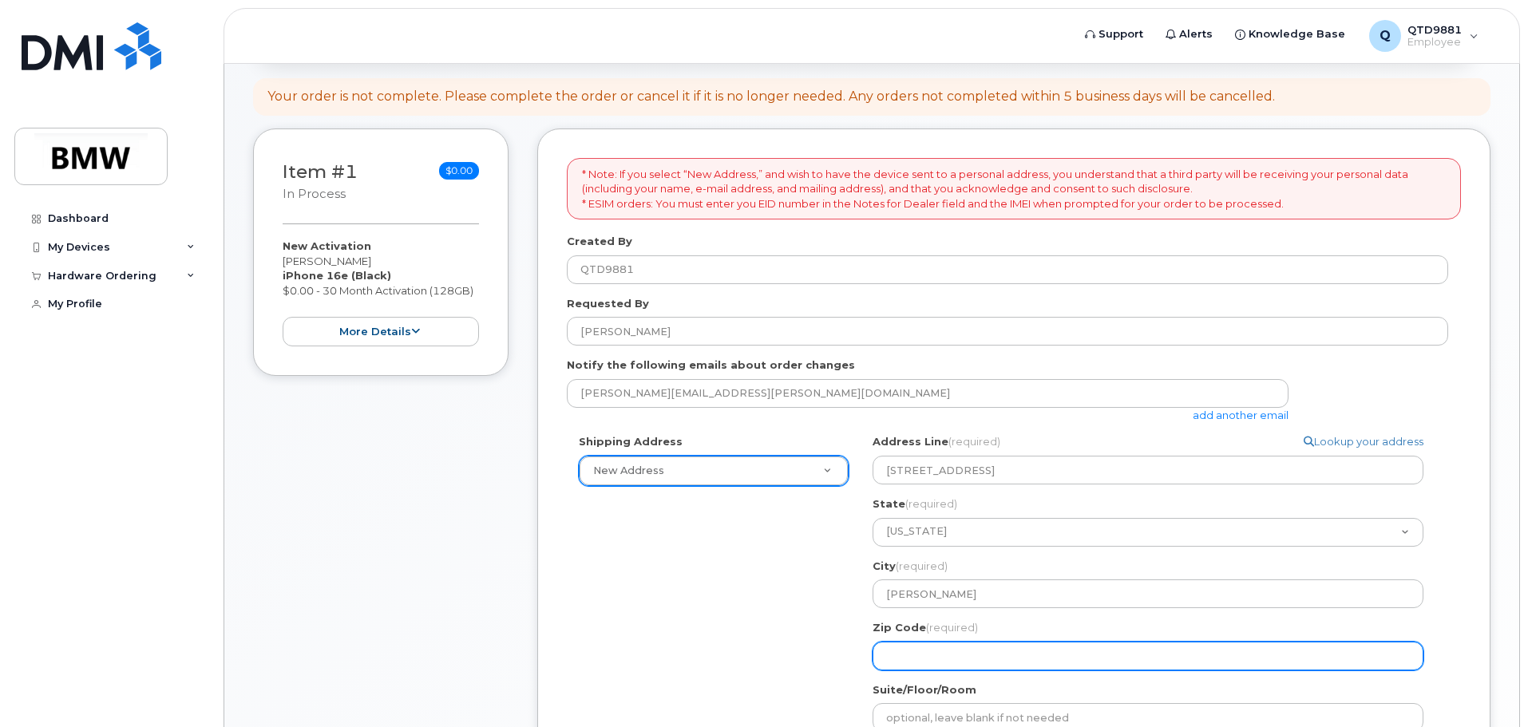
click at [966, 665] on input "Zip Code (required)" at bounding box center [1148, 656] width 551 height 29
select select
type input "2"
select select
type input "29"
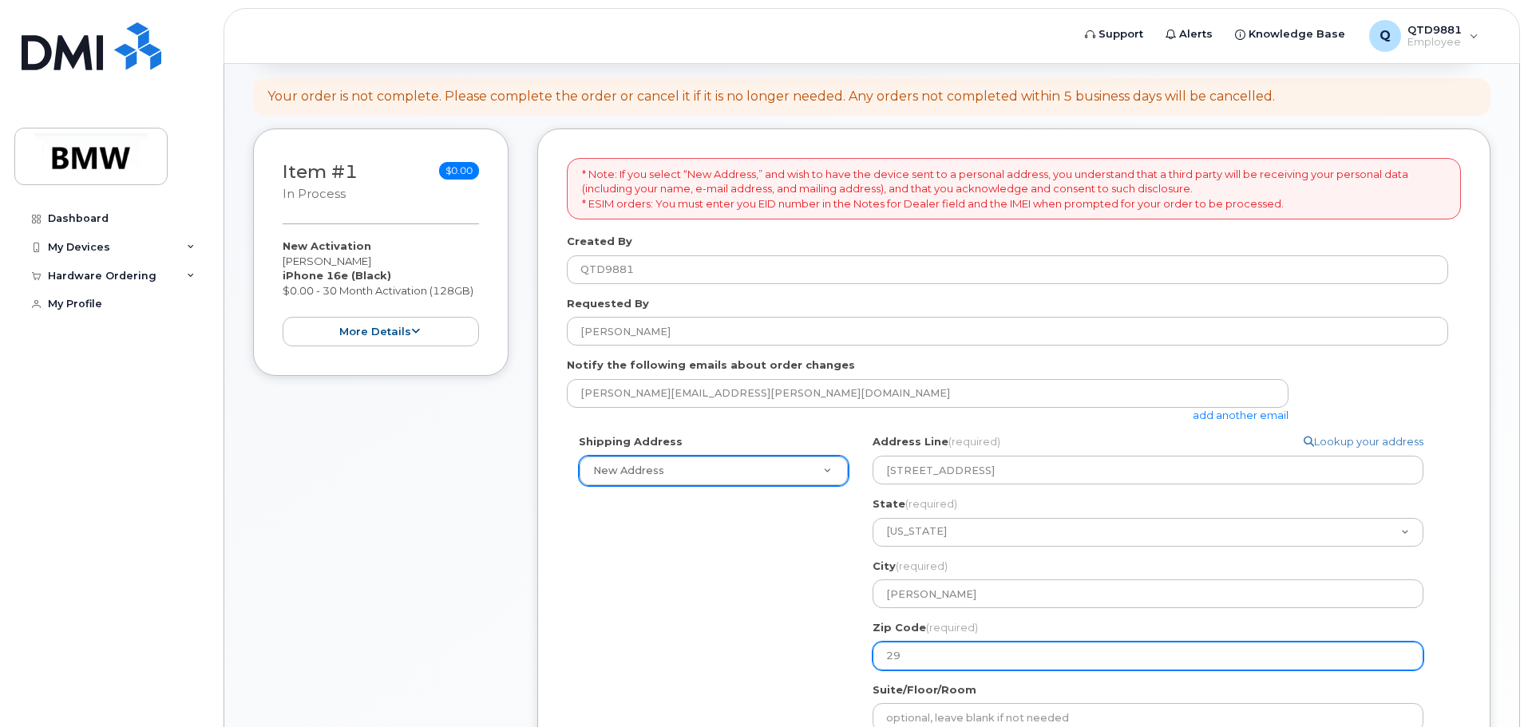
select select
type input "296"
select select
type input "2965"
select select
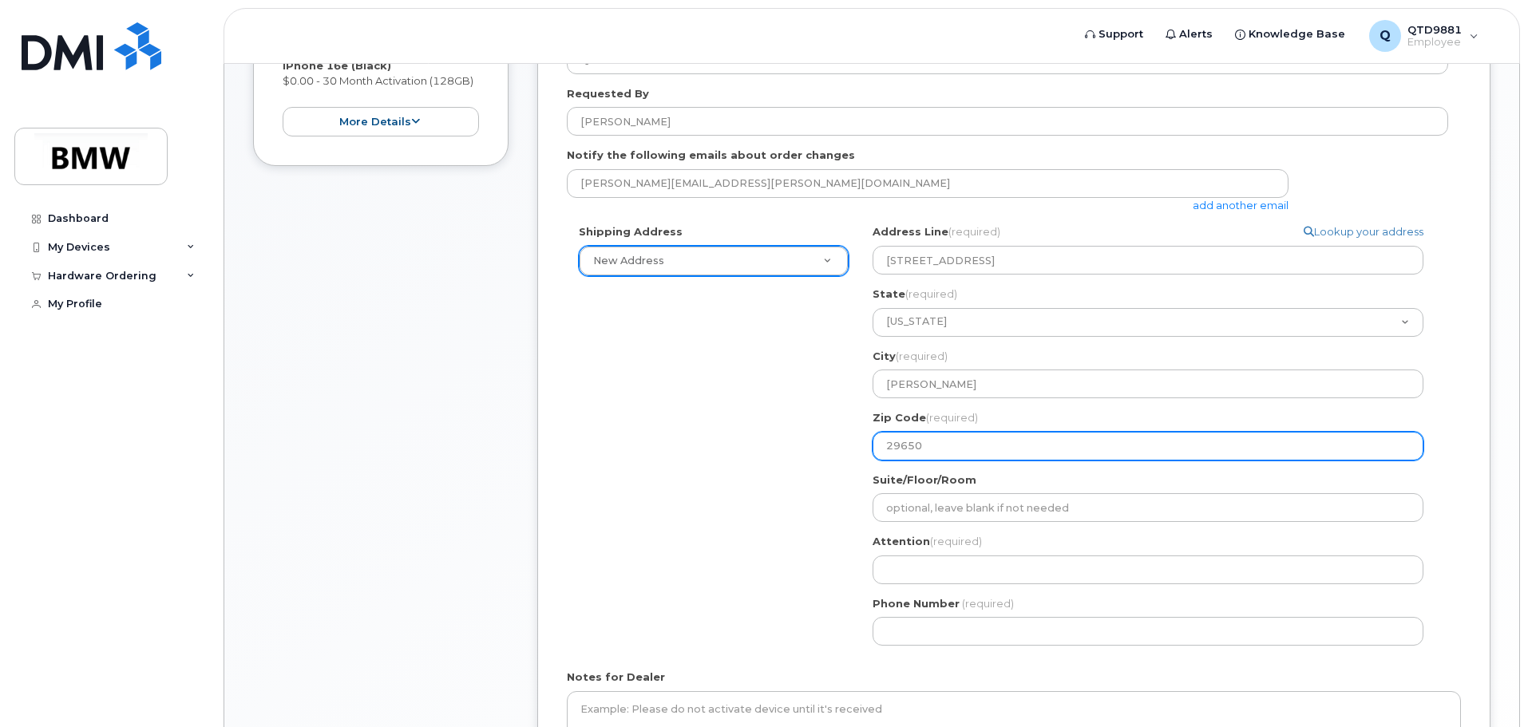
scroll to position [401, 0]
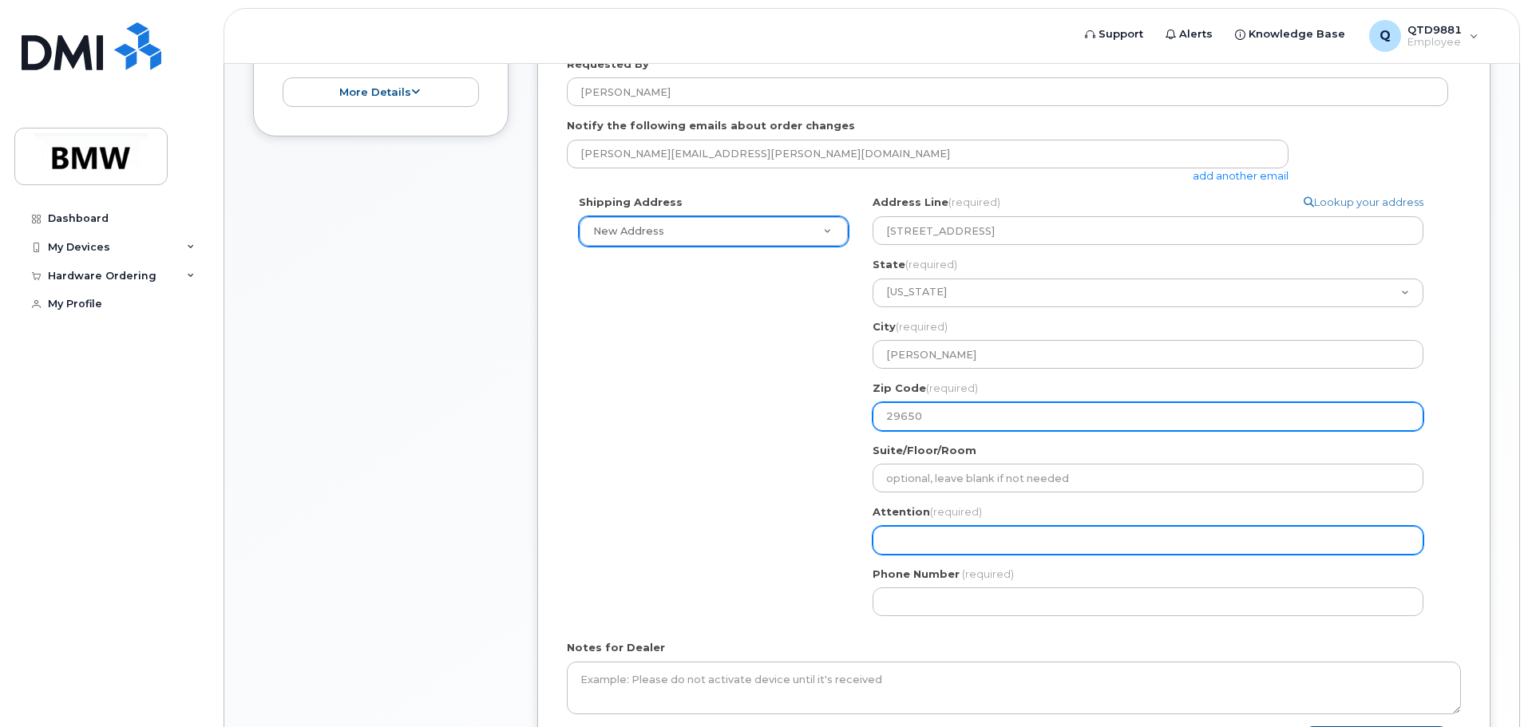
type input "29650"
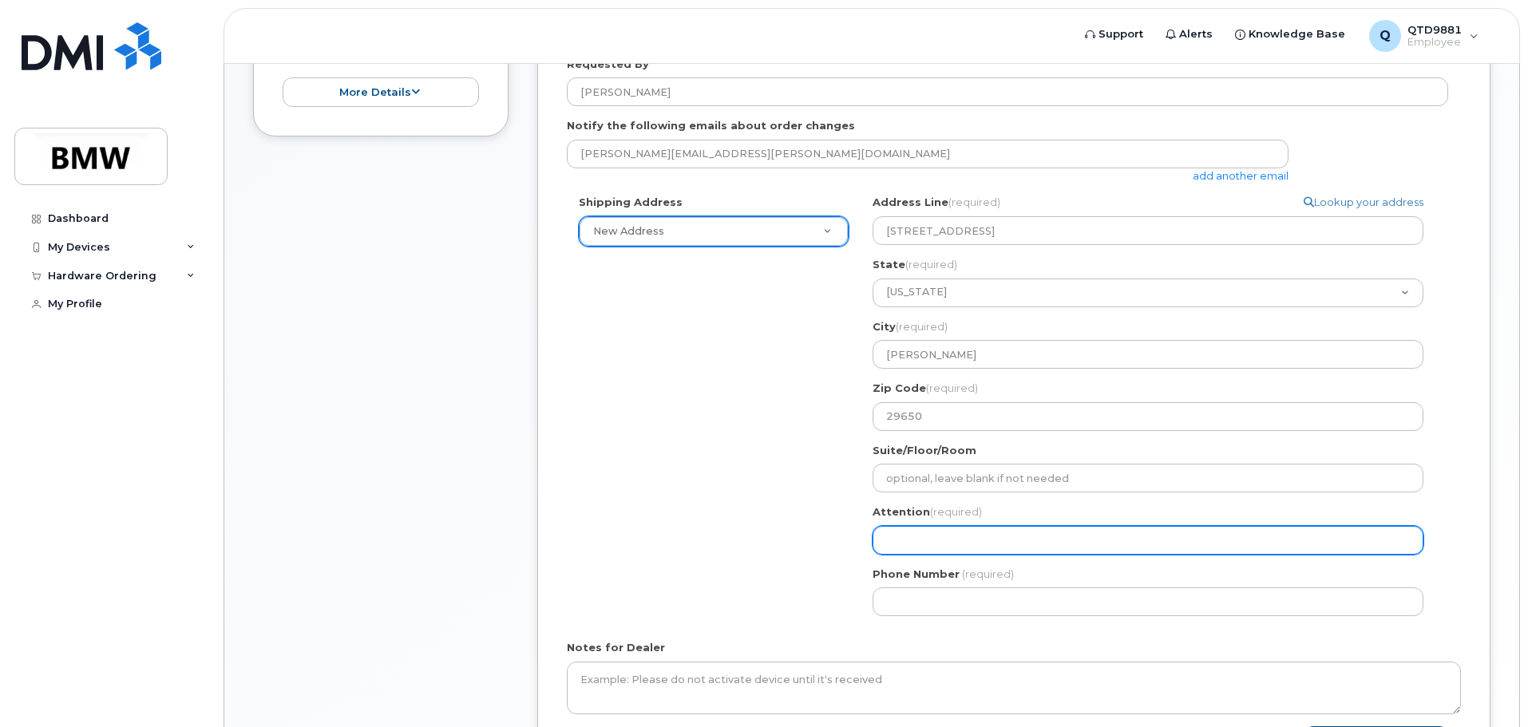
click at [957, 539] on input "Attention (required)" at bounding box center [1148, 540] width 551 height 29
select select
type input "C"
select select
type input "Ca"
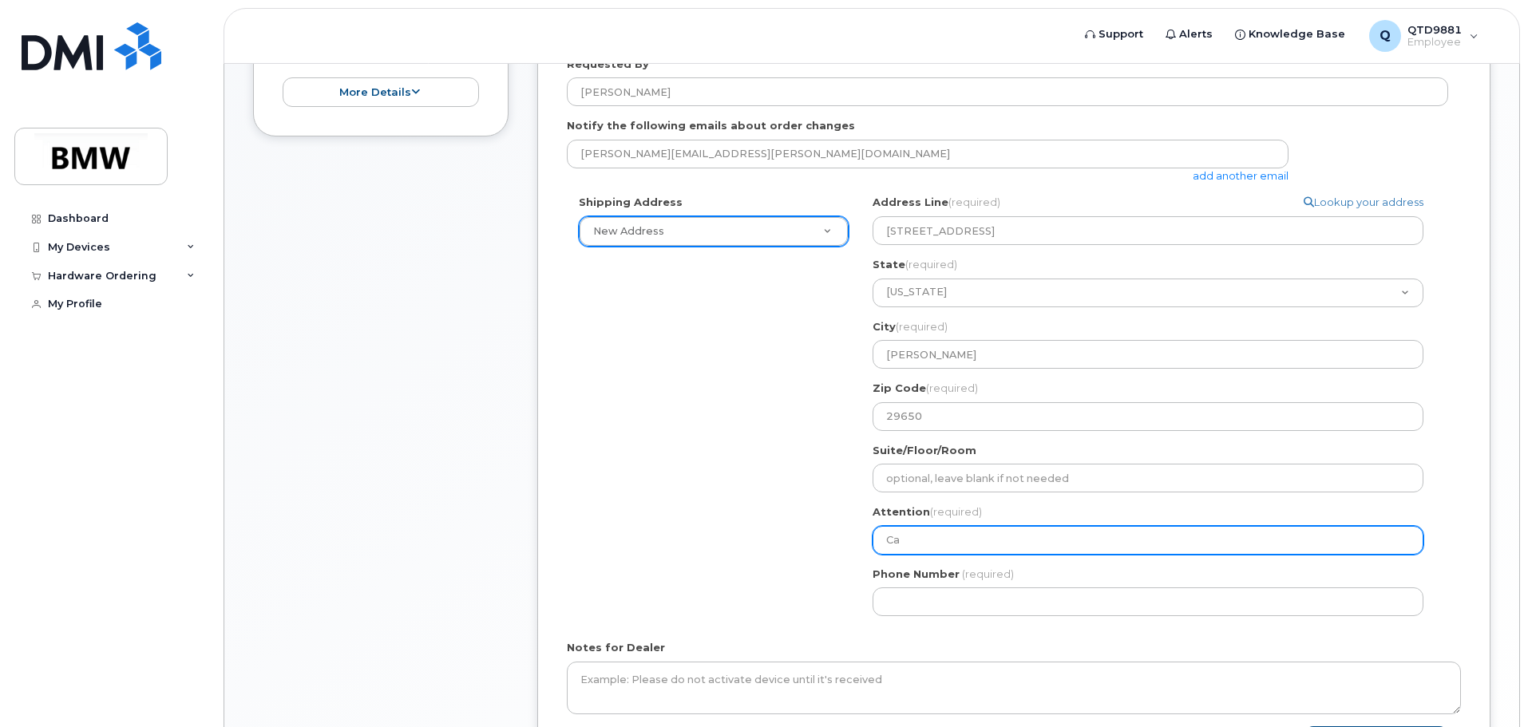
select select
type input "Cas"
select select
type input "Cass"
select select
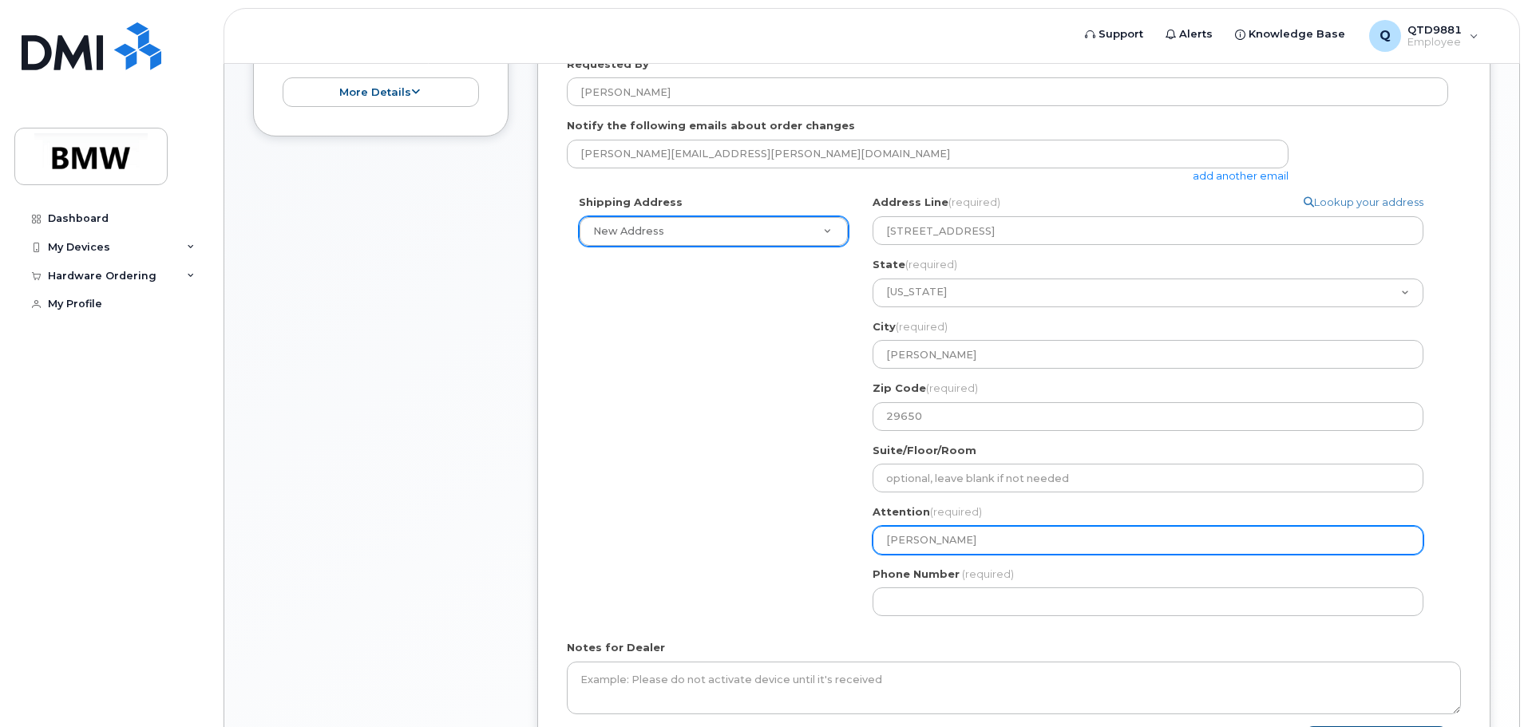
type input "Cassa"
select select
type input "Cassan"
select select
type input "Cassand"
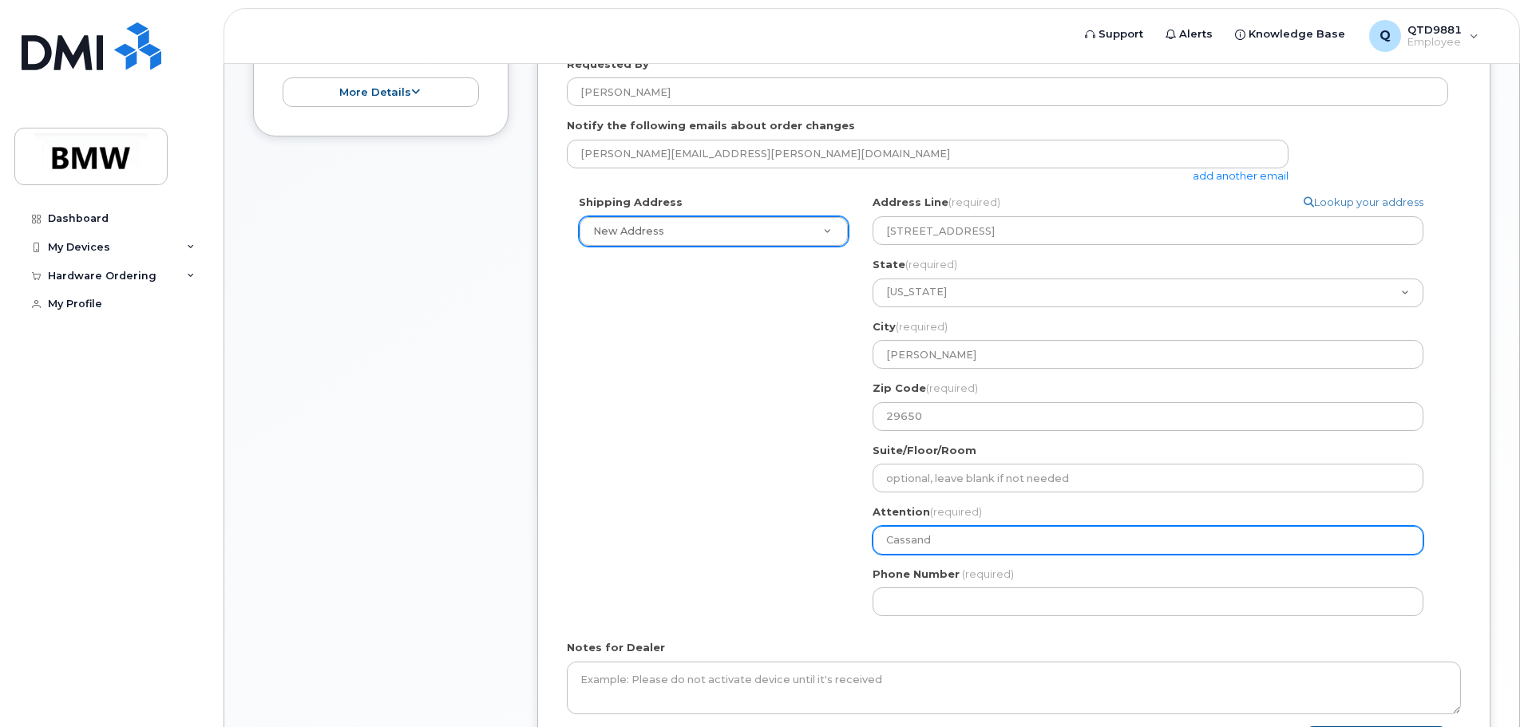
select select
type input "Cassandr"
select select
type input "Cassandra"
select select
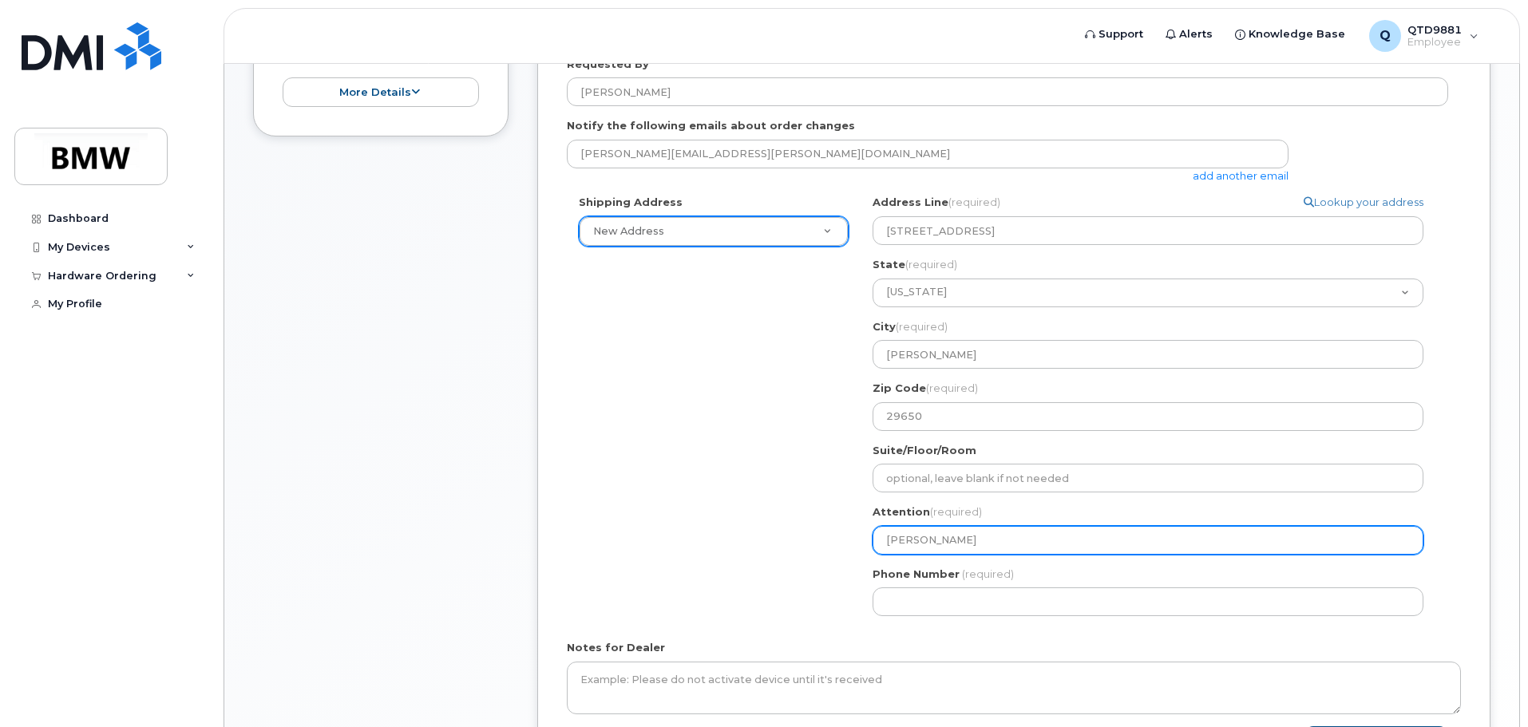
type input "Cassandra C"
select select
type input "Cassandra Ca"
select select
type input "Cassandra Car"
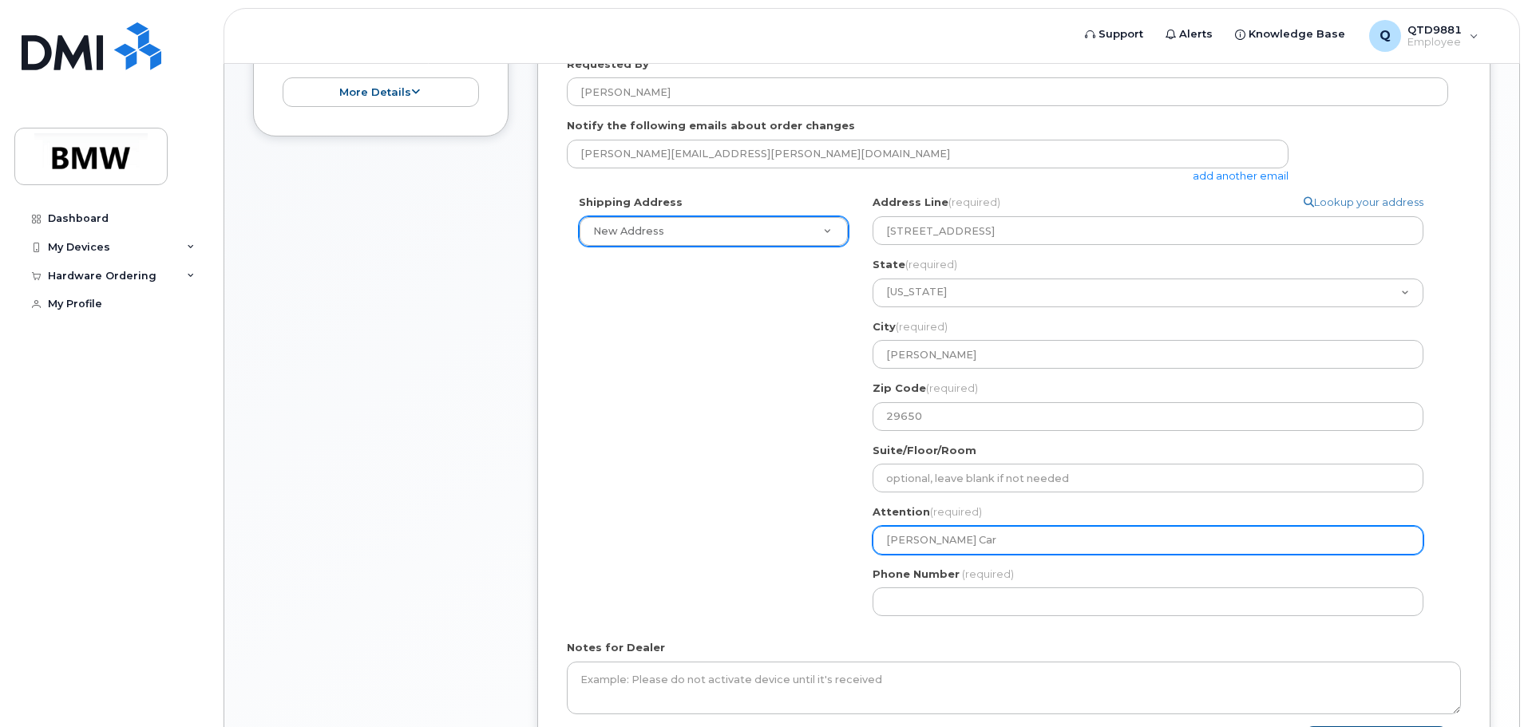
select select
type input "Cassandra Cart"
select select
type input "Cassandra Carte"
select select
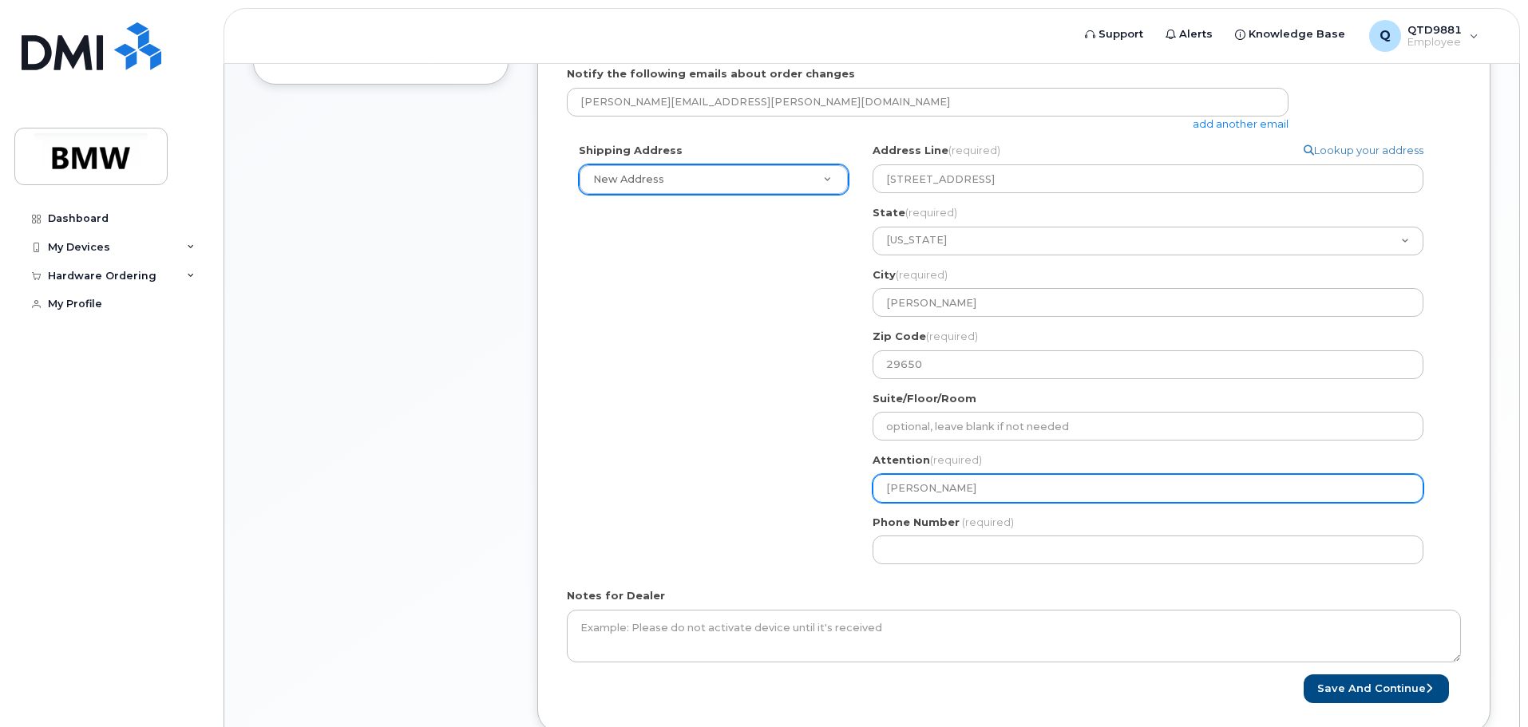
scroll to position [481, 0]
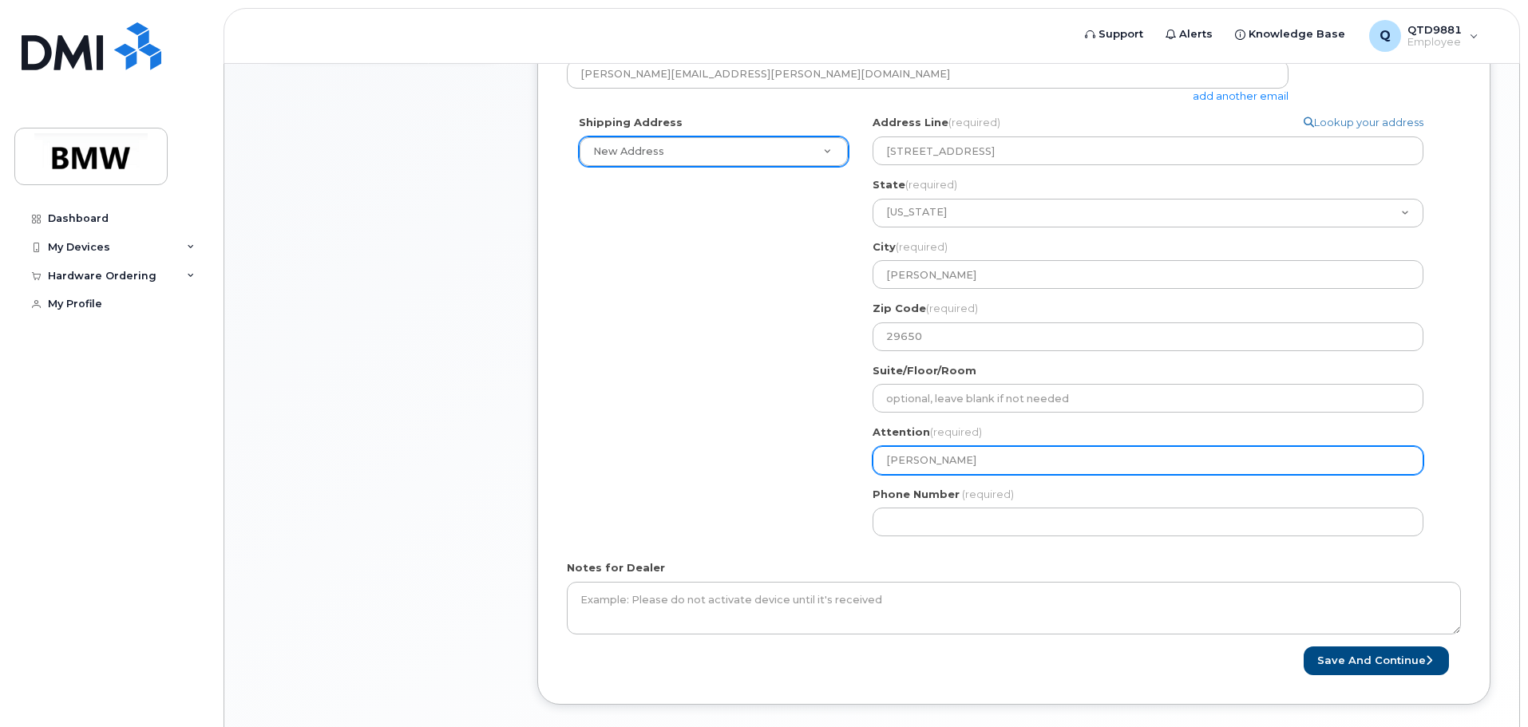
type input "Cassandra Carter"
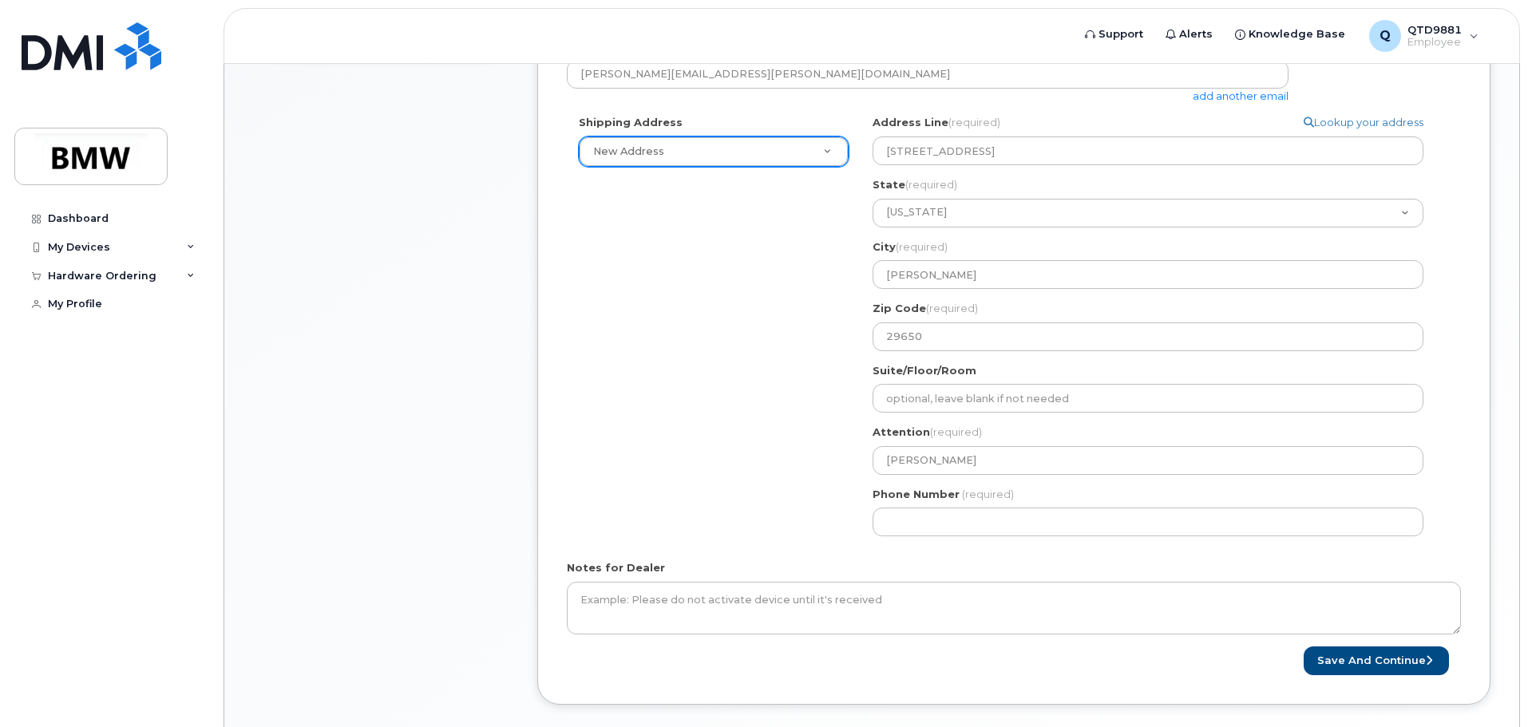
click at [809, 497] on div "Shipping Address New Address New Address BMW MC Plant BMW North America Financi…" at bounding box center [1008, 332] width 882 height 434
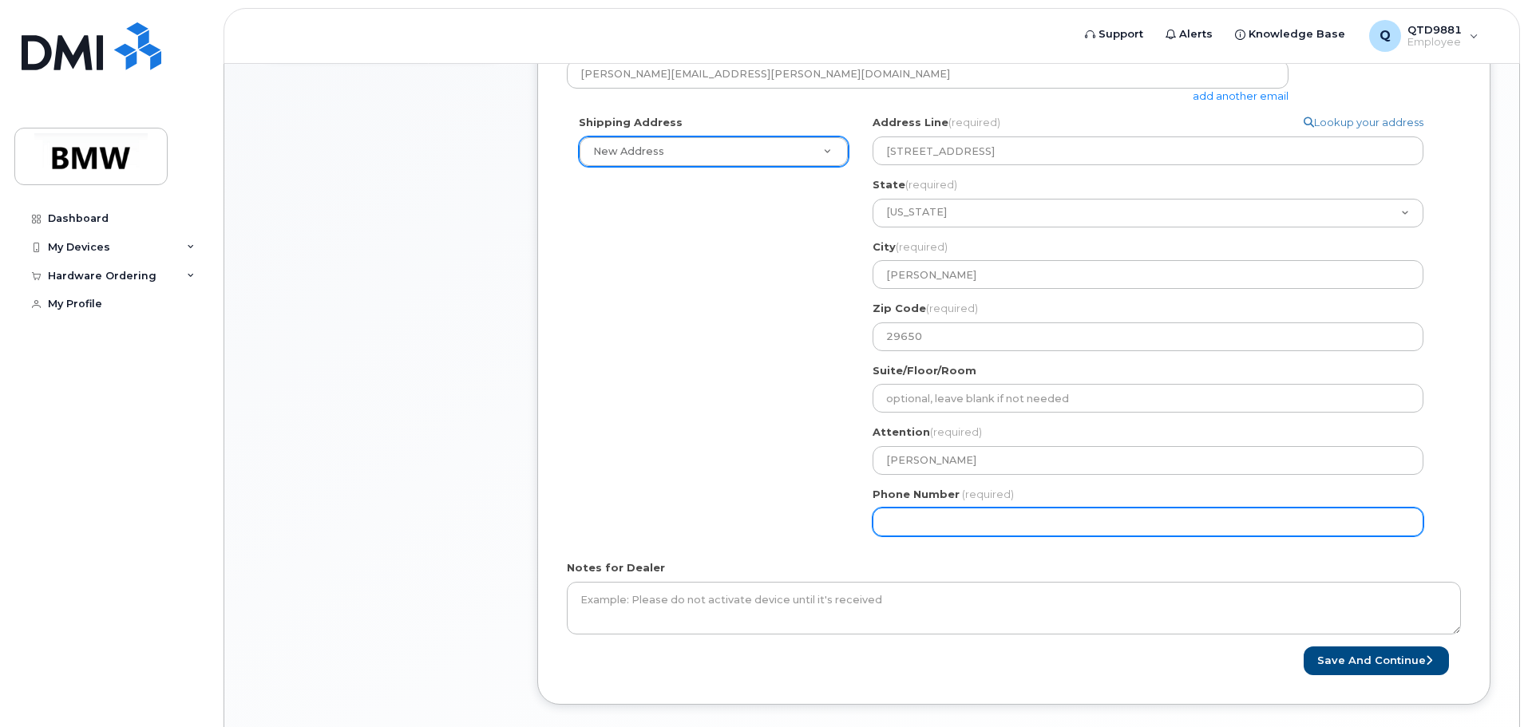
click at [898, 525] on input "Phone Number" at bounding box center [1148, 522] width 551 height 29
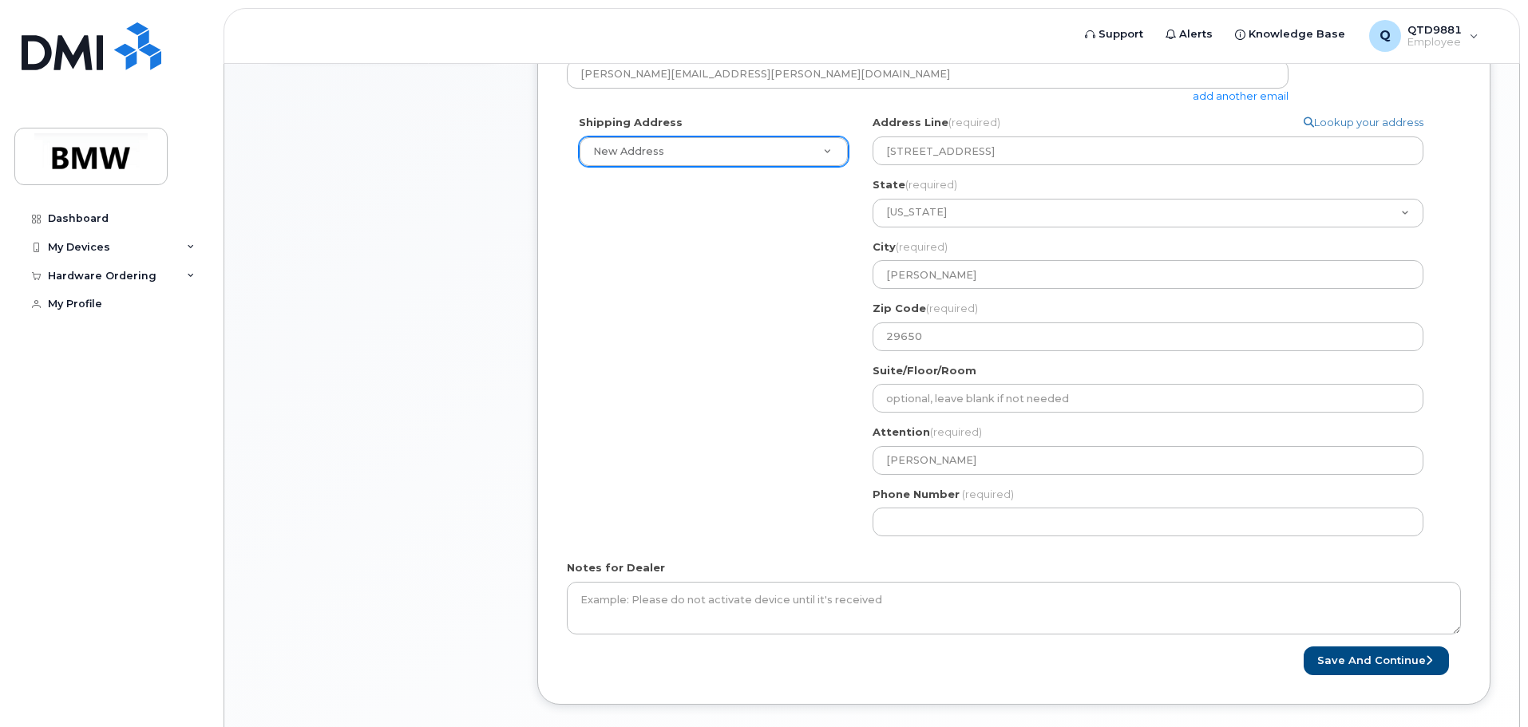
click at [796, 485] on div "Shipping Address New Address New Address BMW MC Plant BMW North America Financi…" at bounding box center [1008, 332] width 882 height 434
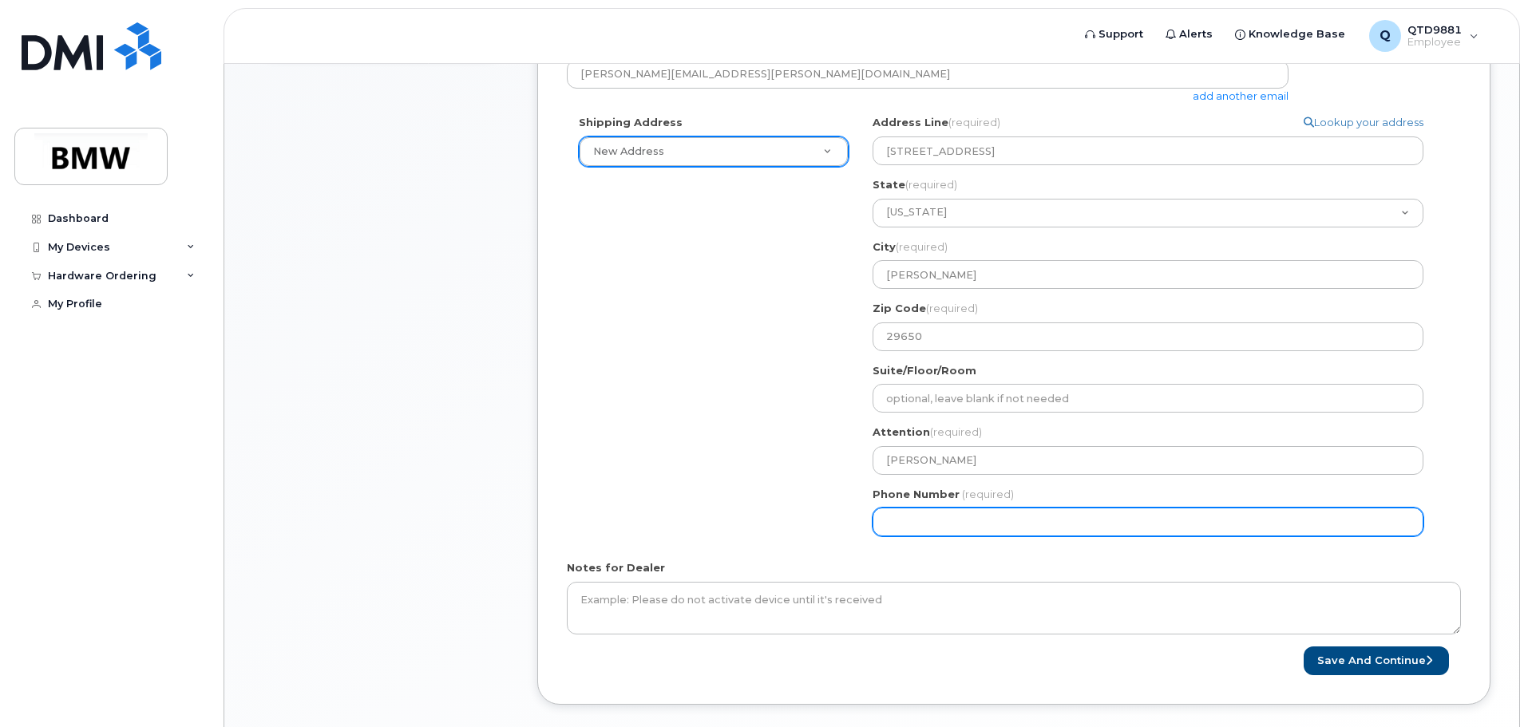
click at [891, 515] on input "Phone Number" at bounding box center [1148, 522] width 551 height 29
type input "864867625"
select select
type input "8648676256"
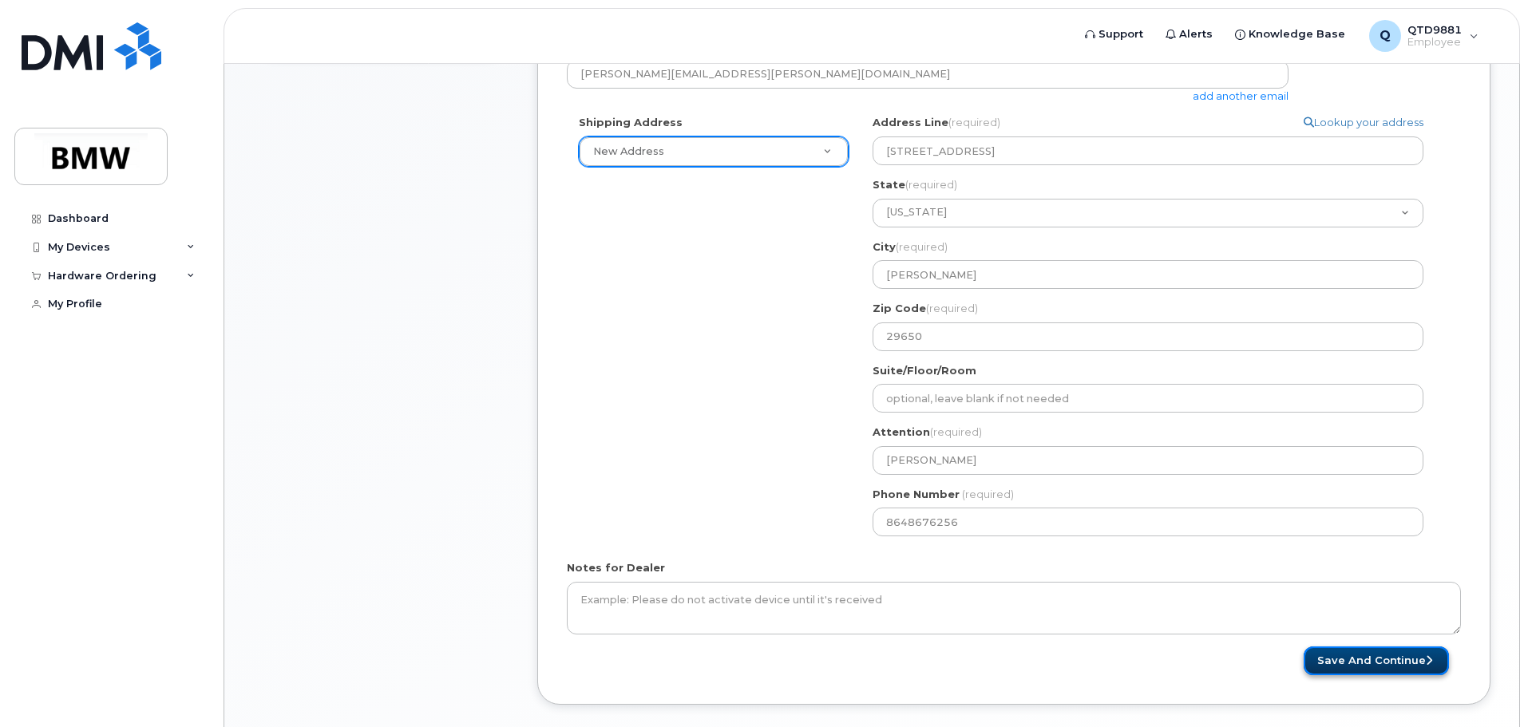
click at [1397, 668] on button "Save and Continue" at bounding box center [1376, 662] width 145 height 30
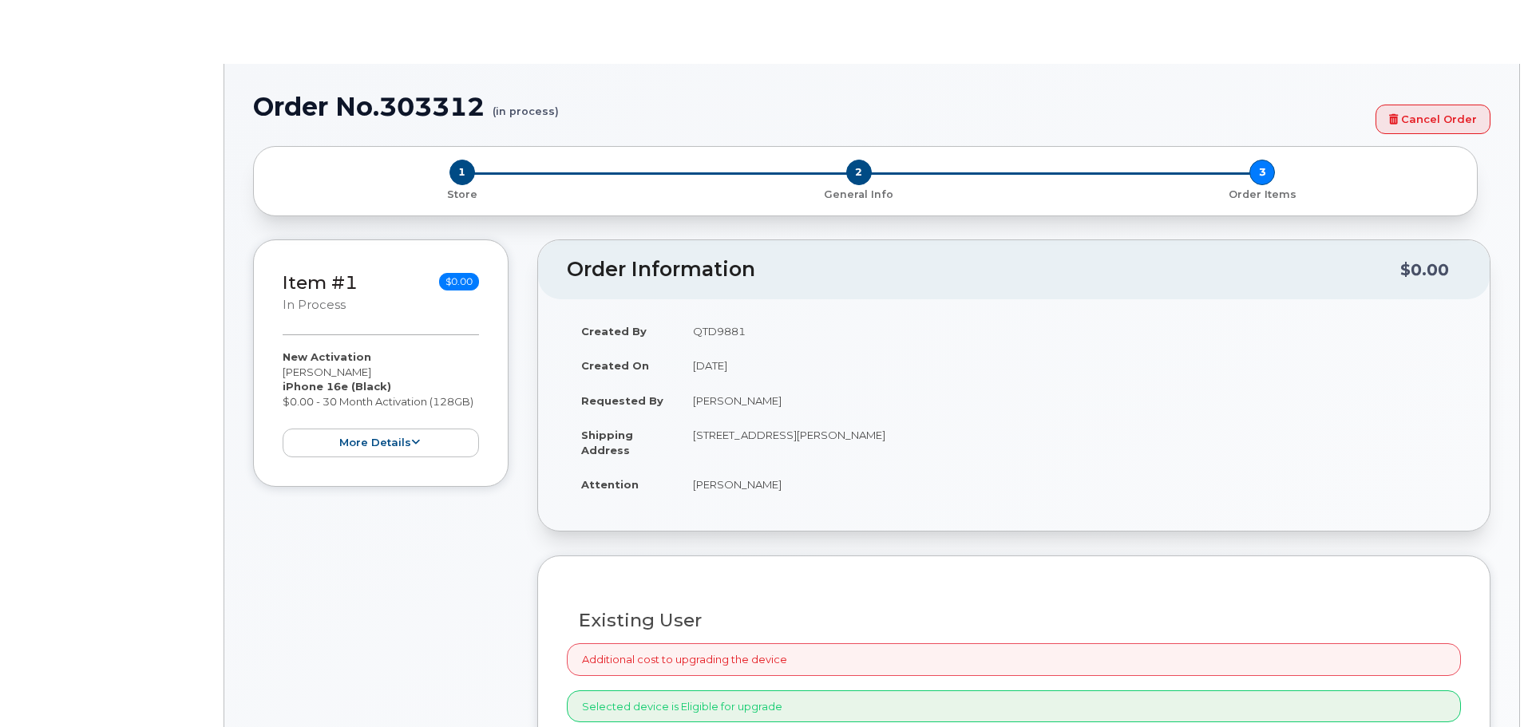
select select "1885307"
radio input "true"
type input "1960505"
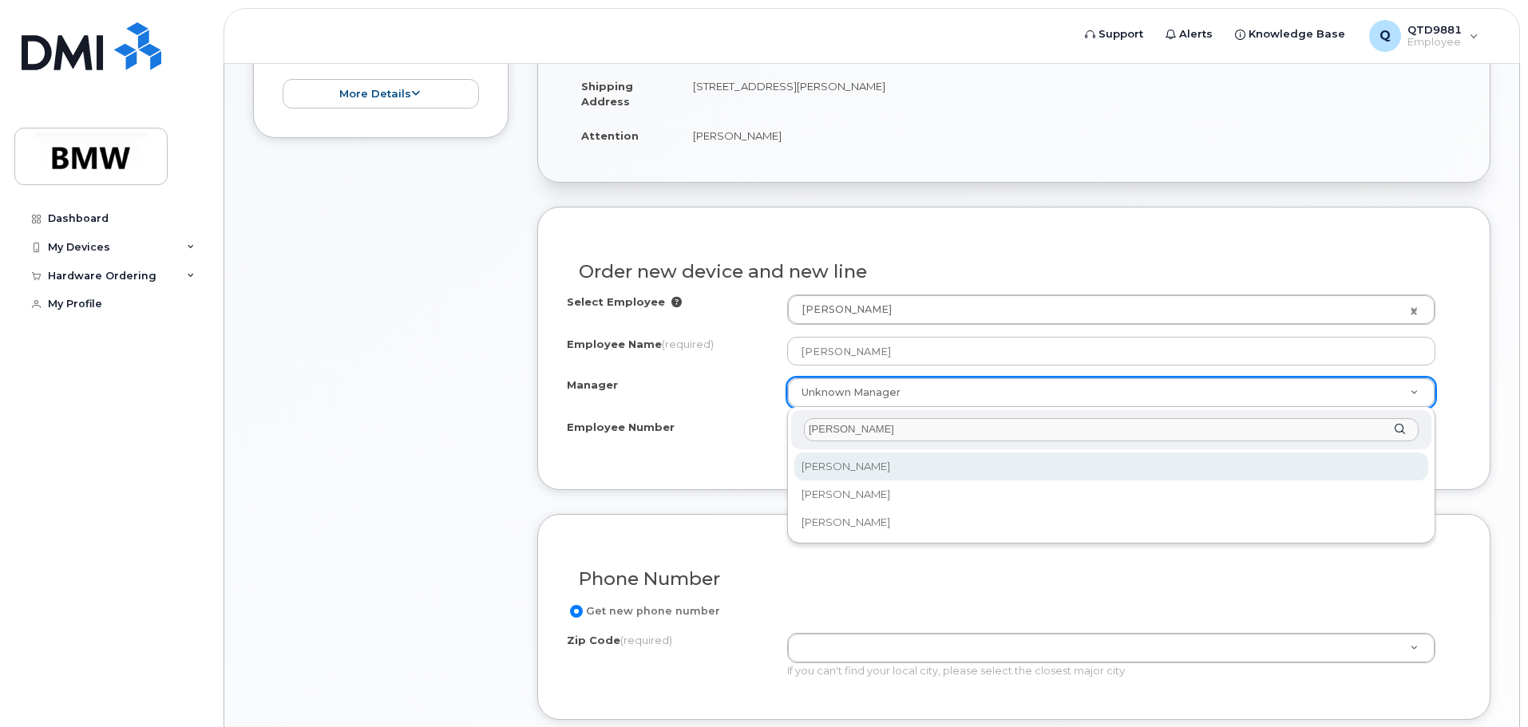
type input "jimmy"
select select "1895513"
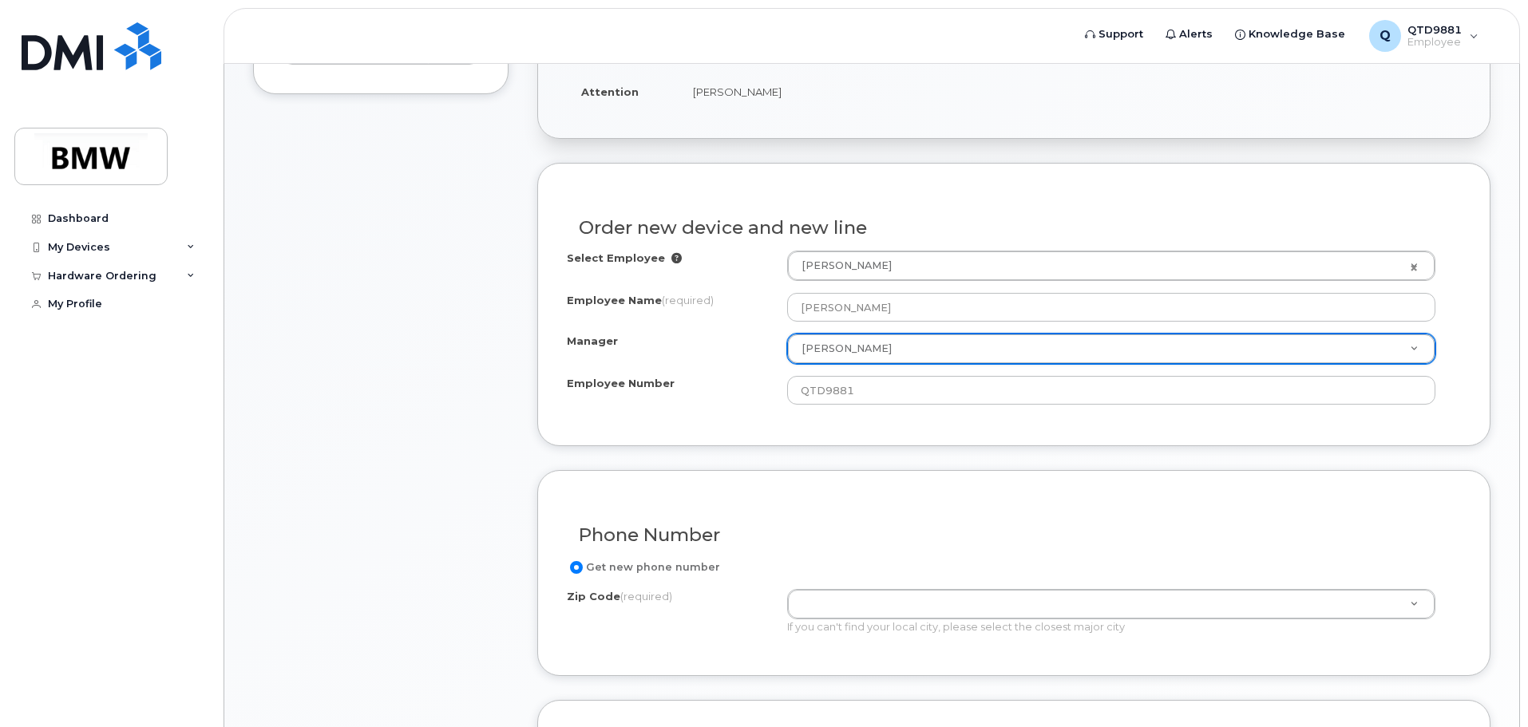
scroll to position [479, 0]
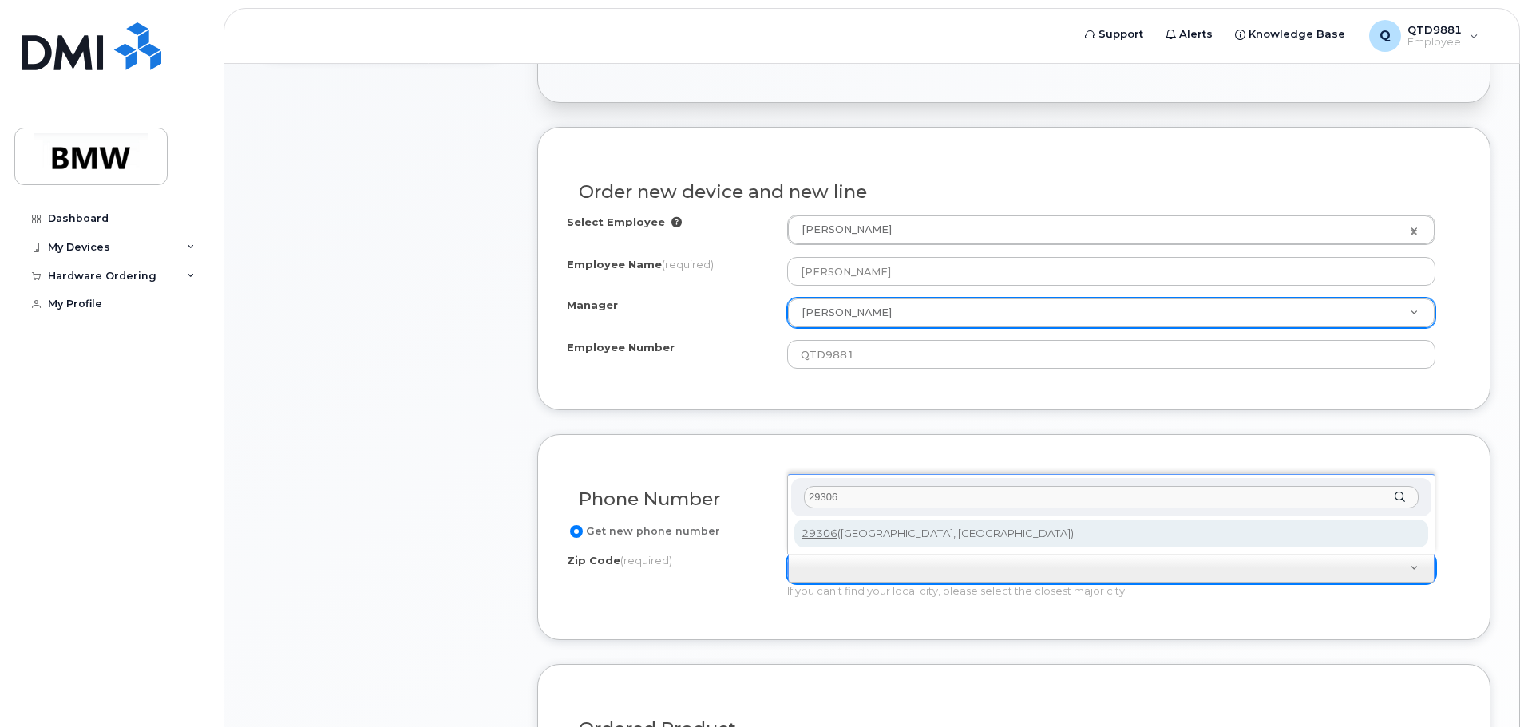
type input "29306"
type input "29306 (Spartanburg, SC)"
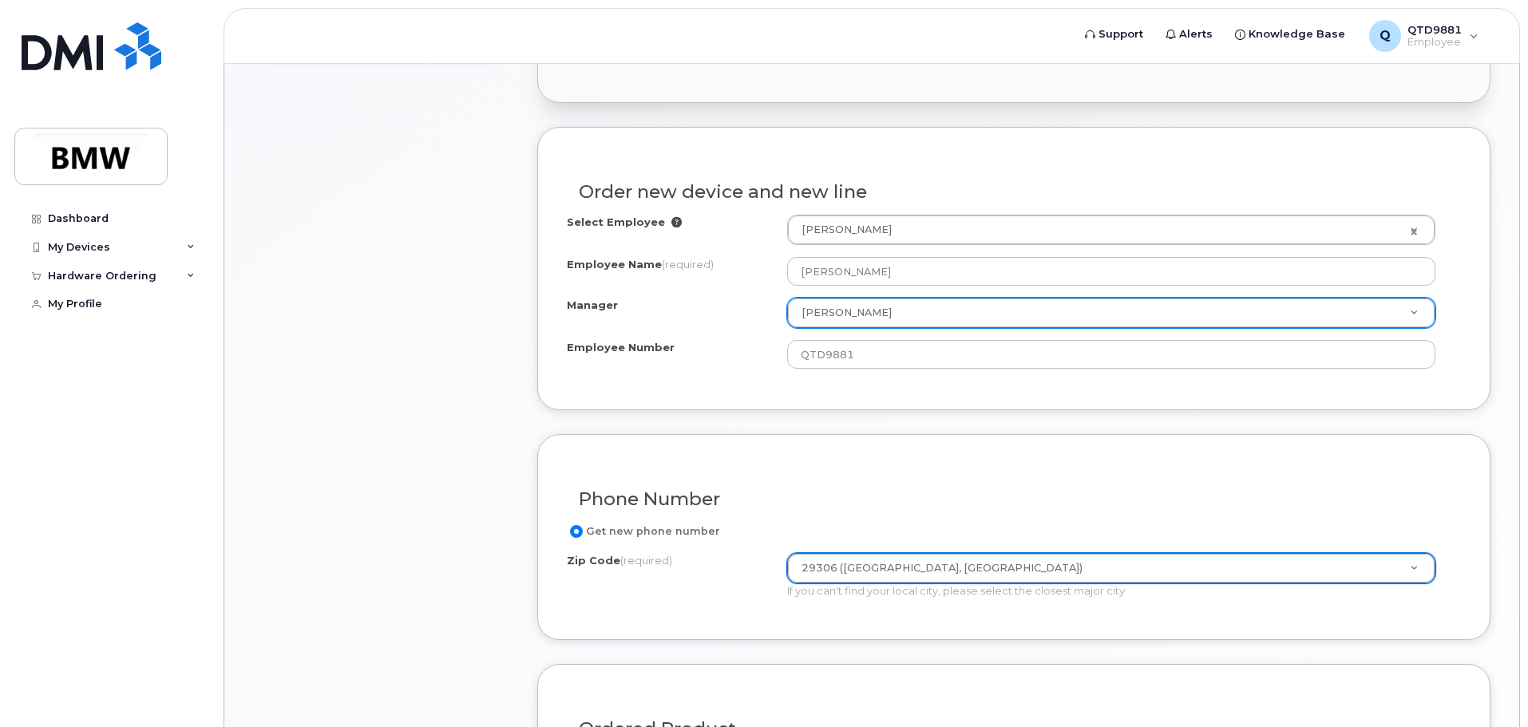
click at [727, 588] on div "Zip Code (required) 29306 (Spartanburg, SC) Zip Code (required) 29306 (Spartanb…" at bounding box center [1008, 576] width 882 height 46
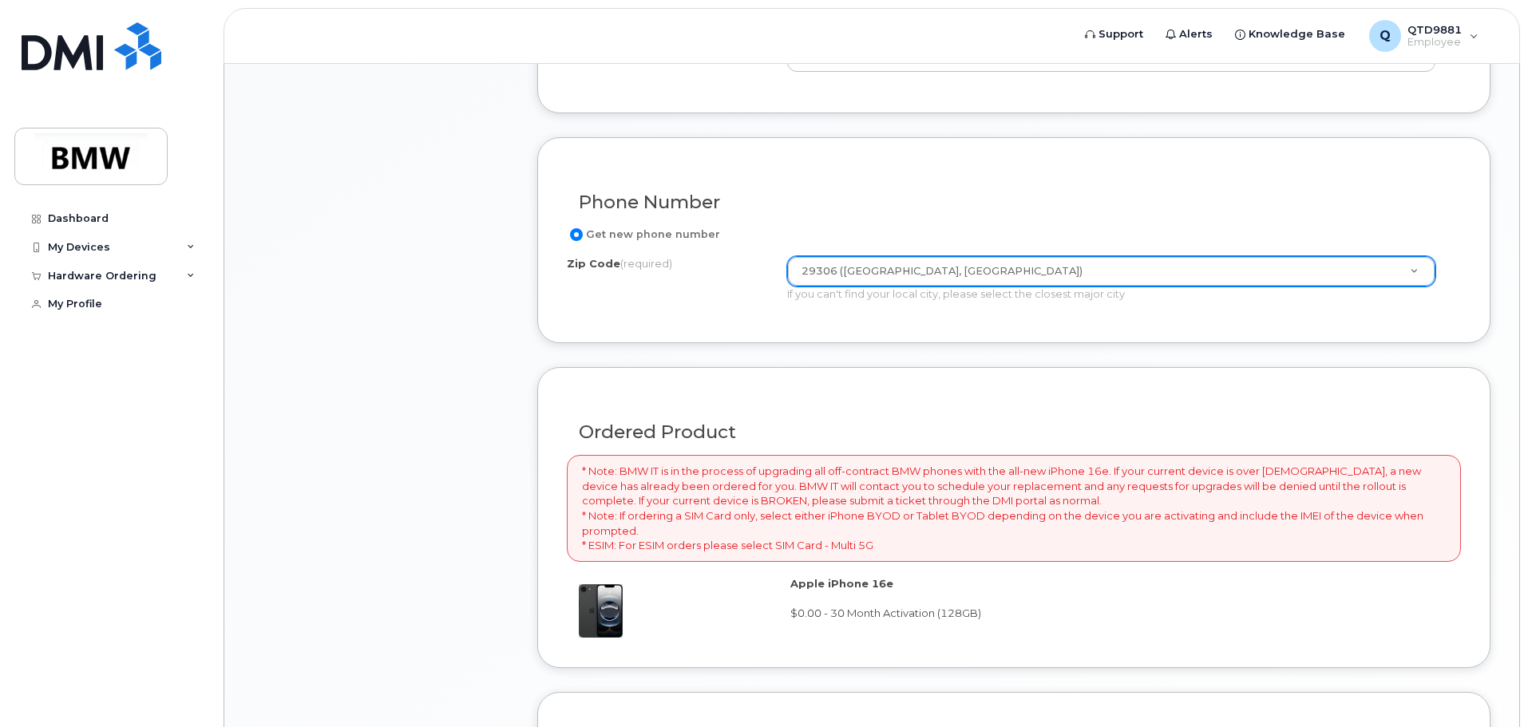
scroll to position [799, 0]
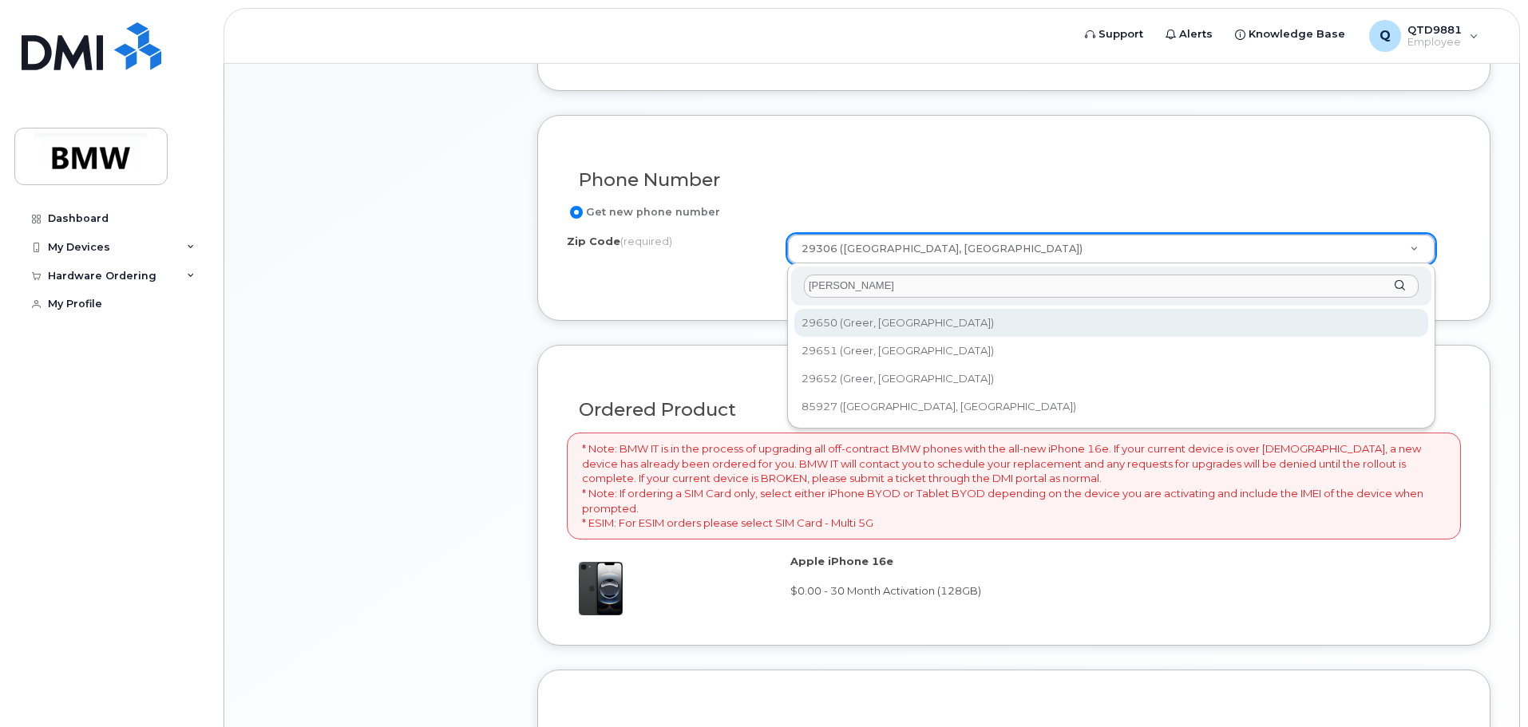
type input "greer"
type input "29650 (Greer, SC)"
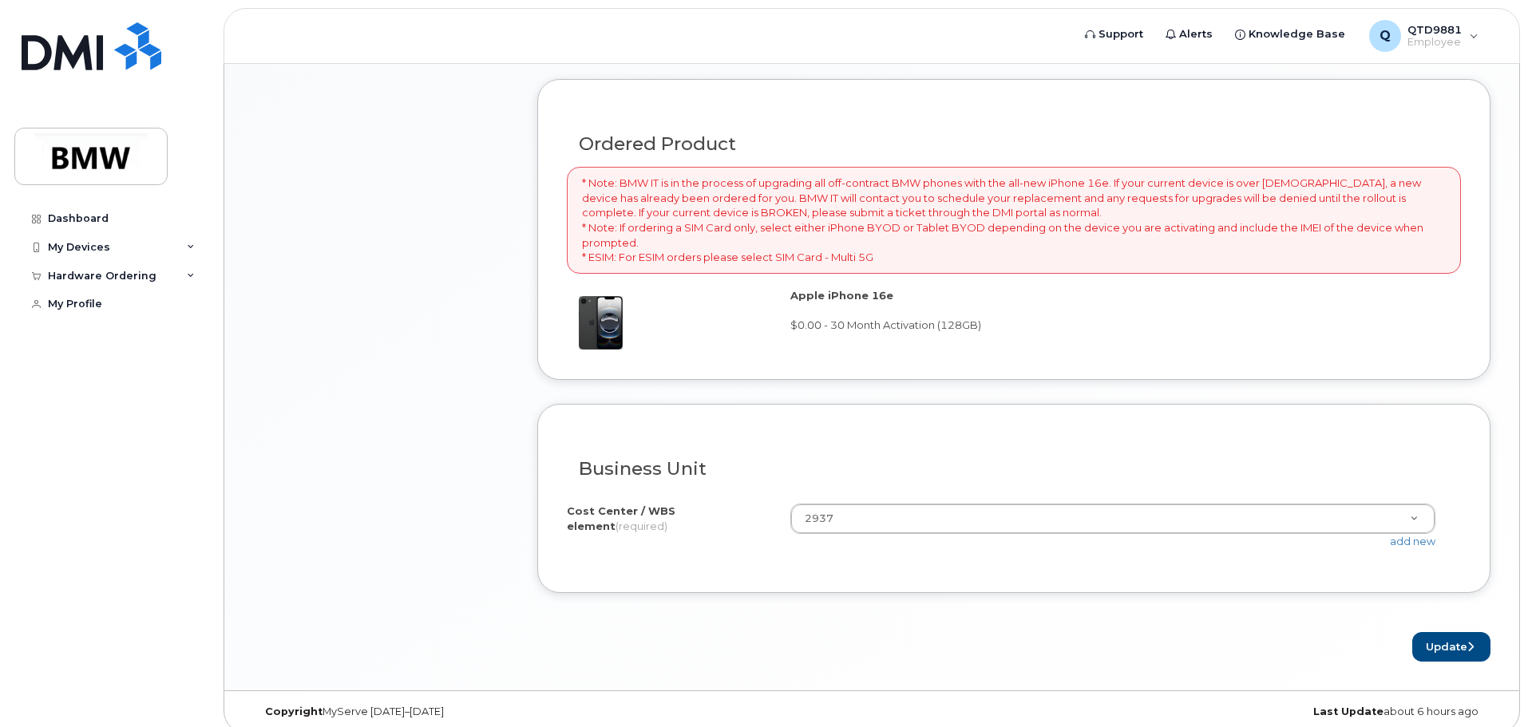
scroll to position [1079, 0]
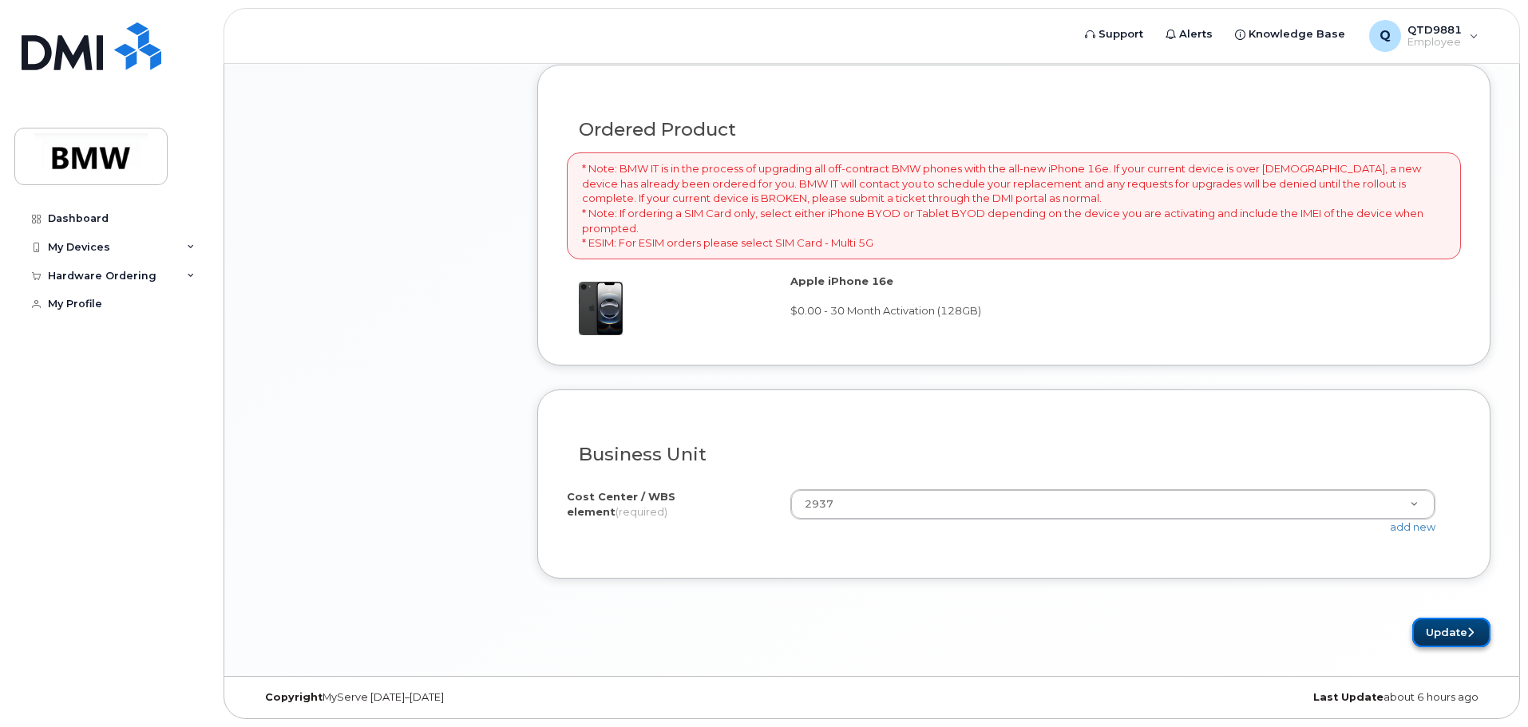
click at [1425, 626] on button "Update" at bounding box center [1452, 633] width 78 height 30
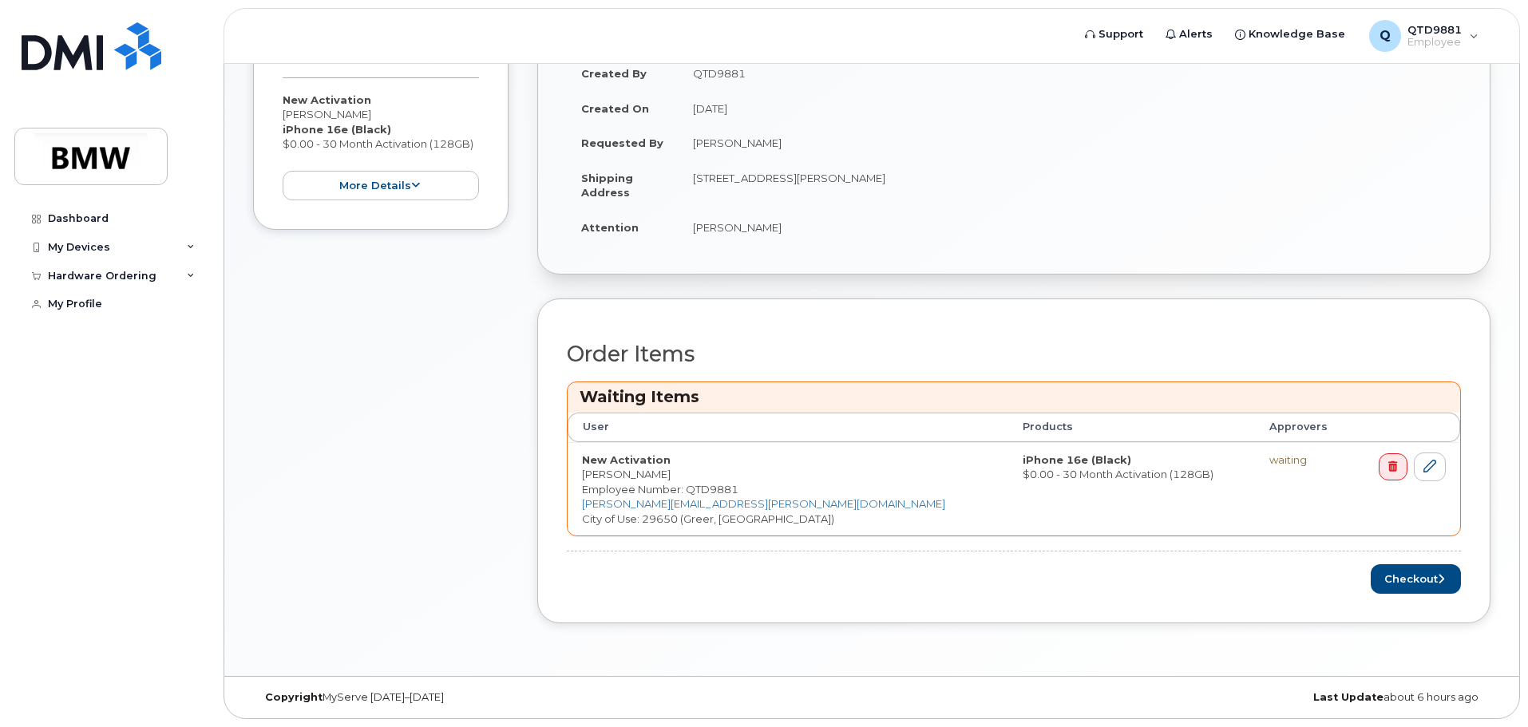
scroll to position [296, 0]
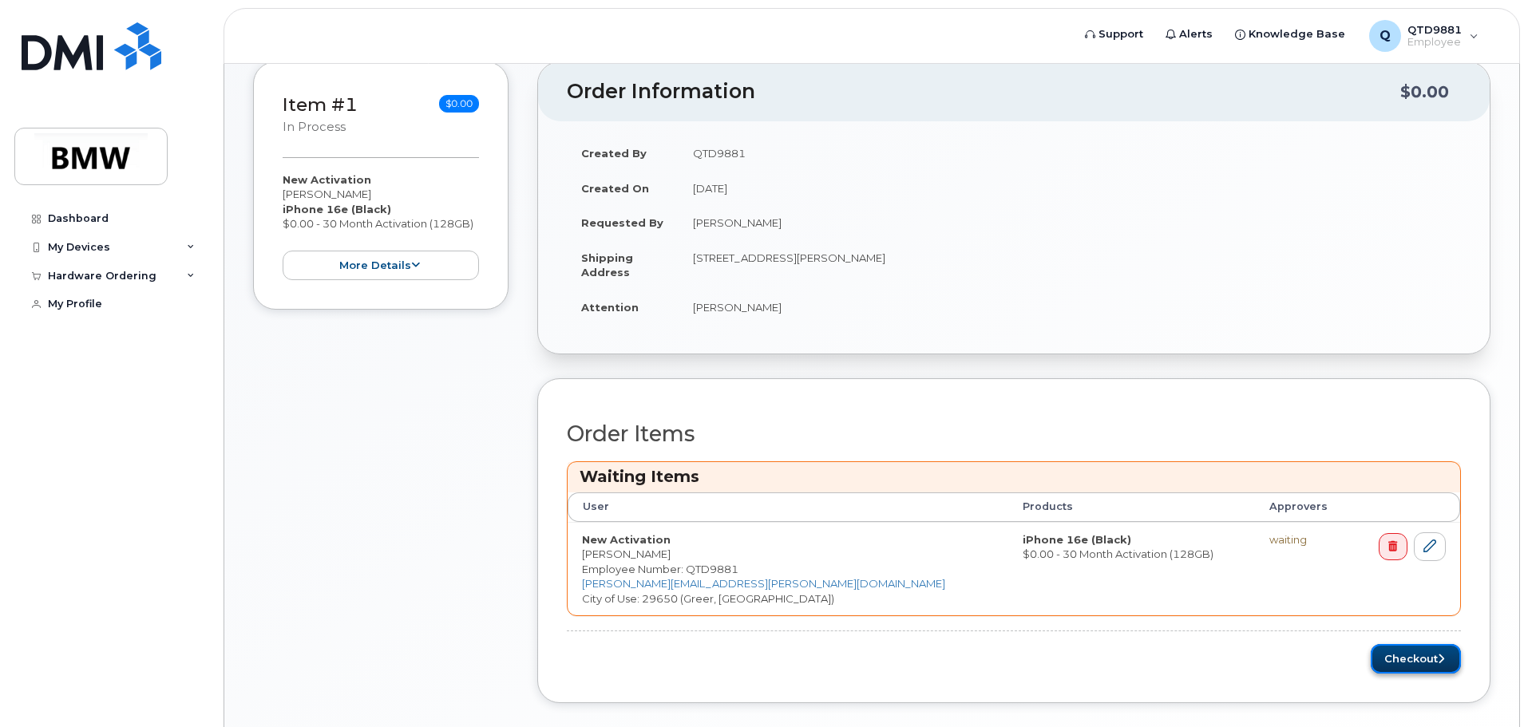
click at [1401, 658] on button "Checkout" at bounding box center [1416, 659] width 90 height 30
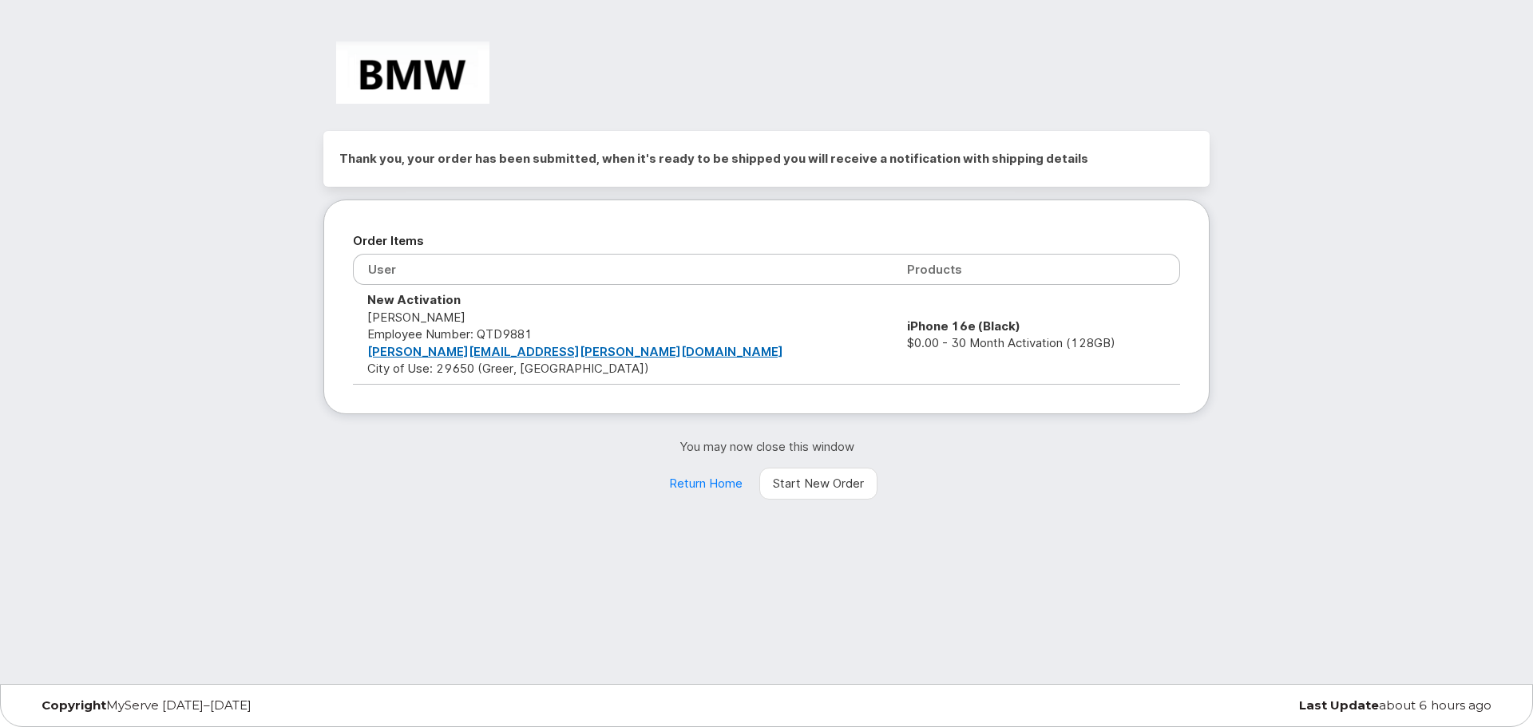
click at [276, 177] on div "Thank you, your order has been submitted, when it's ready to be shipped you wil…" at bounding box center [766, 342] width 1533 height 684
click at [711, 484] on link "Return Home" at bounding box center [706, 484] width 101 height 32
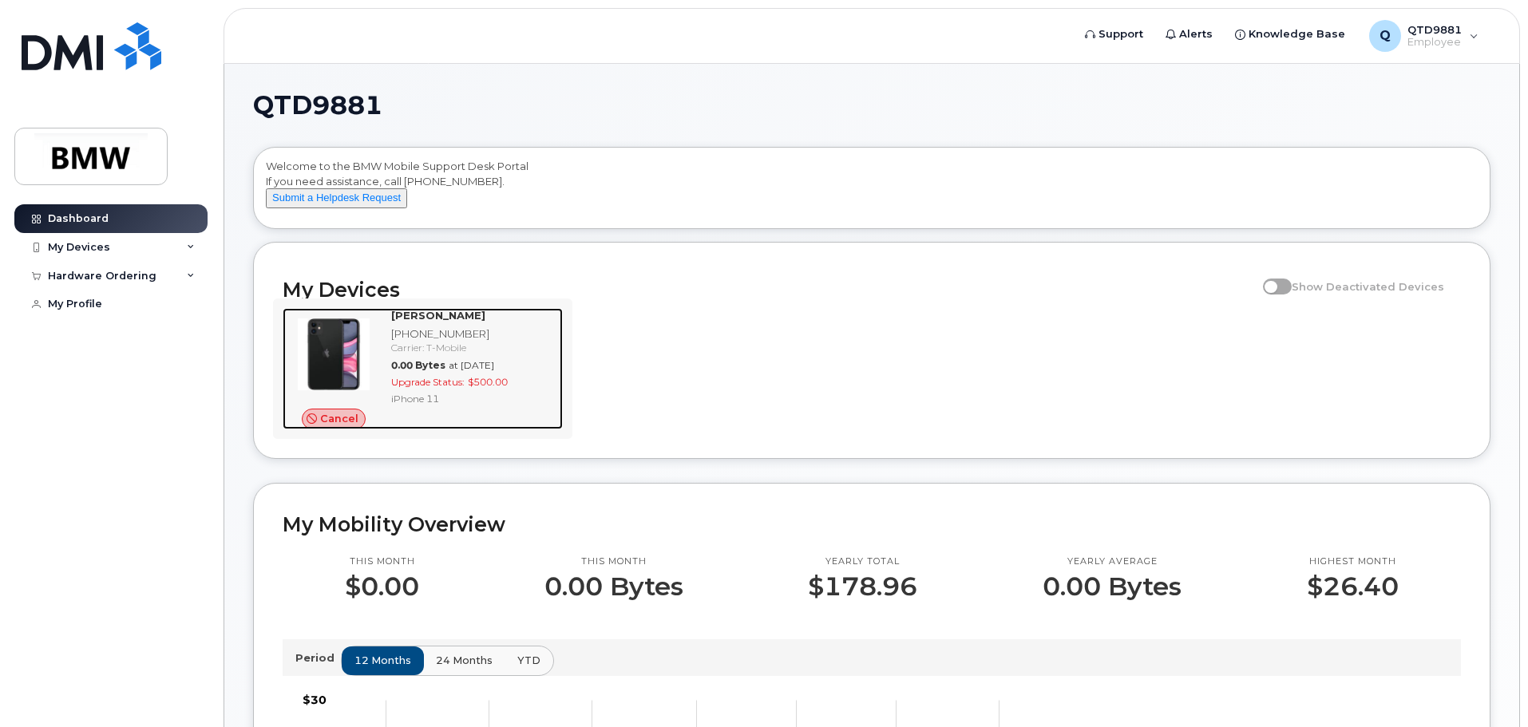
click at [327, 426] on span "Cancel" at bounding box center [339, 418] width 38 height 15
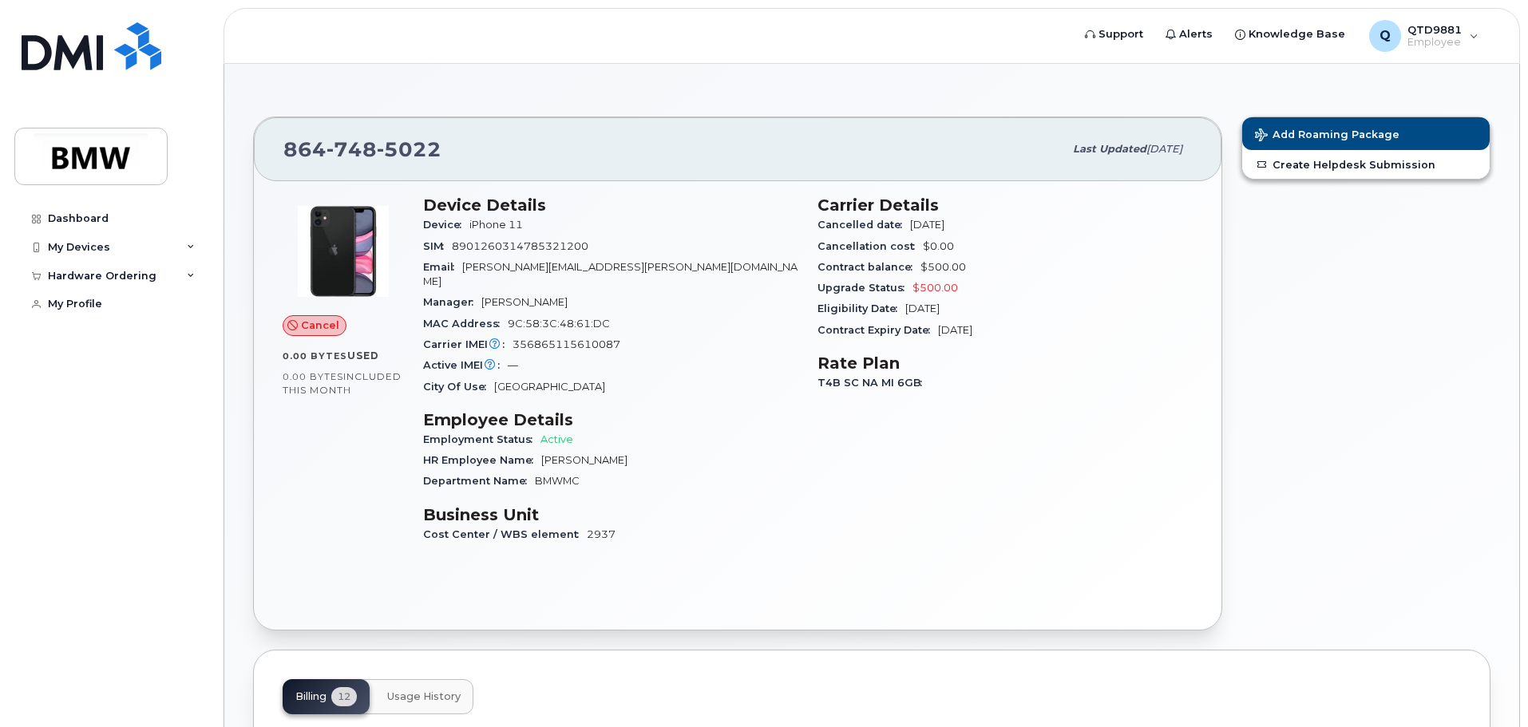
click at [312, 329] on span "Cancel" at bounding box center [320, 325] width 38 height 15
click at [1004, 428] on div "Carrier Details Cancelled date [DATE] Cancellation cost $0.00 Contract balance …" at bounding box center [1005, 377] width 394 height 382
click at [304, 329] on span "Cancel" at bounding box center [320, 325] width 38 height 15
click at [291, 325] on icon at bounding box center [292, 326] width 10 height 10
click at [333, 325] on span "Cancel" at bounding box center [320, 325] width 38 height 15
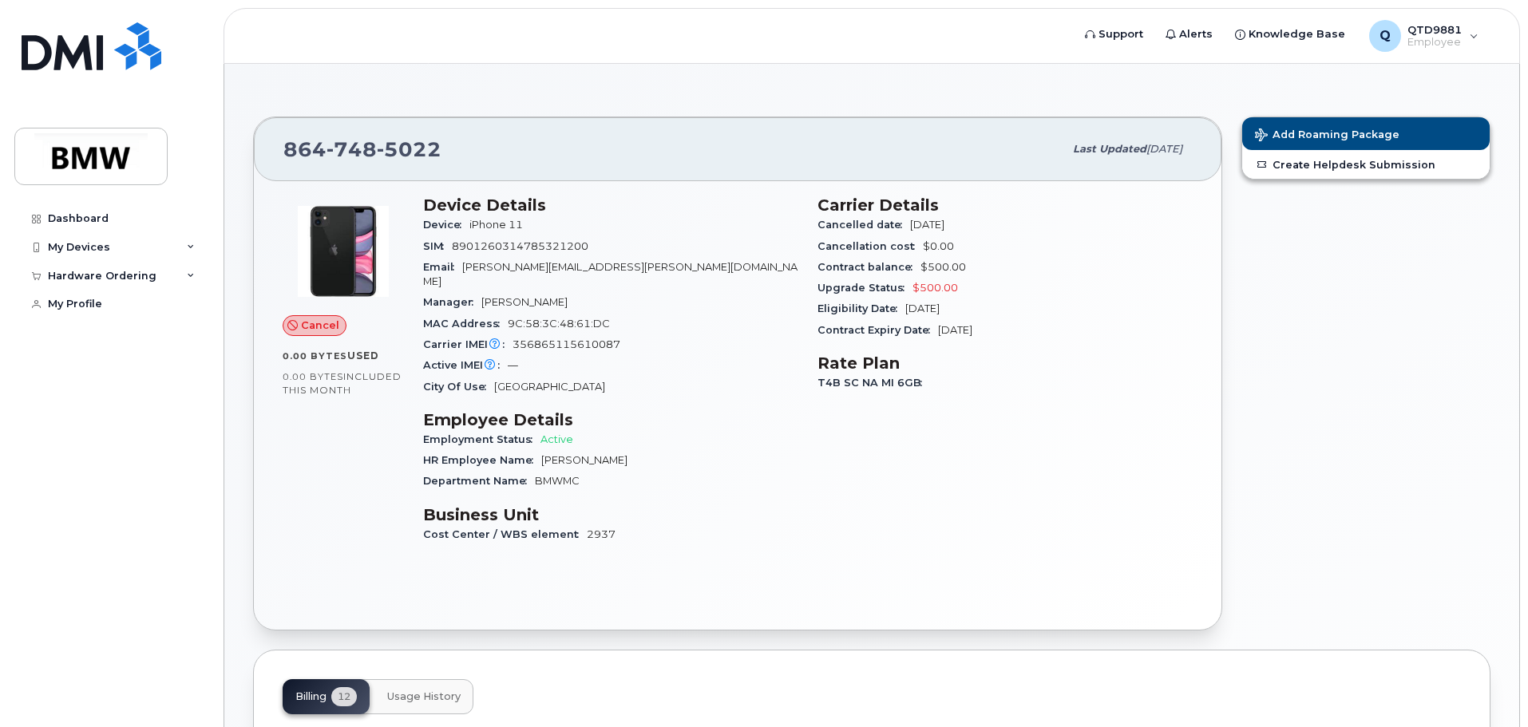
click at [356, 283] on img at bounding box center [343, 252] width 96 height 96
click at [307, 324] on span "Cancel" at bounding box center [320, 325] width 38 height 15
click at [316, 330] on span "Cancel" at bounding box center [320, 325] width 38 height 15
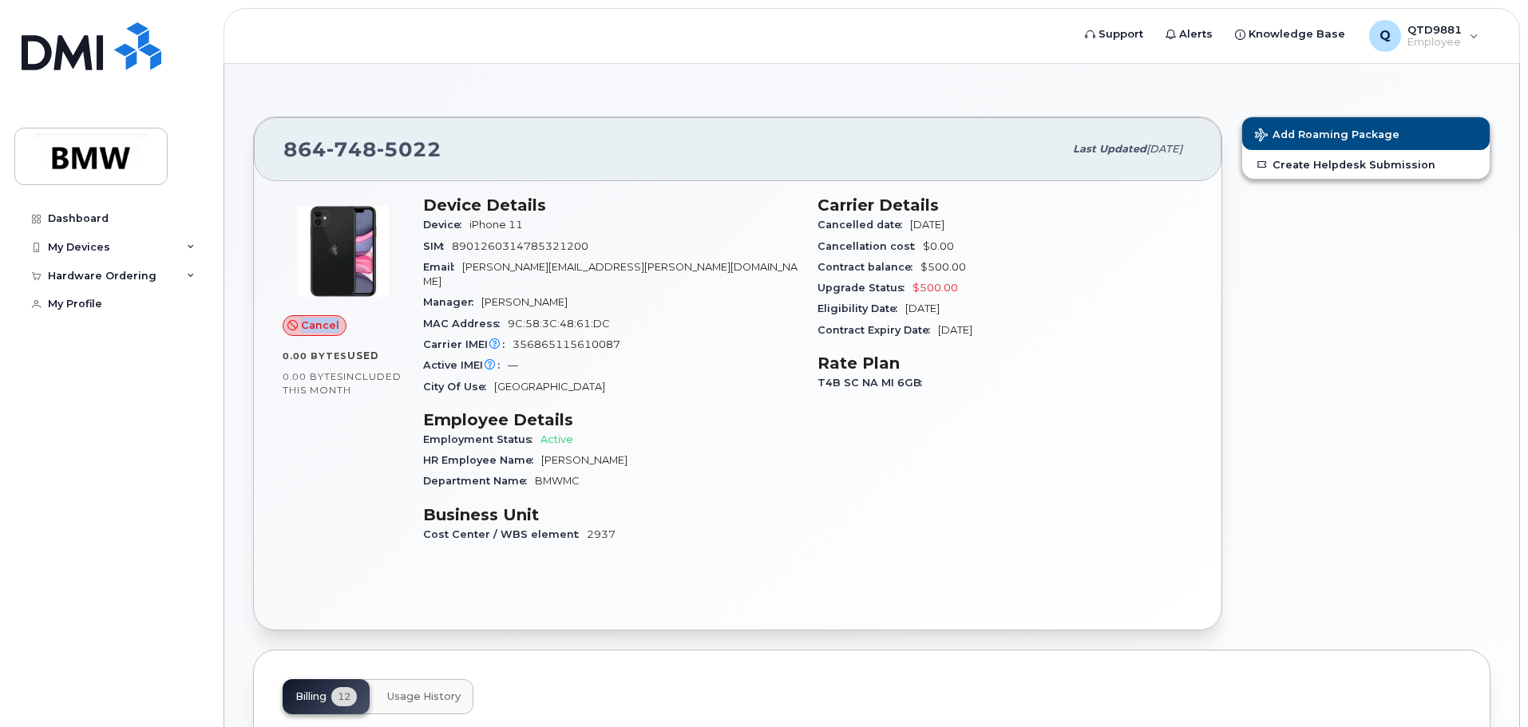
click at [324, 330] on span "Cancel" at bounding box center [320, 325] width 38 height 15
click at [359, 328] on div "Cancel" at bounding box center [343, 325] width 121 height 21
click at [358, 284] on img at bounding box center [343, 252] width 96 height 96
click at [364, 323] on div "Cancel" at bounding box center [343, 325] width 121 height 21
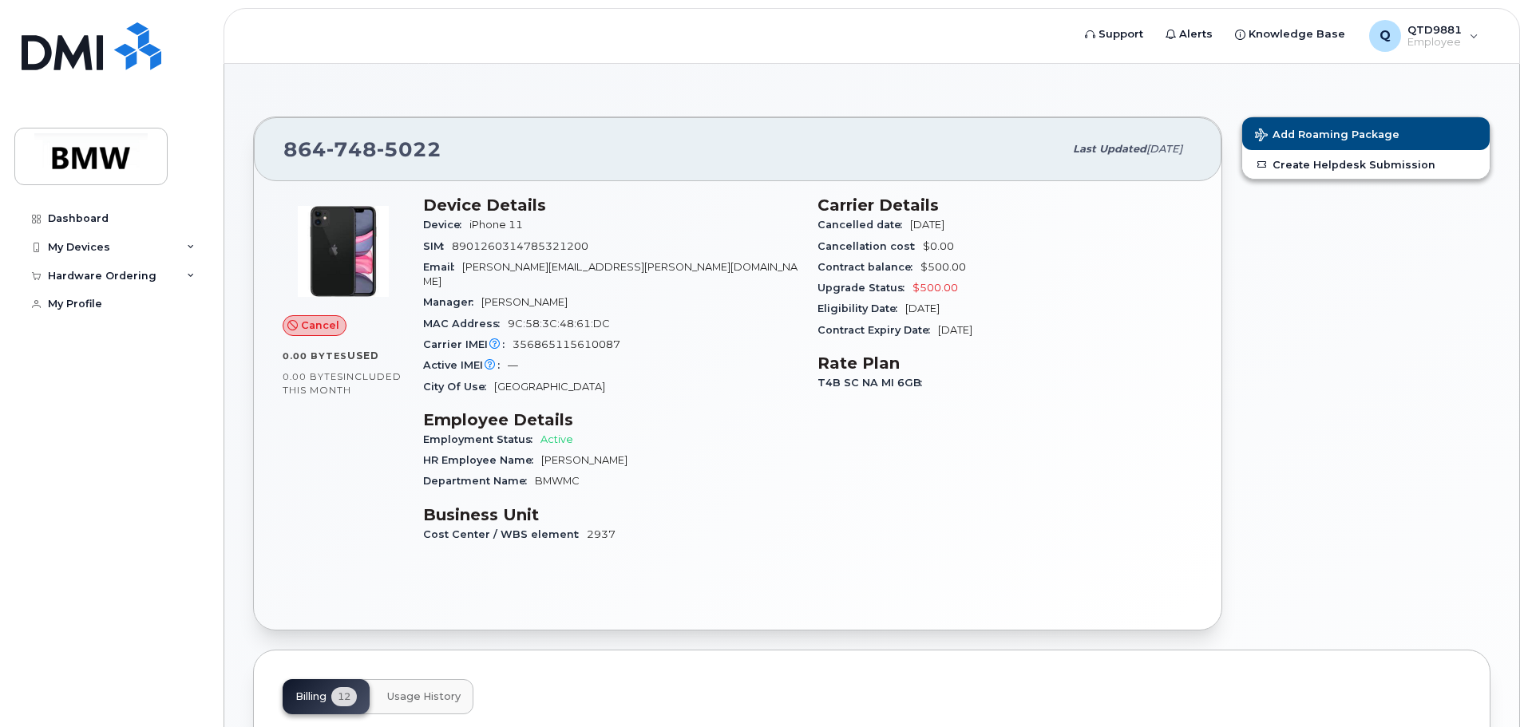
click at [359, 323] on div "Cancel" at bounding box center [343, 325] width 121 height 21
click at [309, 323] on span "Cancel" at bounding box center [320, 325] width 38 height 15
click at [286, 323] on span at bounding box center [292, 325] width 13 height 13
click at [302, 321] on span "Cancel" at bounding box center [320, 325] width 38 height 15
click at [302, 324] on span "Cancel" at bounding box center [320, 325] width 38 height 15
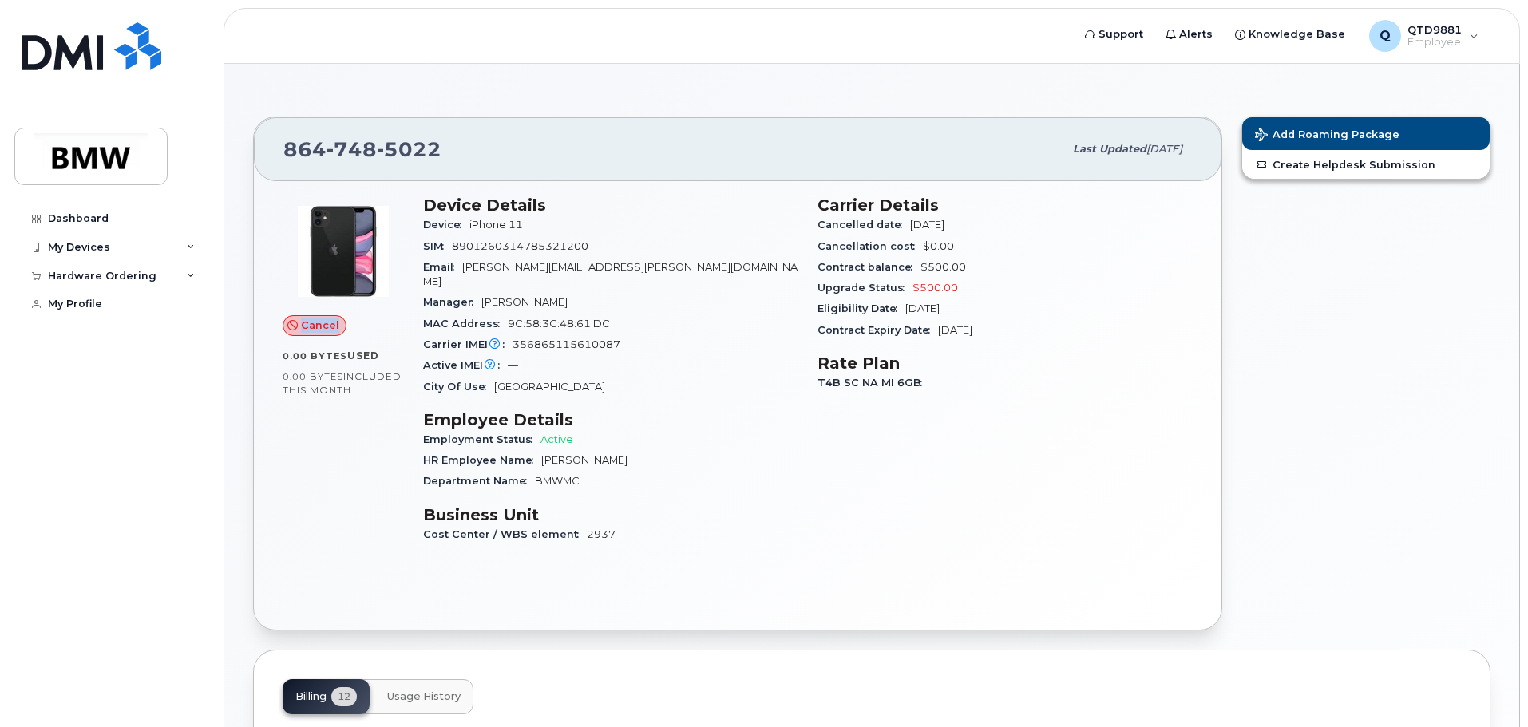
click at [302, 324] on span "Cancel" at bounding box center [320, 325] width 38 height 15
click at [355, 332] on div "Cancel" at bounding box center [343, 325] width 121 height 21
